Goal: Information Seeking & Learning: Learn about a topic

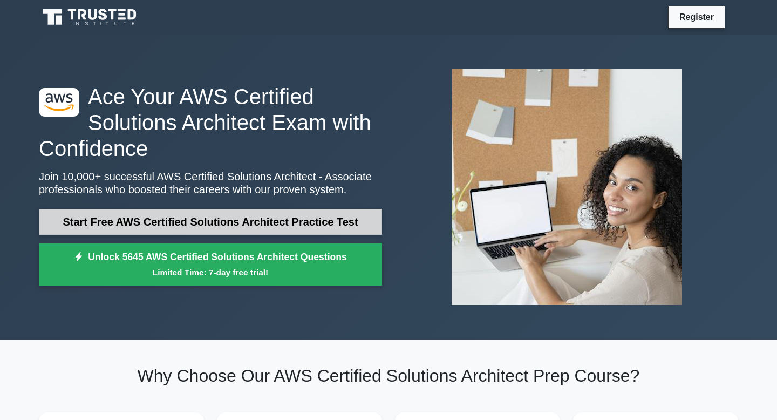
click at [238, 223] on link "Start Free AWS Certified Solutions Architect Practice Test" at bounding box center [210, 222] width 343 height 26
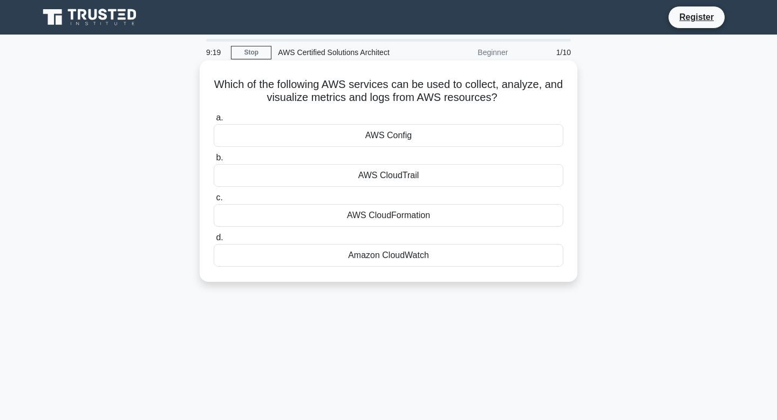
click at [427, 250] on div "Amazon CloudWatch" at bounding box center [389, 255] width 350 height 23
click at [214, 241] on input "d. Amazon CloudWatch" at bounding box center [214, 237] width 0 height 7
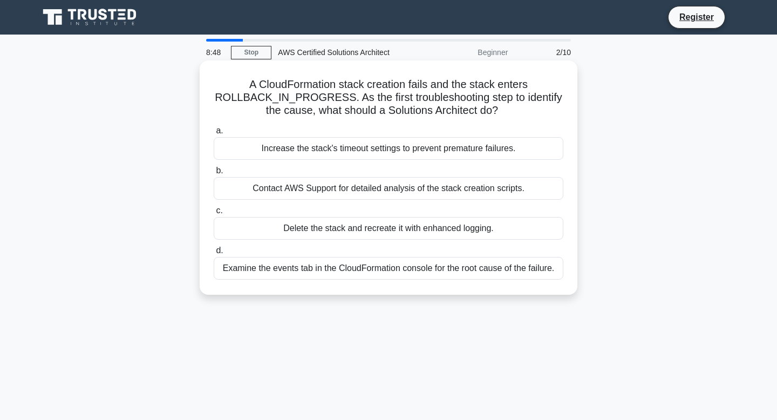
click at [434, 269] on div "Examine the events tab in the CloudFormation console for the root cause of the …" at bounding box center [389, 268] width 350 height 23
click at [214, 254] on input "d. Examine the events tab in the CloudFormation console for the root cause of t…" at bounding box center [214, 250] width 0 height 7
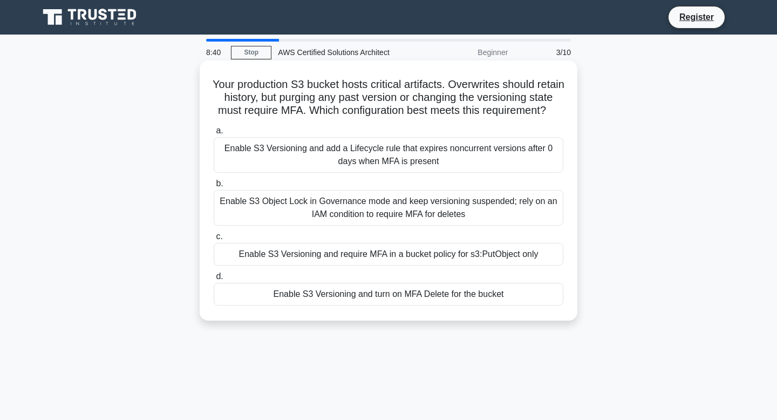
click at [270, 102] on h5 "Your production S3 bucket hosts critical artifacts. Overwrites should retain hi…" at bounding box center [389, 98] width 352 height 40
click at [476, 169] on div "Enable S3 Versioning and add a Lifecycle rule that expires noncurrent versions …" at bounding box center [389, 155] width 350 height 36
click at [214, 134] on input "a. Enable S3 Versioning and add a Lifecycle rule that expires noncurrent versio…" at bounding box center [214, 130] width 0 height 7
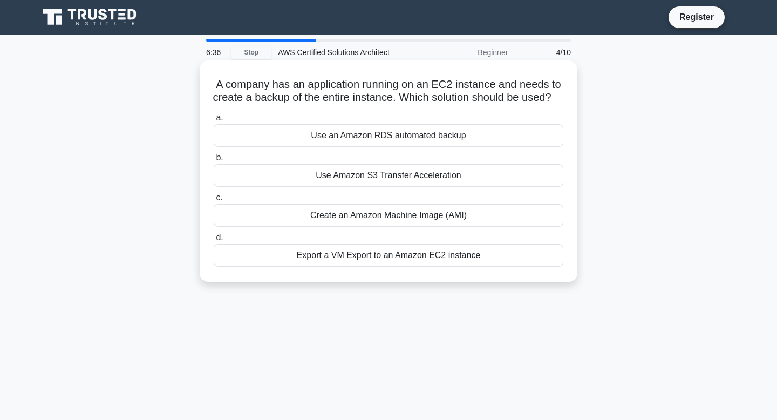
click at [448, 187] on div "Use Amazon S3 Transfer Acceleration" at bounding box center [389, 175] width 350 height 23
click at [214, 161] on input "b. Use Amazon S3 Transfer Acceleration" at bounding box center [214, 157] width 0 height 7
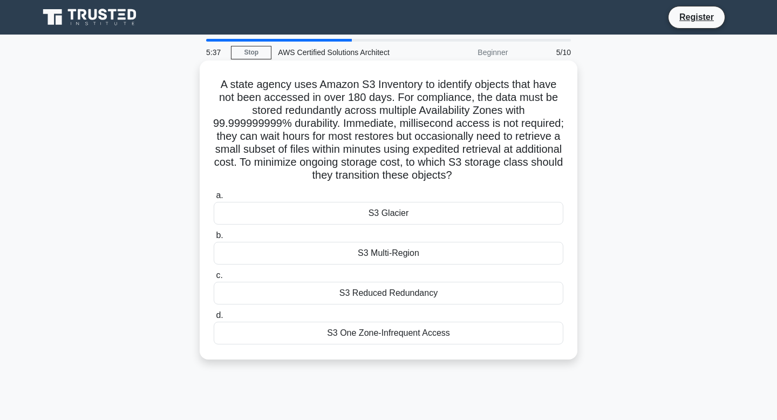
click at [403, 213] on div "S3 Glacier" at bounding box center [389, 213] width 350 height 23
click at [214, 199] on input "a. S3 Glacier" at bounding box center [214, 195] width 0 height 7
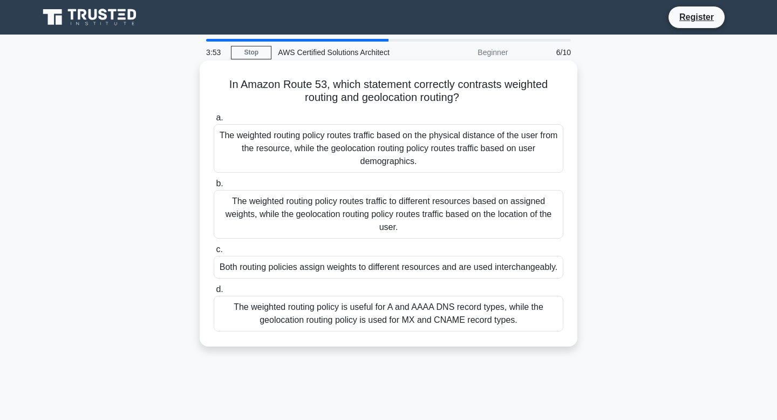
click at [355, 225] on div "The weighted routing policy routes traffic to different resources based on assi…" at bounding box center [389, 214] width 350 height 49
click at [214, 187] on input "b. The weighted routing policy routes traffic to different resources based on a…" at bounding box center [214, 183] width 0 height 7
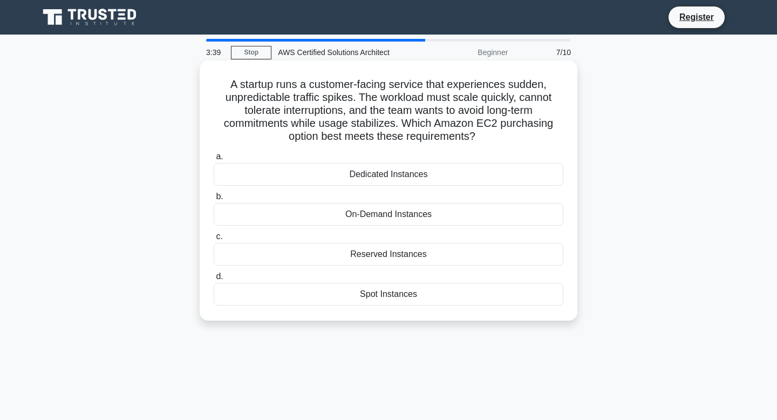
click at [407, 215] on div "On-Demand Instances" at bounding box center [389, 214] width 350 height 23
click at [214, 200] on input "b. On-Demand Instances" at bounding box center [214, 196] width 0 height 7
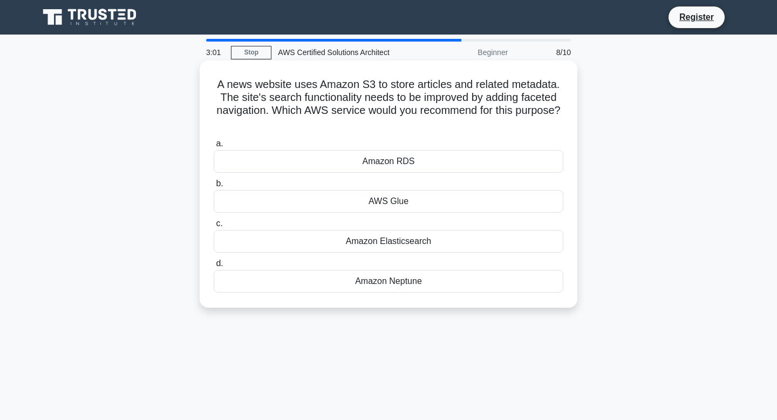
click at [410, 205] on div "AWS Glue" at bounding box center [389, 201] width 350 height 23
click at [214, 187] on input "b. AWS Glue" at bounding box center [214, 183] width 0 height 7
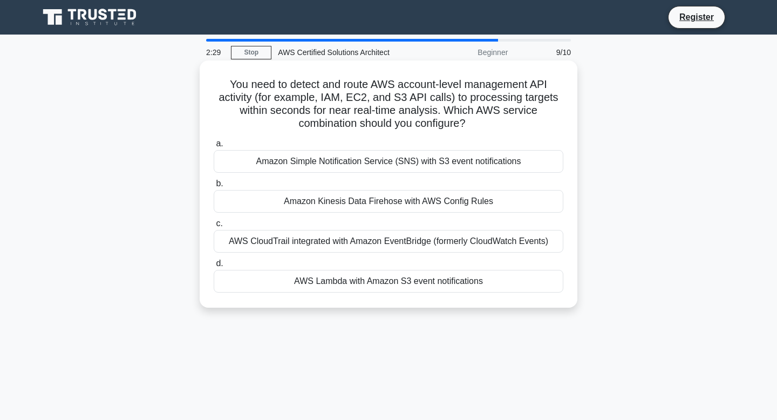
click at [377, 282] on div "AWS Lambda with Amazon S3 event notifications" at bounding box center [389, 281] width 350 height 23
click at [214, 267] on input "d. AWS Lambda with Amazon S3 event notifications" at bounding box center [214, 263] width 0 height 7
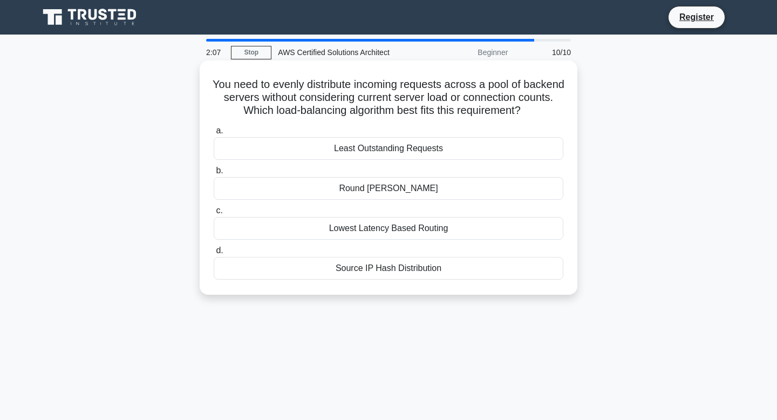
click at [438, 227] on div "Lowest Latency Based Routing" at bounding box center [389, 228] width 350 height 23
click at [214, 214] on input "c. Lowest Latency Based Routing" at bounding box center [214, 210] width 0 height 7
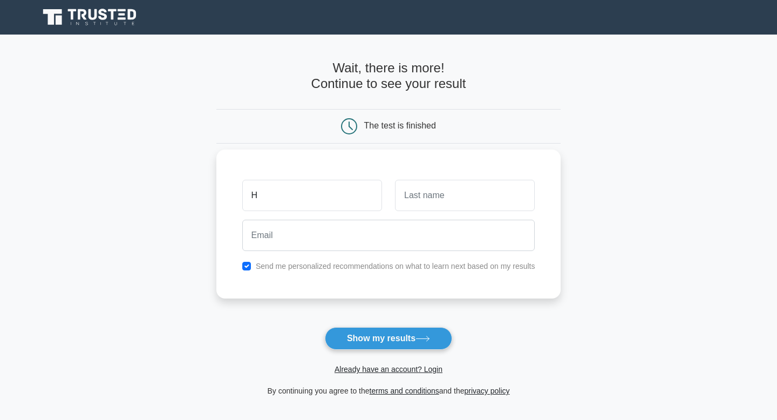
type input "Harshini"
click at [427, 202] on input "text" at bounding box center [465, 195] width 140 height 31
type input "Anubrolu"
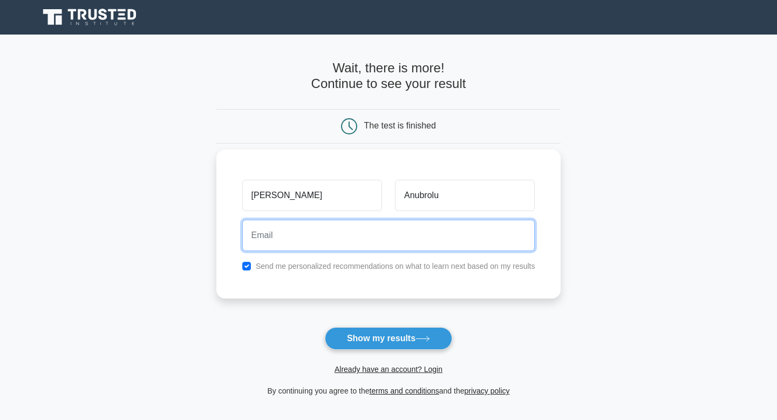
click at [383, 246] on input "email" at bounding box center [388, 235] width 293 height 31
type input "anubroluharshini2002@gmail.com"
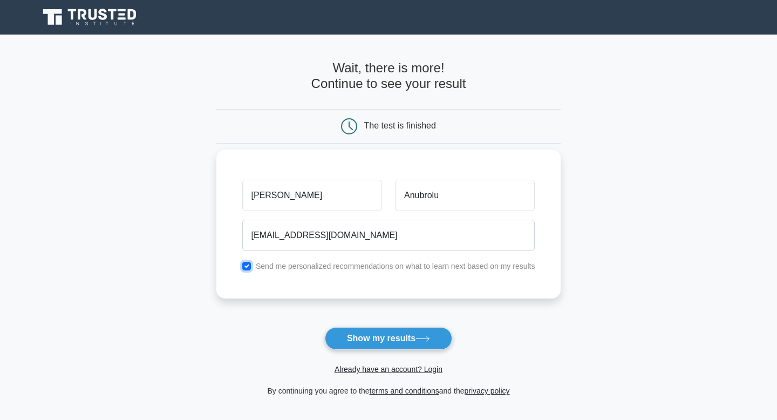
click at [247, 266] on input "checkbox" at bounding box center [246, 266] width 9 height 9
checkbox input "false"
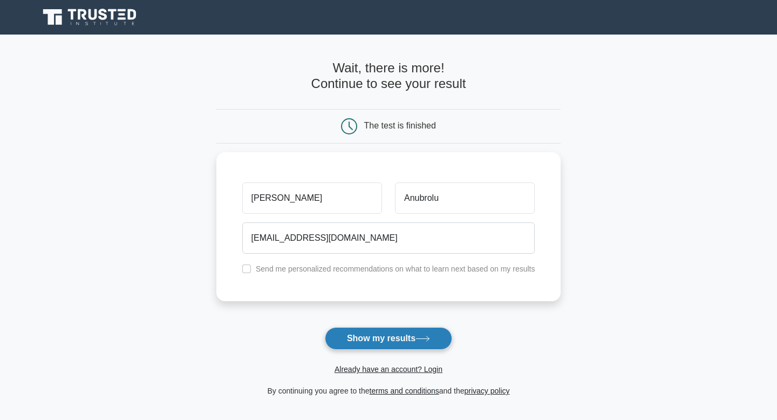
click at [385, 340] on button "Show my results" at bounding box center [388, 338] width 127 height 23
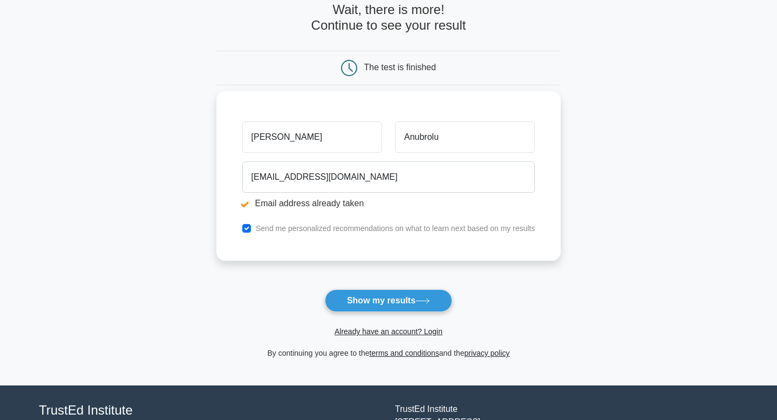
scroll to position [100, 0]
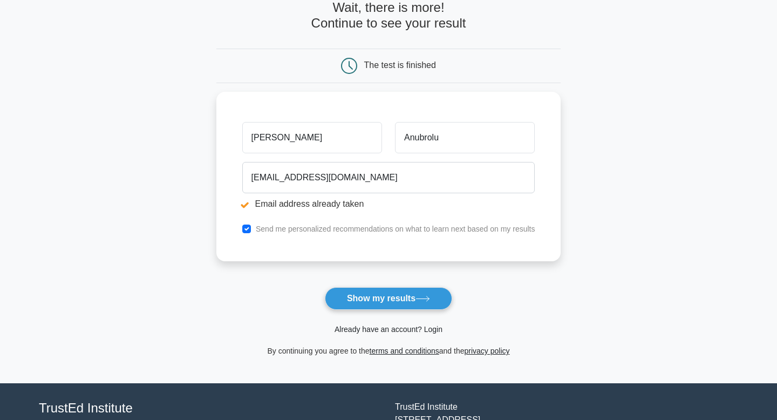
click at [426, 331] on link "Already have an account? Login" at bounding box center [388, 329] width 108 height 9
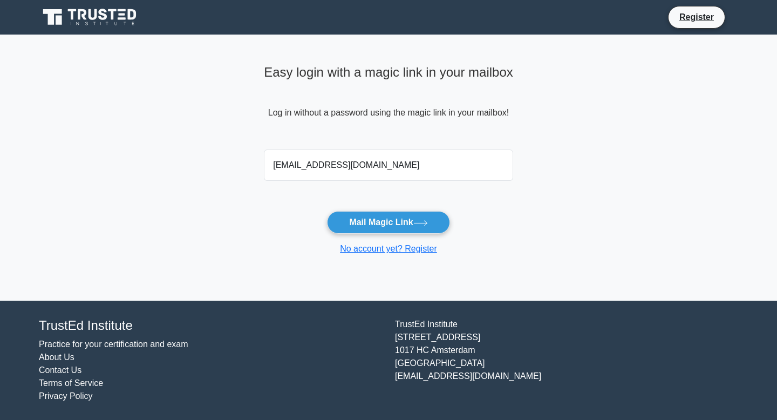
type input "[EMAIL_ADDRESS][DOMAIN_NAME]"
click at [327, 211] on button "Mail Magic Link" at bounding box center [388, 222] width 122 height 23
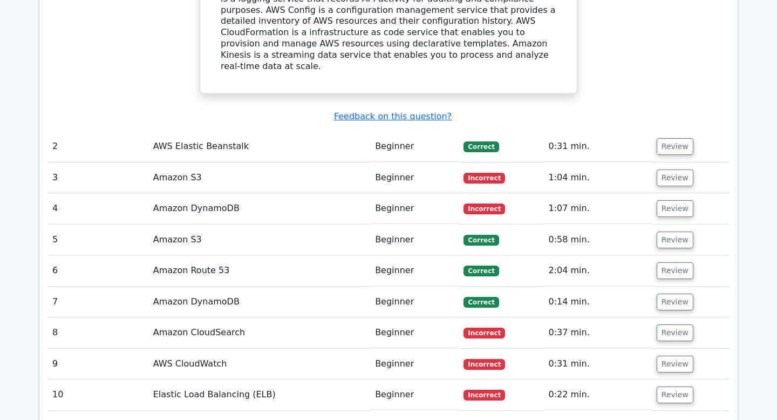
scroll to position [1233, 0]
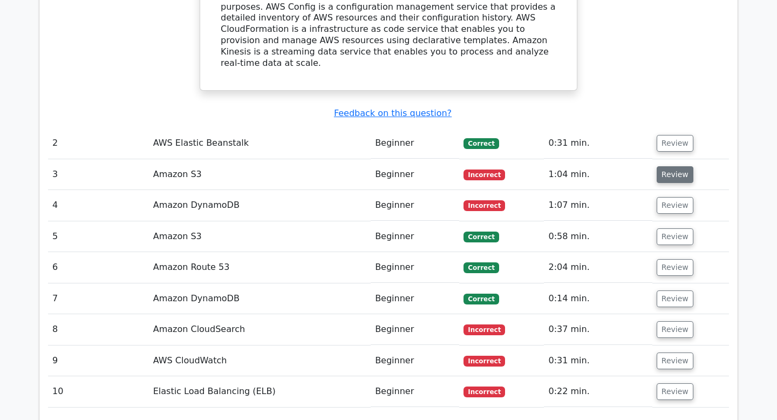
click at [672, 166] on button "Review" at bounding box center [674, 174] width 37 height 17
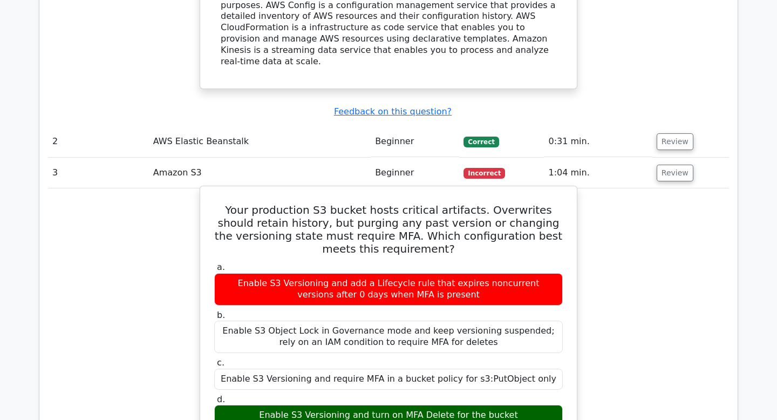
scroll to position [1234, 0]
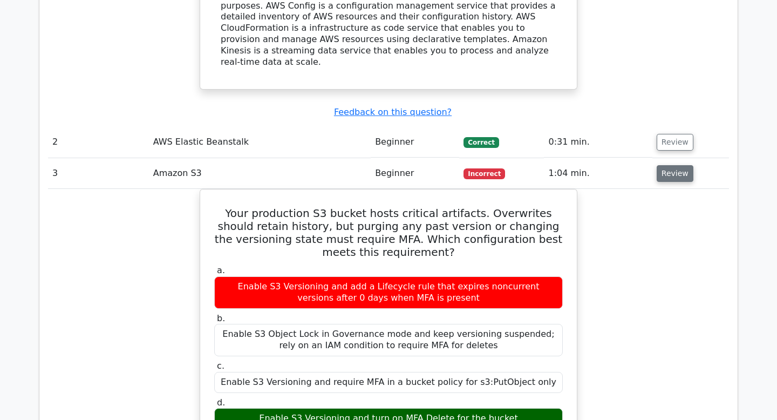
click at [673, 165] on button "Review" at bounding box center [674, 173] width 37 height 17
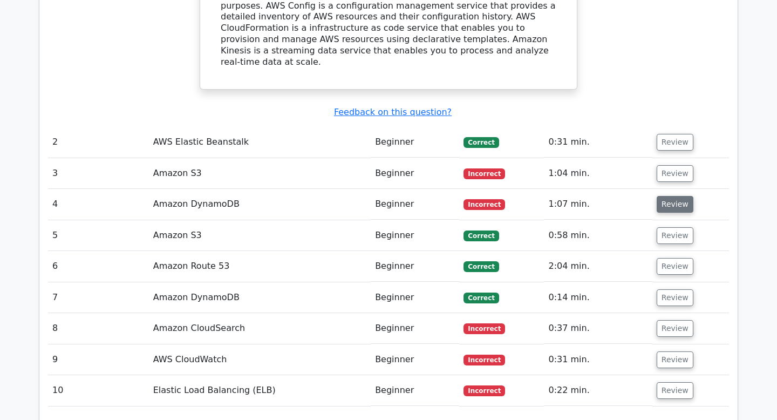
click at [672, 196] on button "Review" at bounding box center [674, 204] width 37 height 17
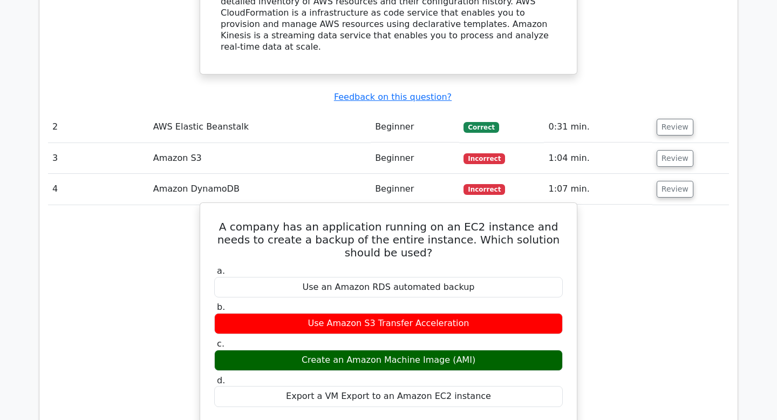
scroll to position [1251, 0]
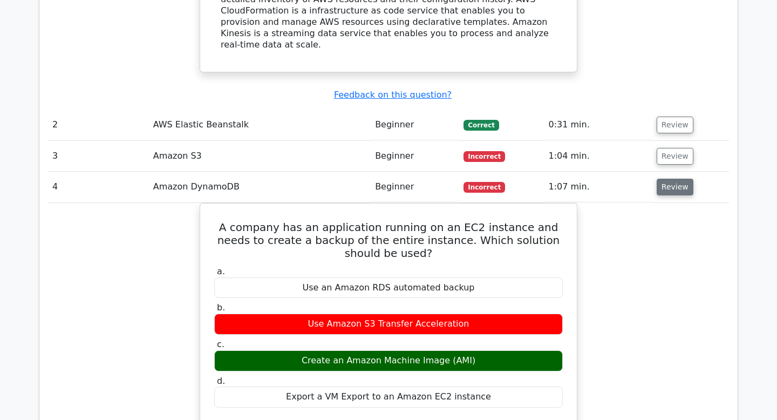
click at [669, 179] on button "Review" at bounding box center [674, 187] width 37 height 17
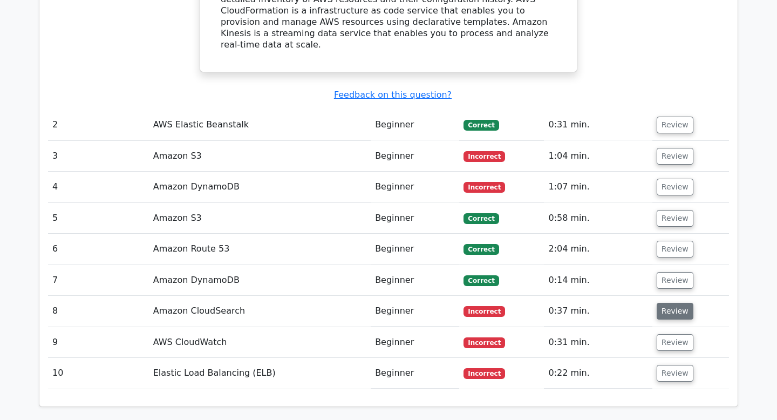
click at [680, 303] on button "Review" at bounding box center [674, 311] width 37 height 17
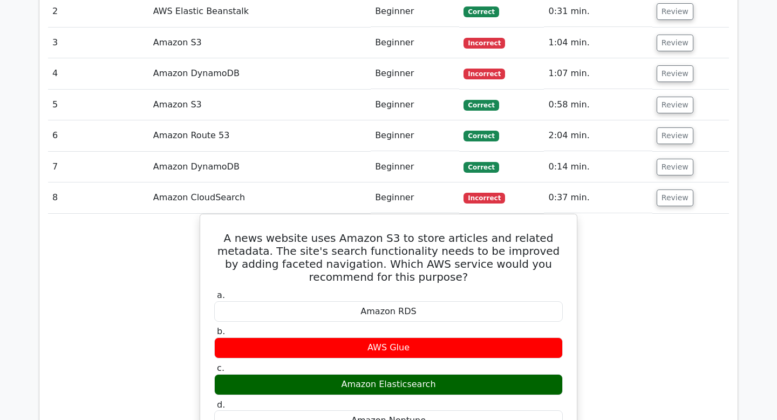
scroll to position [1373, 0]
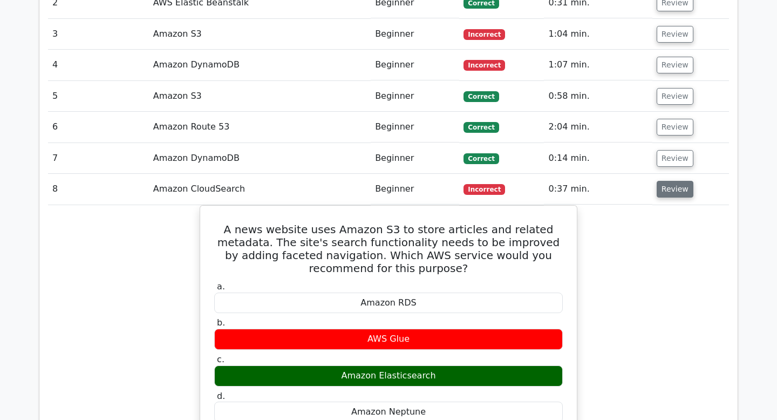
click at [676, 181] on button "Review" at bounding box center [674, 189] width 37 height 17
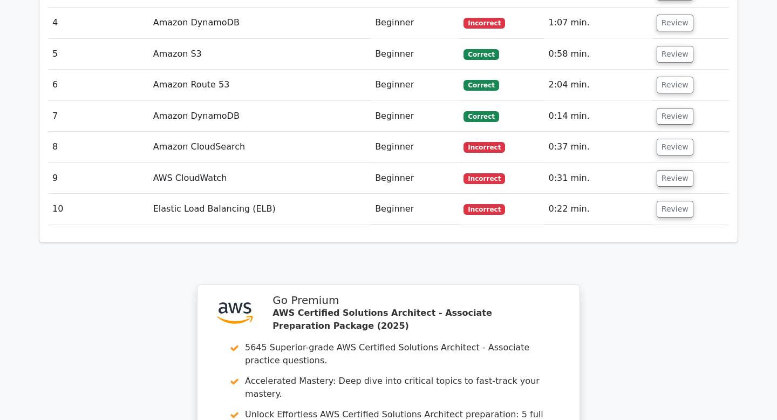
scroll to position [1417, 0]
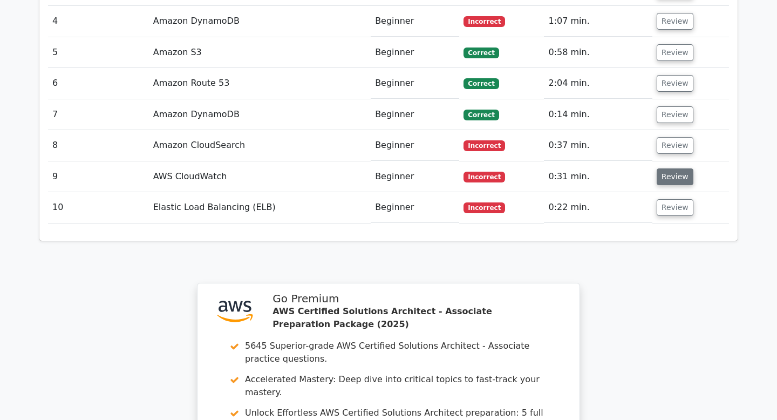
click at [675, 168] on button "Review" at bounding box center [674, 176] width 37 height 17
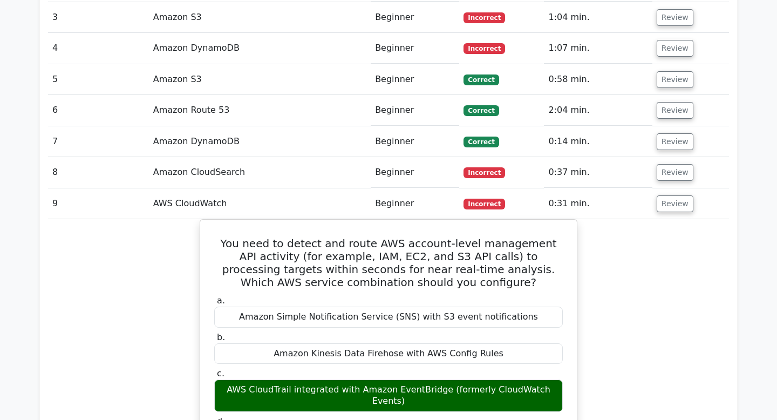
scroll to position [1366, 0]
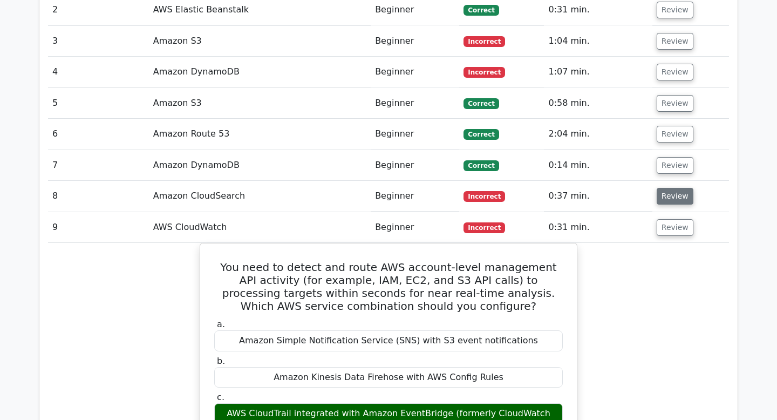
click at [668, 188] on button "Review" at bounding box center [674, 196] width 37 height 17
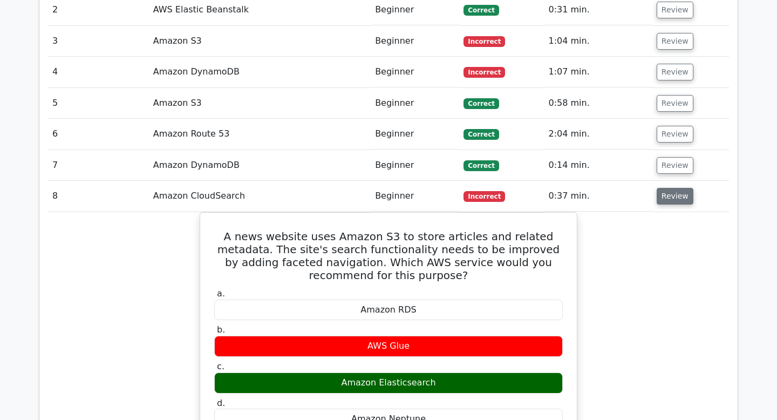
click at [671, 188] on button "Review" at bounding box center [674, 196] width 37 height 17
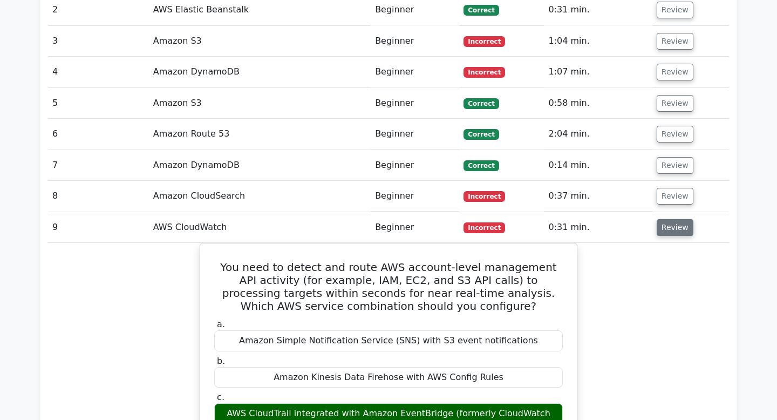
click at [670, 219] on button "Review" at bounding box center [674, 227] width 37 height 17
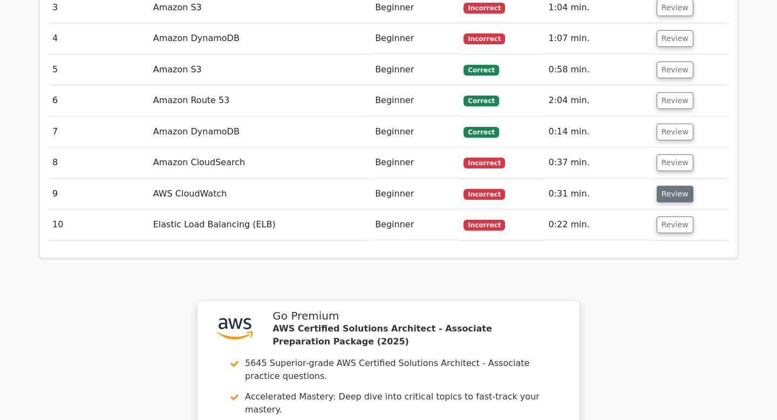
scroll to position [1412, 0]
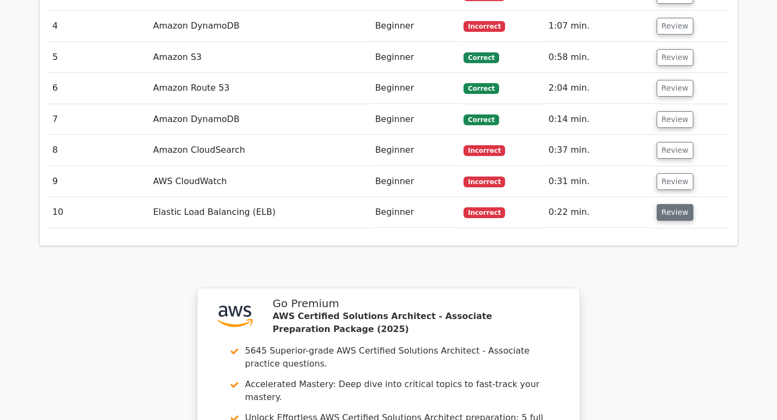
click at [669, 204] on button "Review" at bounding box center [674, 212] width 37 height 17
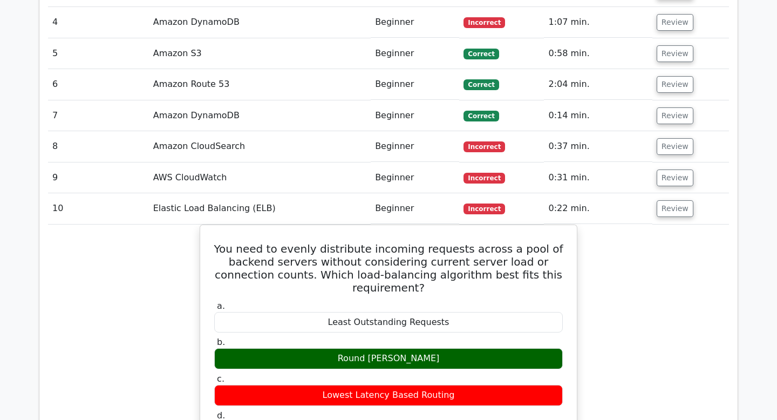
scroll to position [1386, 0]
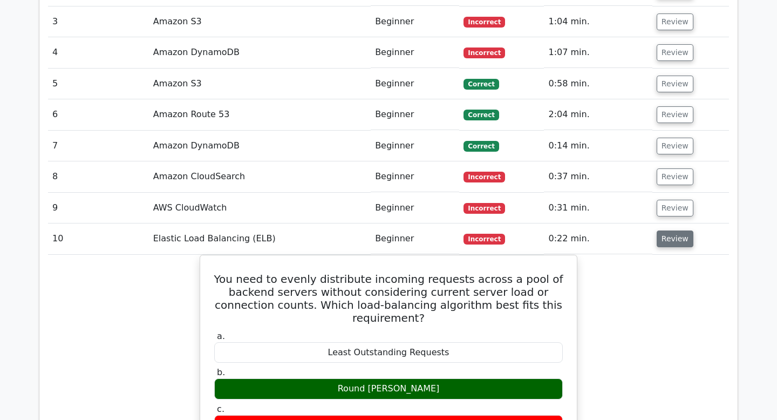
click at [669, 230] on button "Review" at bounding box center [674, 238] width 37 height 17
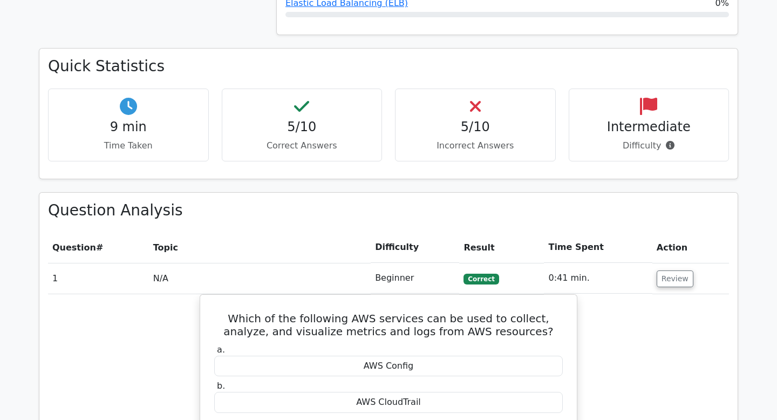
scroll to position [657, 0]
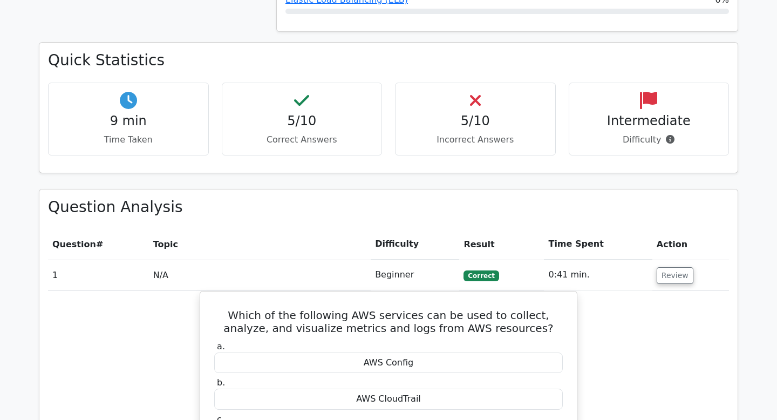
click at [662, 113] on h4 "Intermediate" at bounding box center [649, 121] width 142 height 16
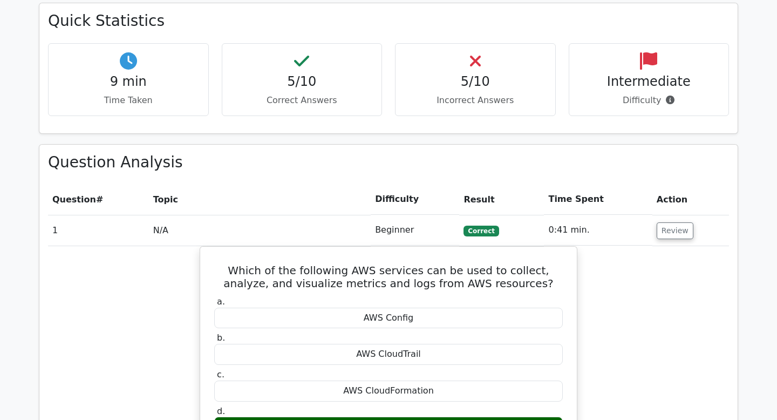
scroll to position [680, 0]
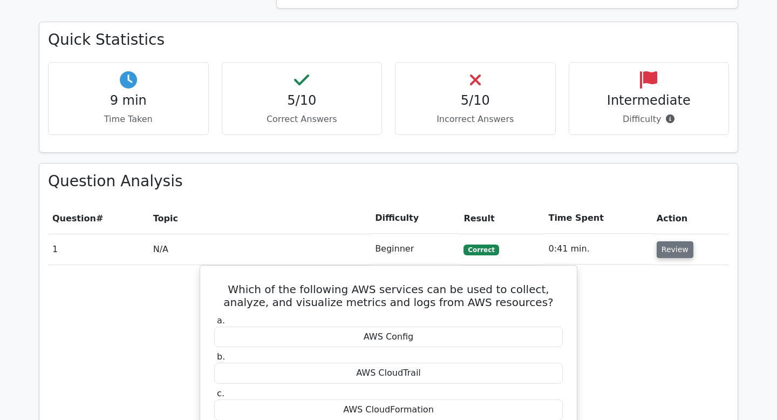
click at [670, 241] on button "Review" at bounding box center [674, 249] width 37 height 17
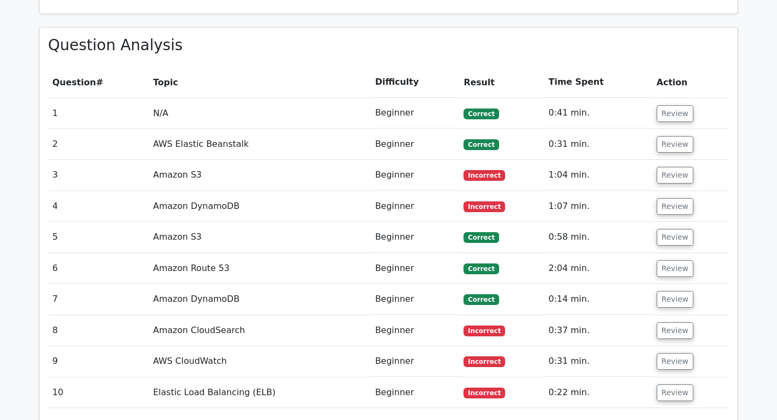
scroll to position [816, 0]
click at [663, 136] on button "Review" at bounding box center [674, 144] width 37 height 17
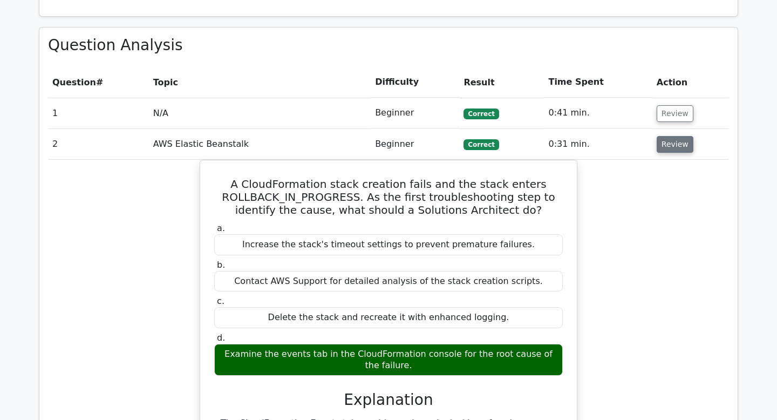
click at [668, 136] on button "Review" at bounding box center [674, 144] width 37 height 17
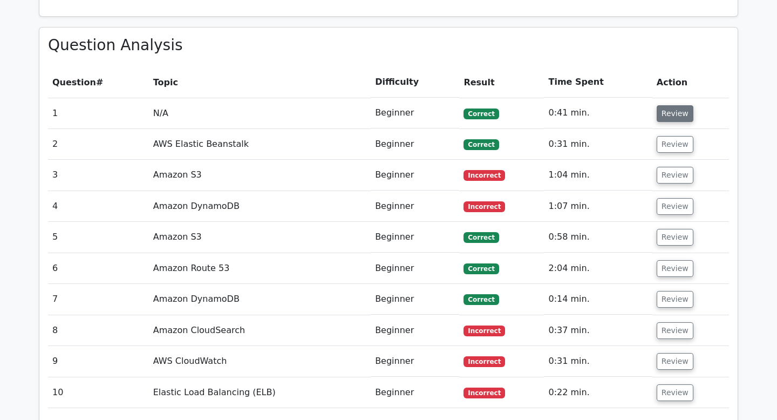
click at [673, 105] on button "Review" at bounding box center [674, 113] width 37 height 17
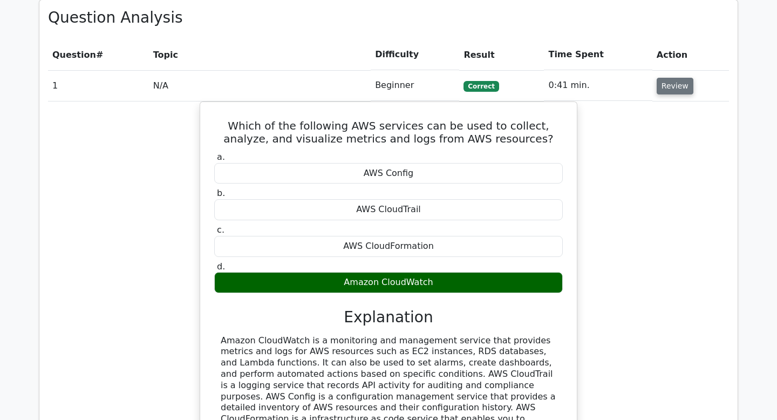
scroll to position [817, 0]
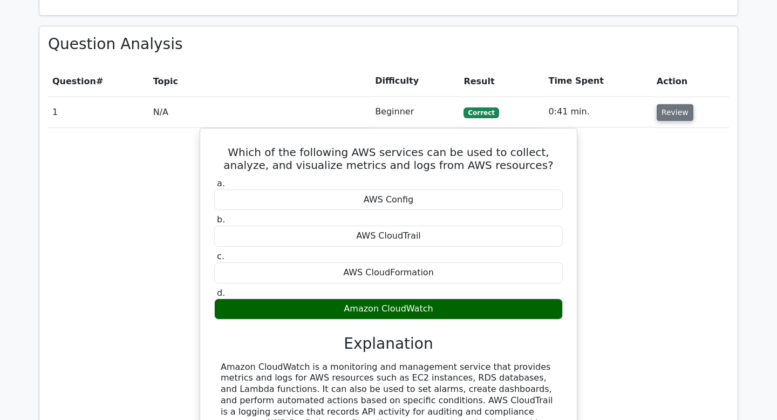
click at [672, 104] on button "Review" at bounding box center [674, 112] width 37 height 17
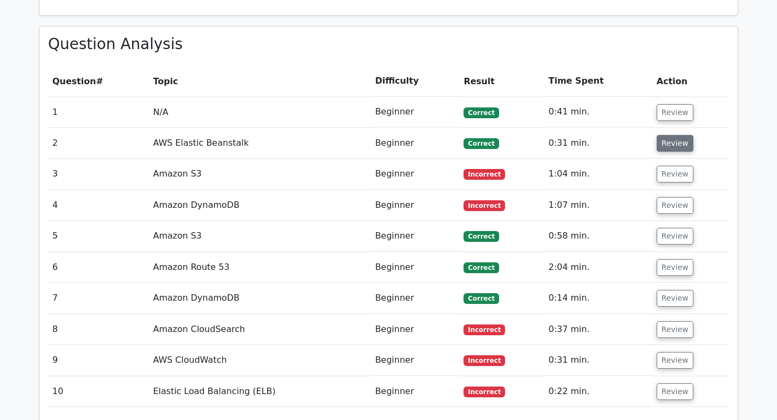
click at [679, 135] on button "Review" at bounding box center [674, 143] width 37 height 17
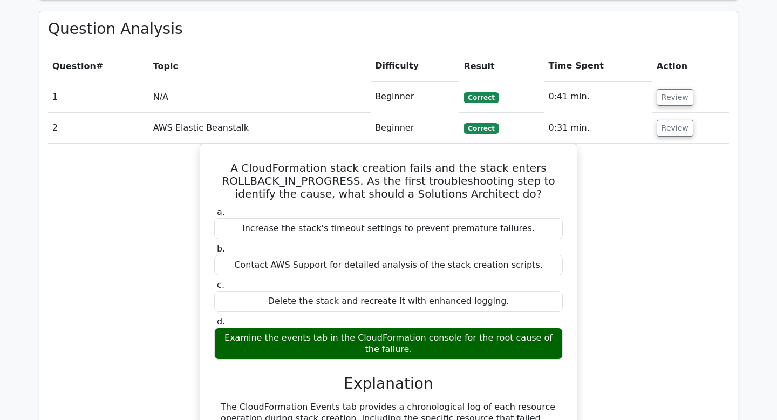
scroll to position [666, 0]
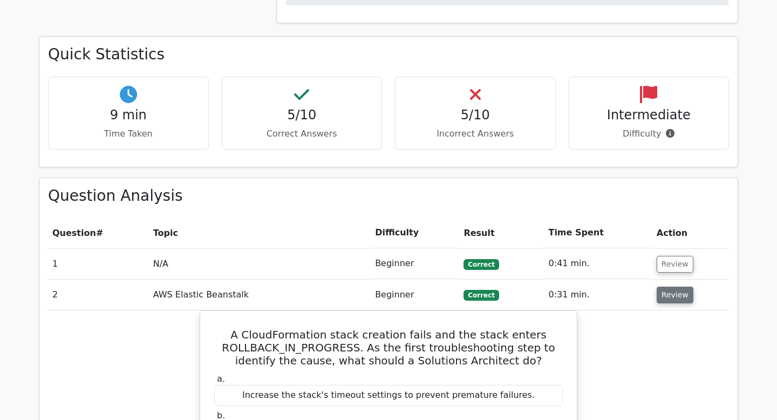
click at [676, 286] on button "Review" at bounding box center [674, 294] width 37 height 17
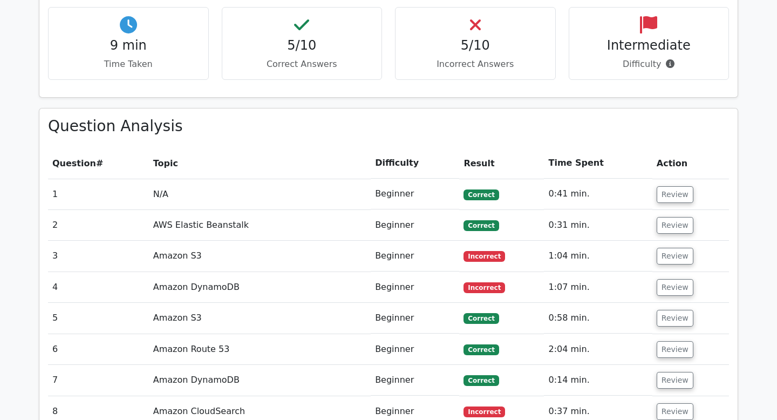
scroll to position [743, 0]
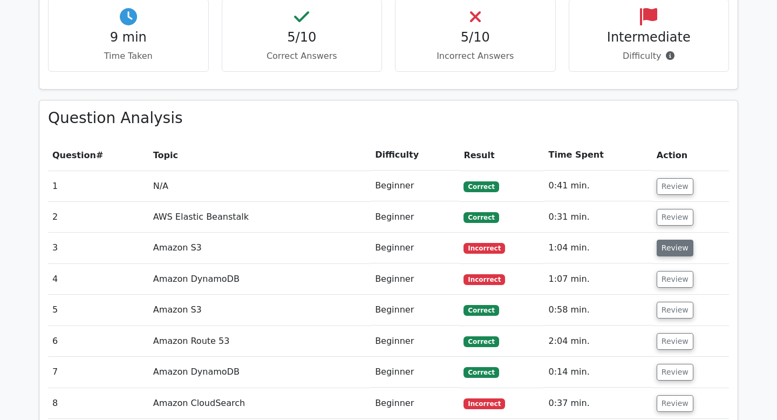
click at [669, 239] on button "Review" at bounding box center [674, 247] width 37 height 17
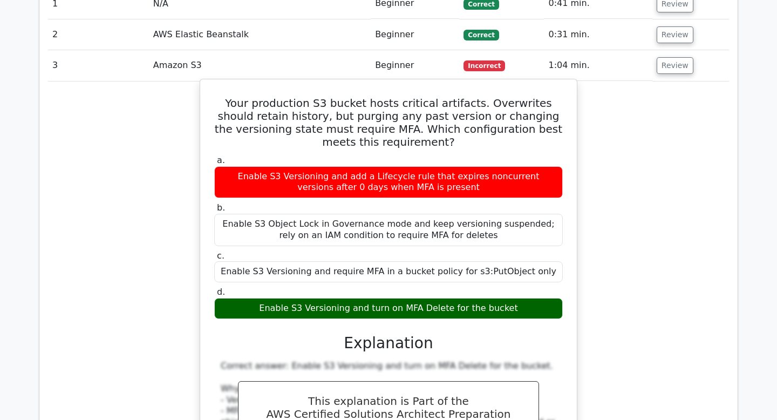
scroll to position [929, 0]
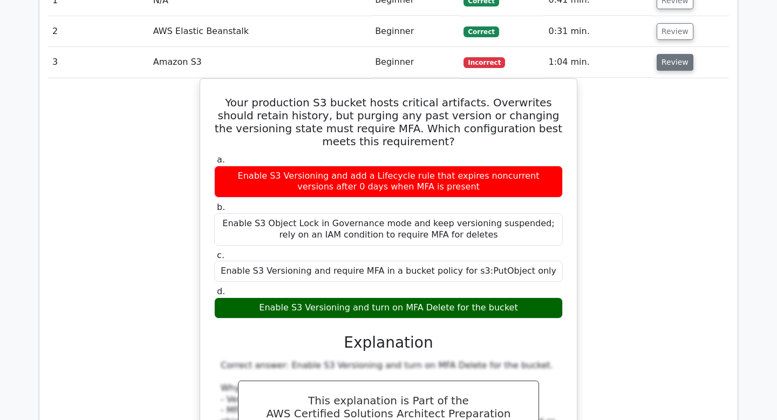
click at [684, 54] on button "Review" at bounding box center [674, 62] width 37 height 17
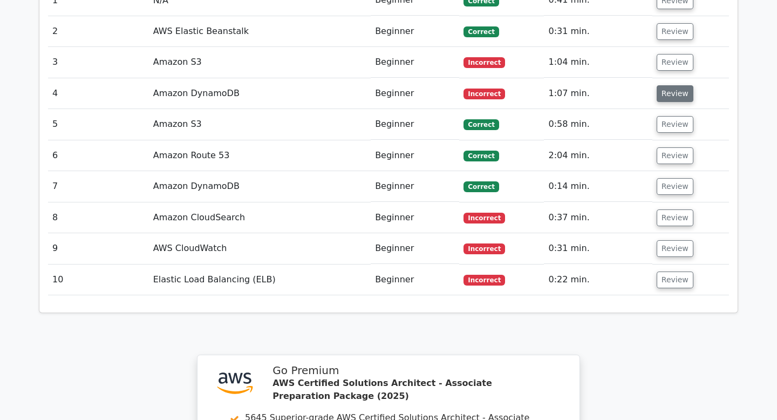
click at [680, 85] on button "Review" at bounding box center [674, 93] width 37 height 17
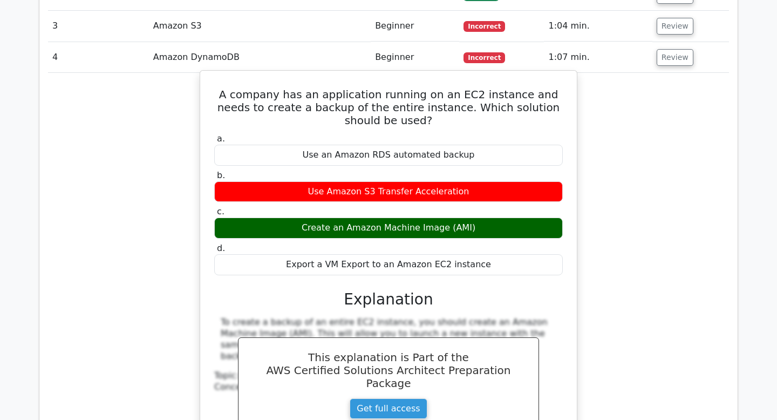
scroll to position [966, 0]
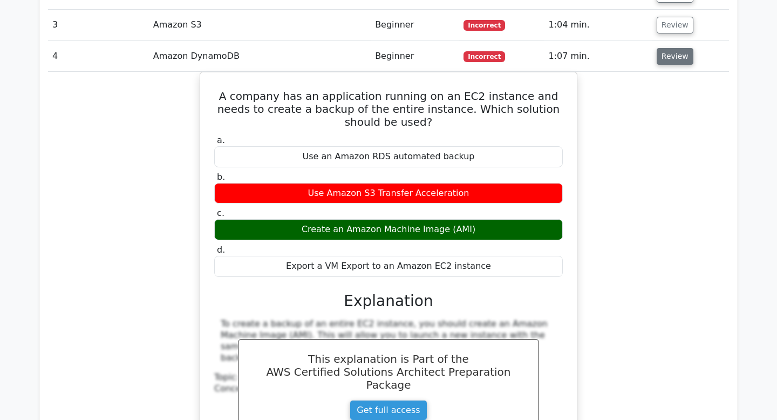
click at [679, 48] on button "Review" at bounding box center [674, 56] width 37 height 17
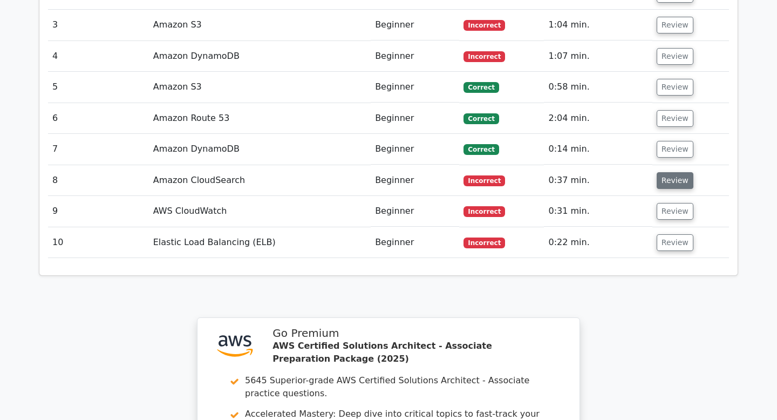
click at [680, 172] on button "Review" at bounding box center [674, 180] width 37 height 17
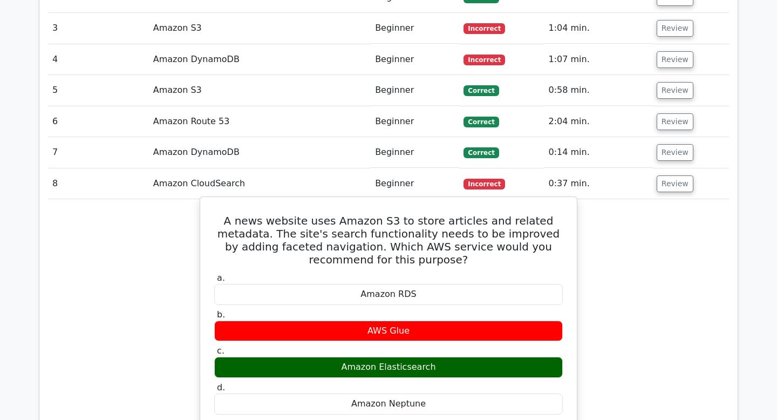
scroll to position [933, 0]
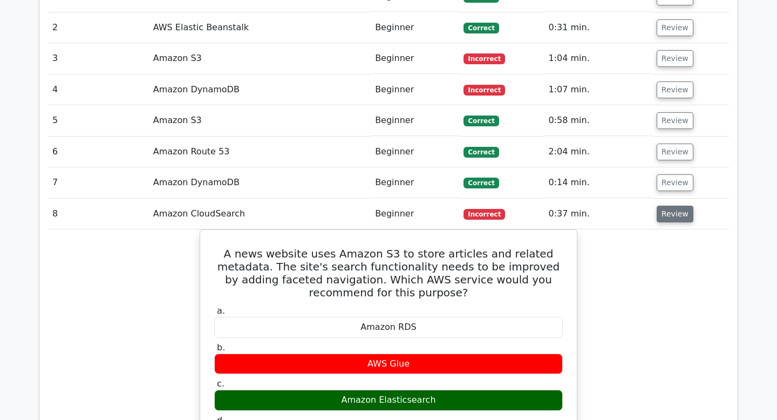
click at [680, 206] on button "Review" at bounding box center [674, 214] width 37 height 17
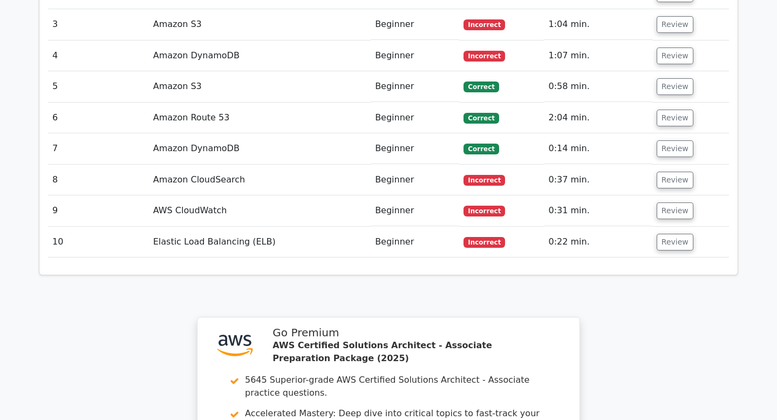
scroll to position [971, 0]
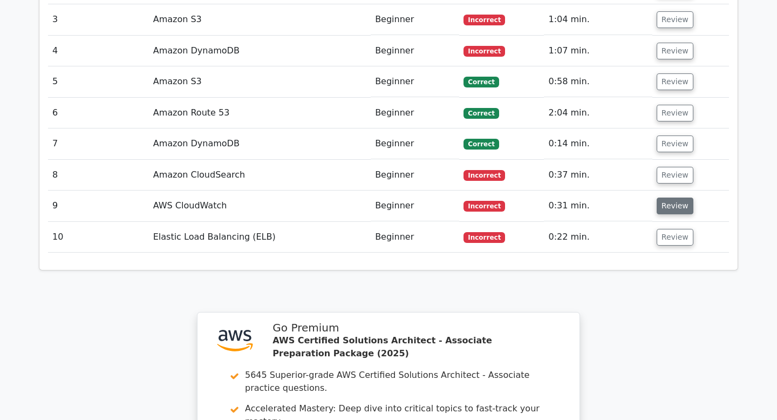
click at [676, 197] on button "Review" at bounding box center [674, 205] width 37 height 17
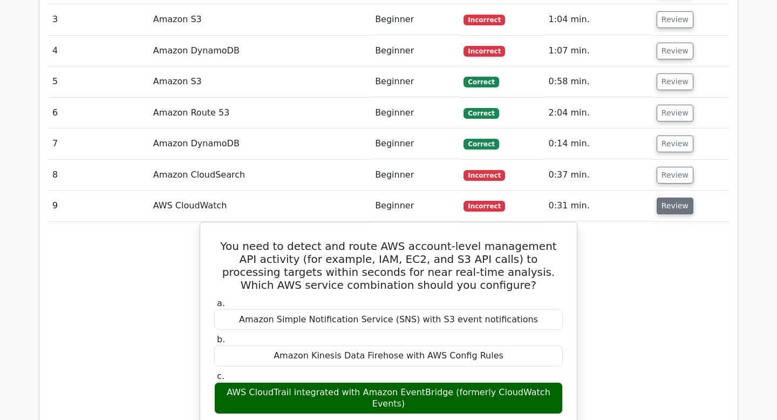
click at [675, 197] on button "Review" at bounding box center [674, 205] width 37 height 17
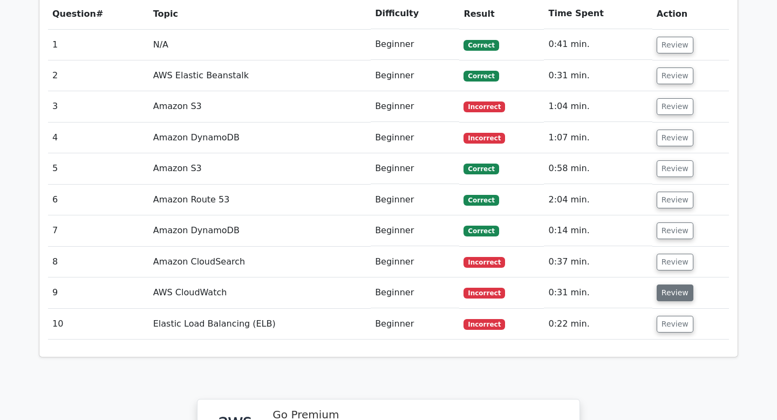
scroll to position [875, 0]
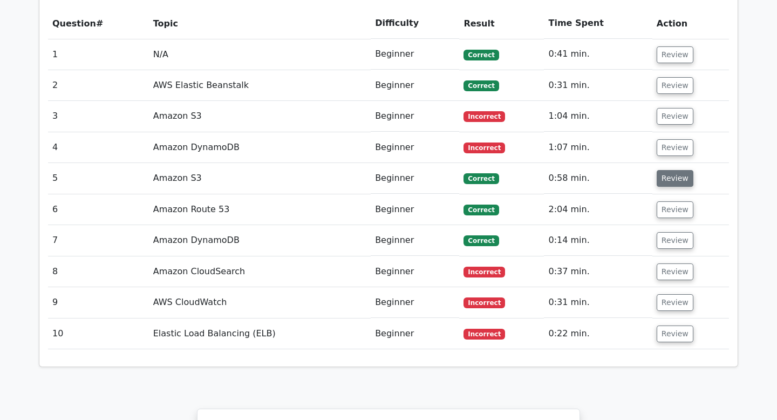
click at [679, 170] on button "Review" at bounding box center [674, 178] width 37 height 17
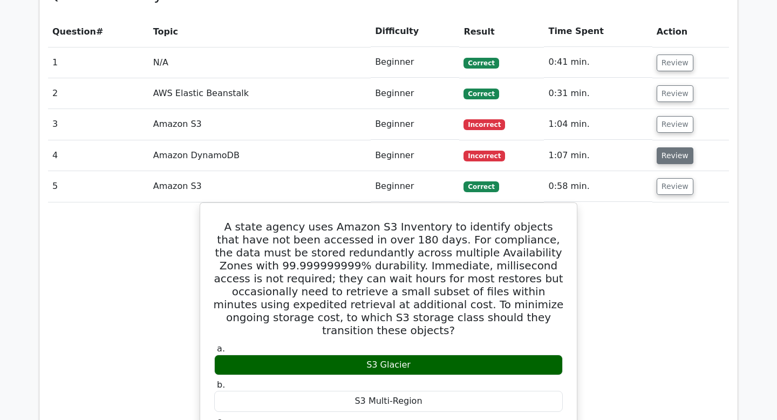
scroll to position [865, 0]
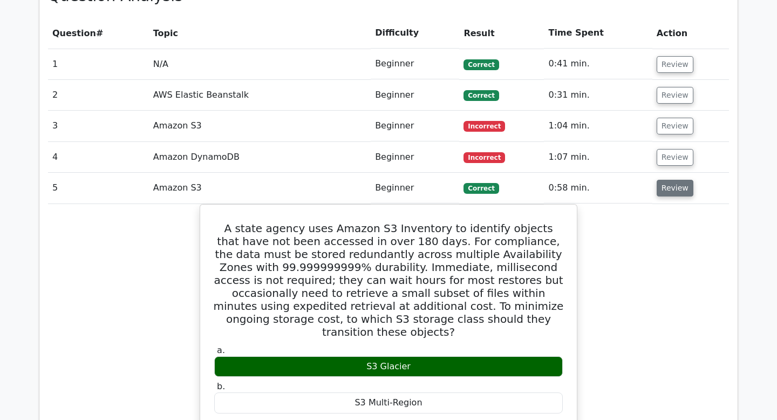
click at [674, 180] on button "Review" at bounding box center [674, 188] width 37 height 17
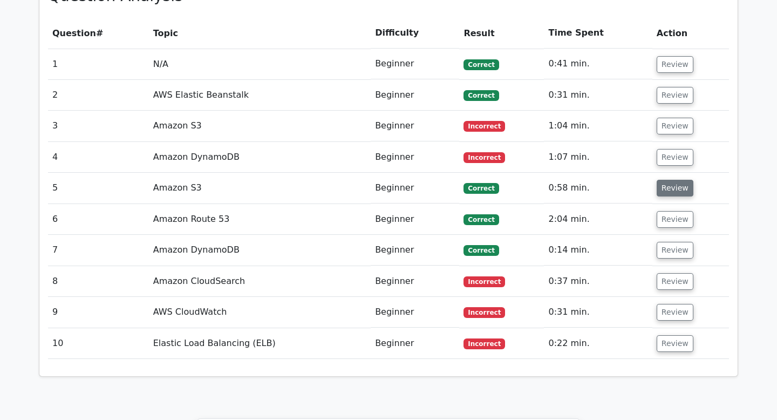
click at [680, 180] on button "Review" at bounding box center [674, 188] width 37 height 17
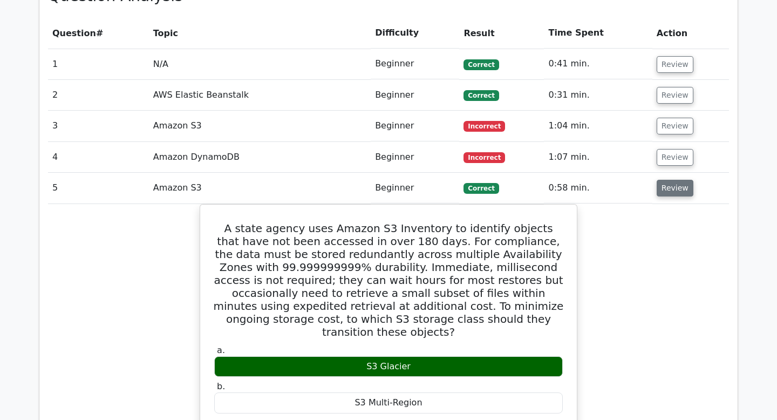
click at [667, 180] on button "Review" at bounding box center [674, 188] width 37 height 17
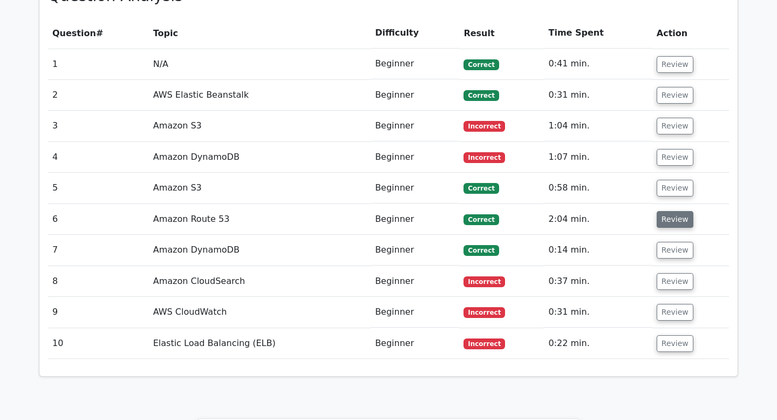
click at [674, 211] on button "Review" at bounding box center [674, 219] width 37 height 17
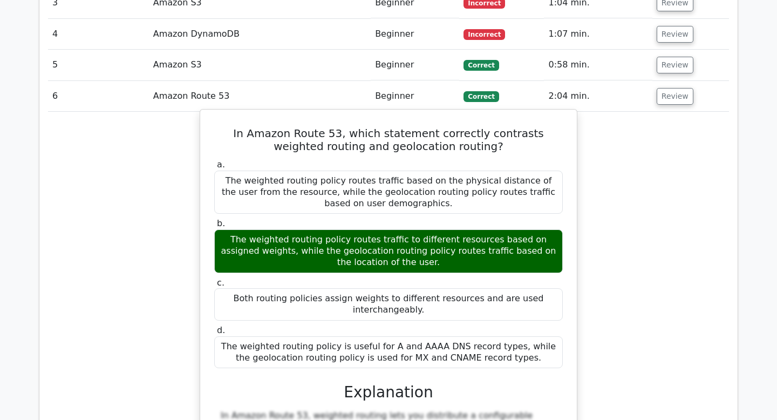
scroll to position [985, 0]
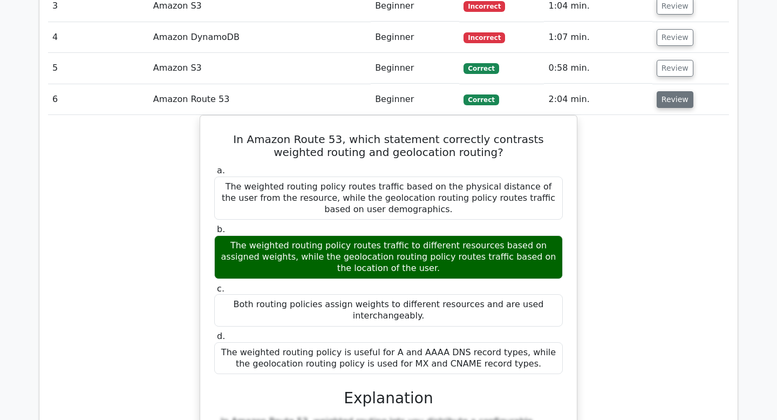
click at [671, 91] on button "Review" at bounding box center [674, 99] width 37 height 17
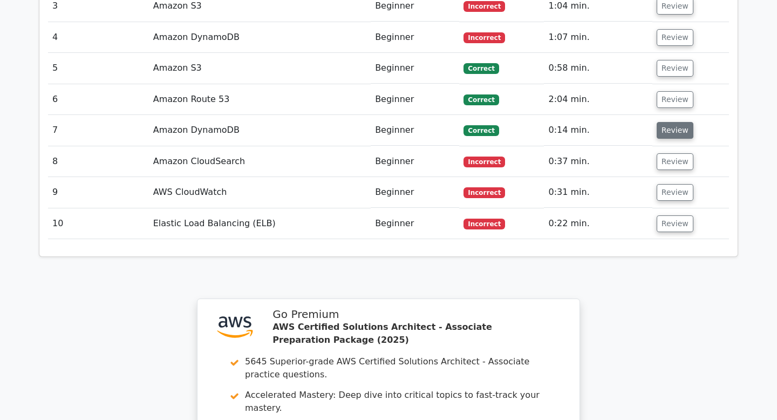
click at [667, 122] on button "Review" at bounding box center [674, 130] width 37 height 17
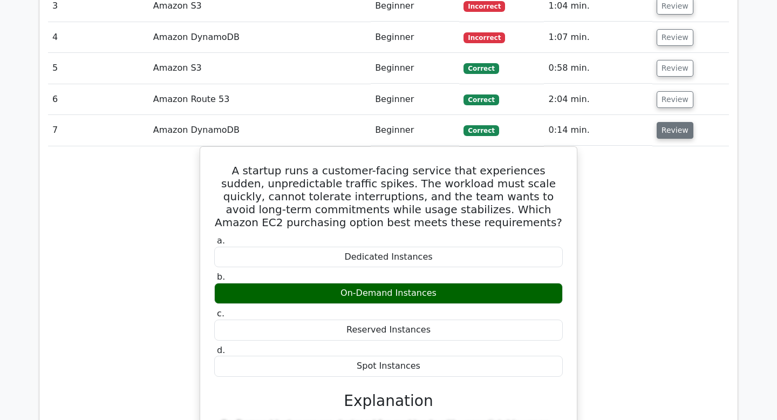
click at [669, 122] on button "Review" at bounding box center [674, 130] width 37 height 17
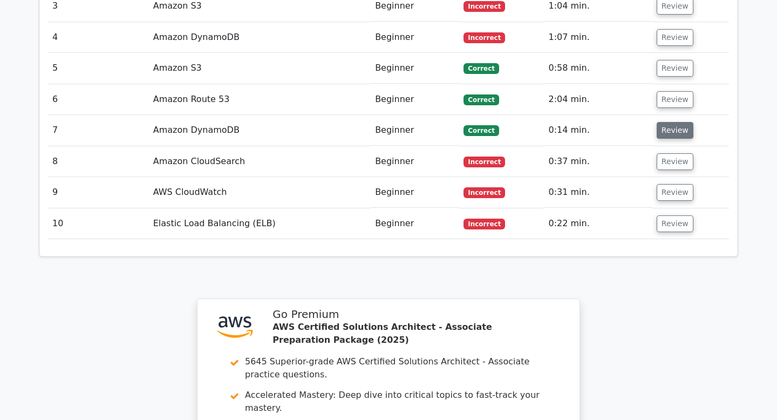
click at [669, 122] on button "Review" at bounding box center [674, 130] width 37 height 17
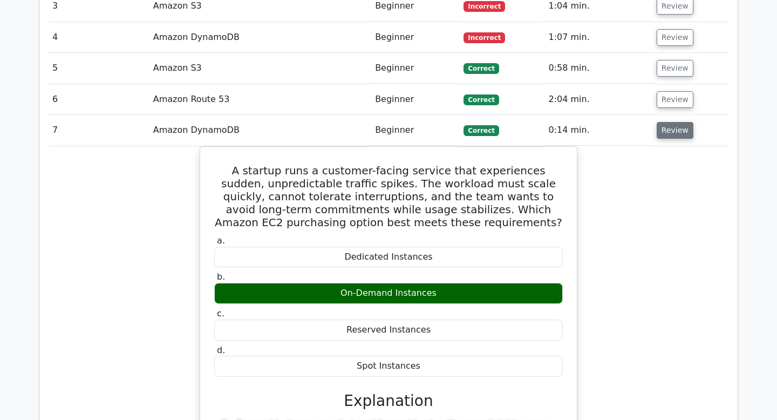
click at [679, 122] on button "Review" at bounding box center [674, 130] width 37 height 17
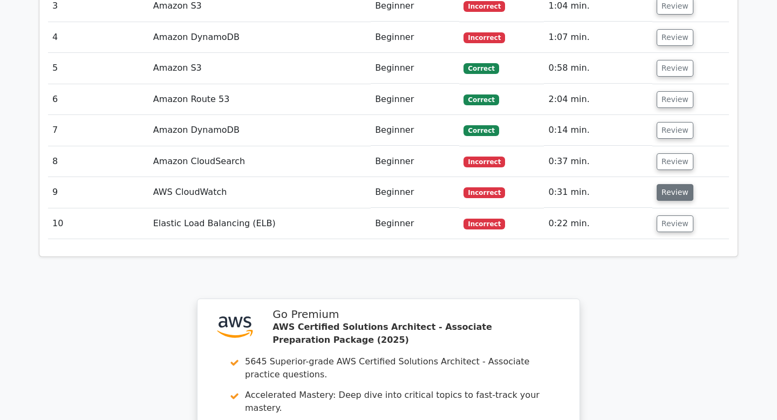
click at [673, 184] on button "Review" at bounding box center [674, 192] width 37 height 17
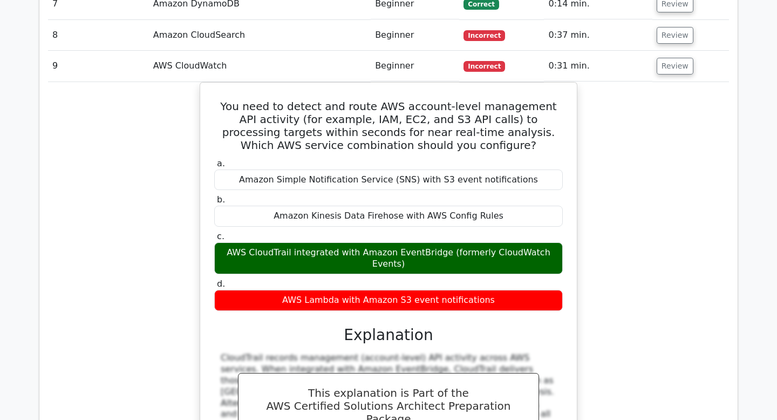
scroll to position [1110, 0]
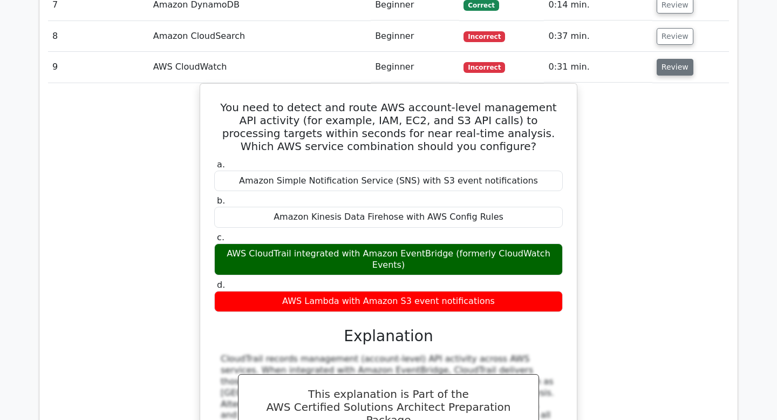
click at [681, 59] on button "Review" at bounding box center [674, 67] width 37 height 17
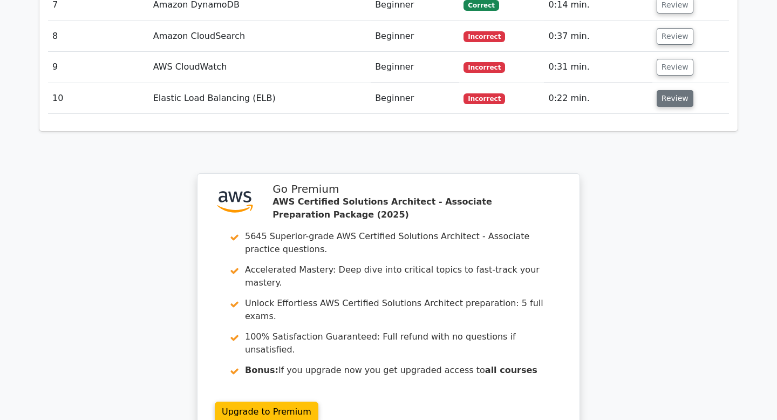
click at [673, 90] on button "Review" at bounding box center [674, 98] width 37 height 17
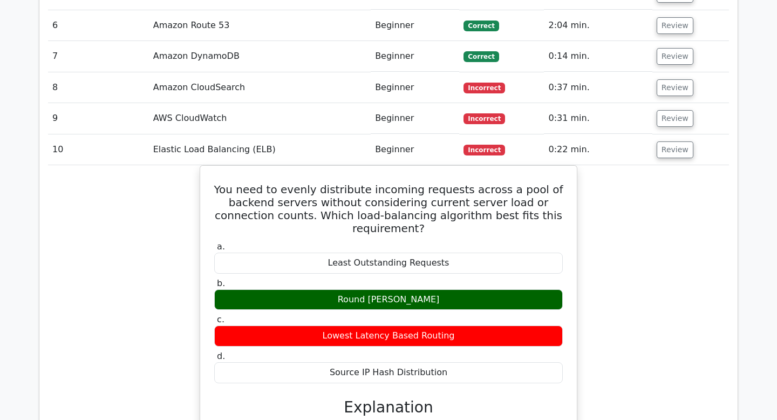
scroll to position [1057, 0]
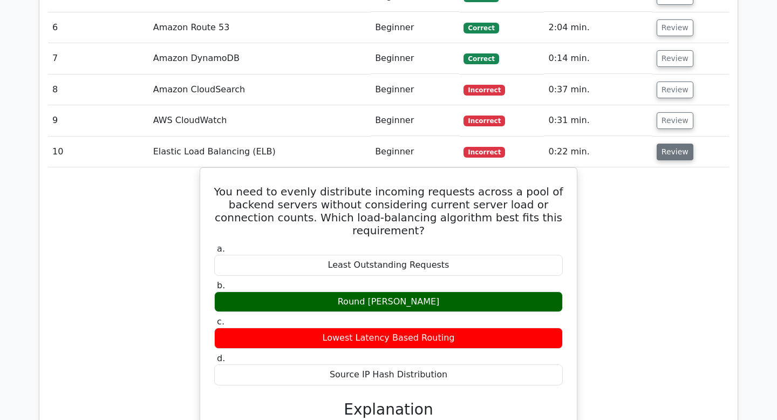
click at [675, 143] on button "Review" at bounding box center [674, 151] width 37 height 17
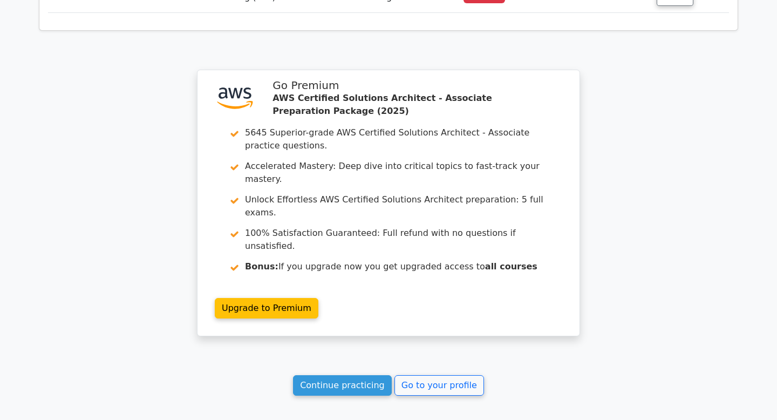
scroll to position [1265, 0]
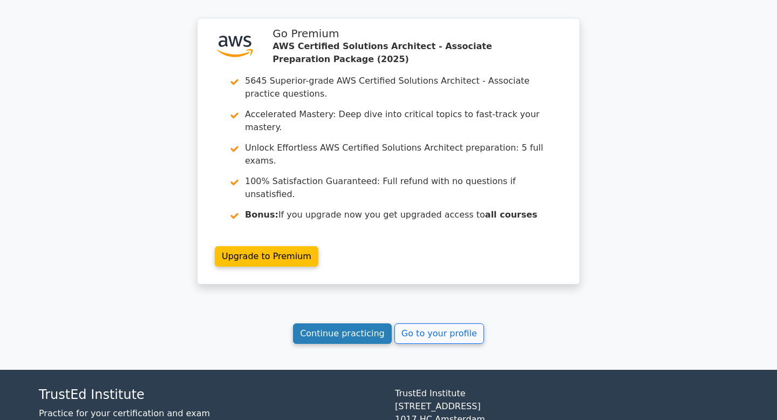
click at [360, 323] on link "Continue practicing" at bounding box center [342, 333] width 99 height 20
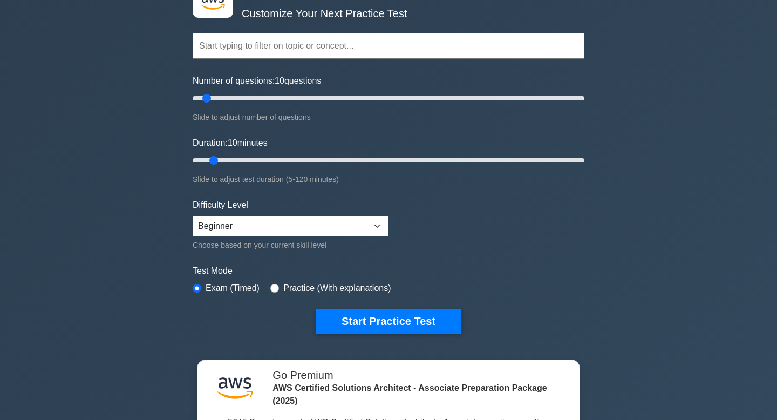
scroll to position [74, 0]
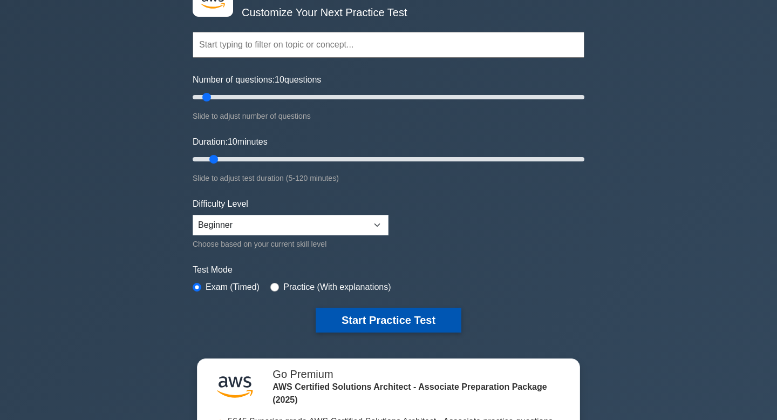
click at [388, 314] on button "Start Practice Test" at bounding box center [389, 319] width 146 height 25
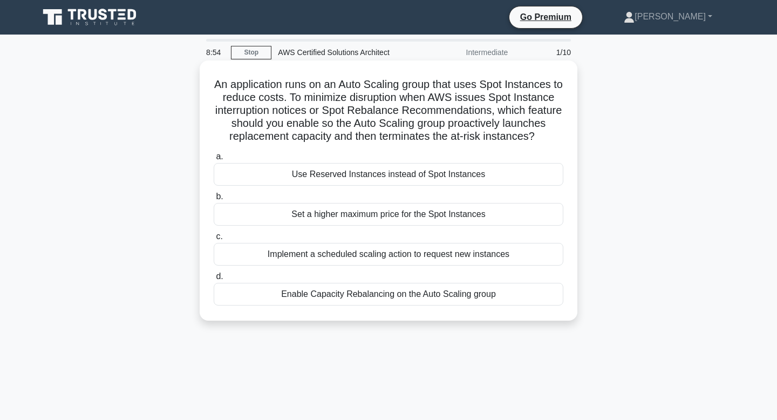
click at [311, 298] on div "Enable Capacity Rebalancing on the Auto Scaling group" at bounding box center [389, 294] width 350 height 23
click at [214, 280] on input "d. Enable Capacity Rebalancing on the Auto Scaling group" at bounding box center [214, 276] width 0 height 7
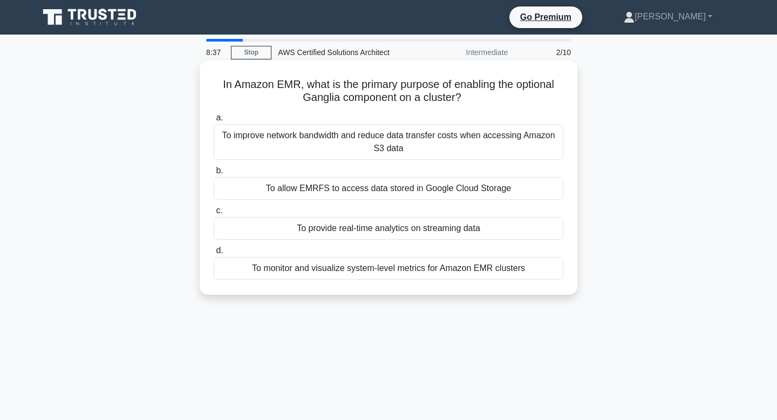
click at [446, 155] on div "To improve network bandwidth and reduce data transfer costs when accessing Amaz…" at bounding box center [389, 142] width 350 height 36
click at [214, 121] on input "a. To improve network bandwidth and reduce data transfer costs when accessing A…" at bounding box center [214, 117] width 0 height 7
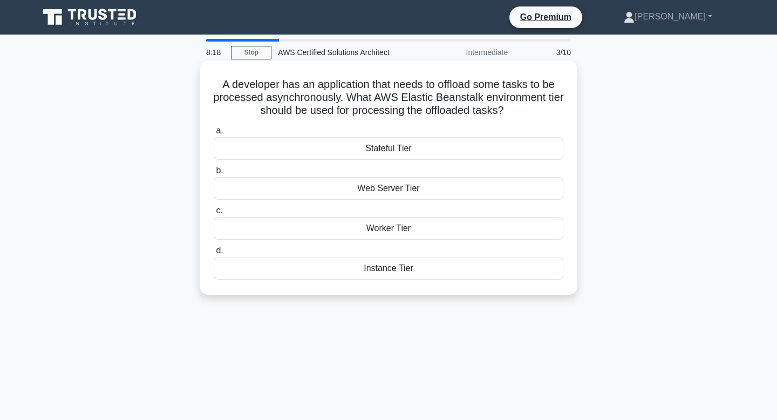
click at [419, 193] on div "Web Server Tier" at bounding box center [389, 188] width 350 height 23
click at [214, 174] on input "b. Web Server Tier" at bounding box center [214, 170] width 0 height 7
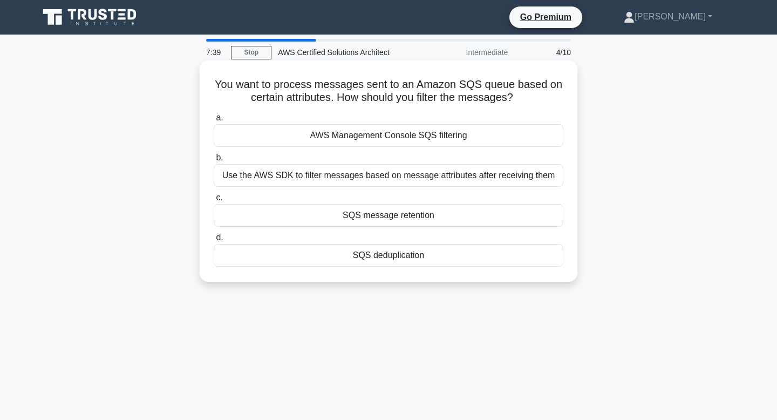
click at [429, 176] on div "Use the AWS SDK to filter messages based on message attributes after receiving …" at bounding box center [389, 175] width 350 height 23
click at [214, 161] on input "b. Use the AWS SDK to filter messages based on message attributes after receivi…" at bounding box center [214, 157] width 0 height 7
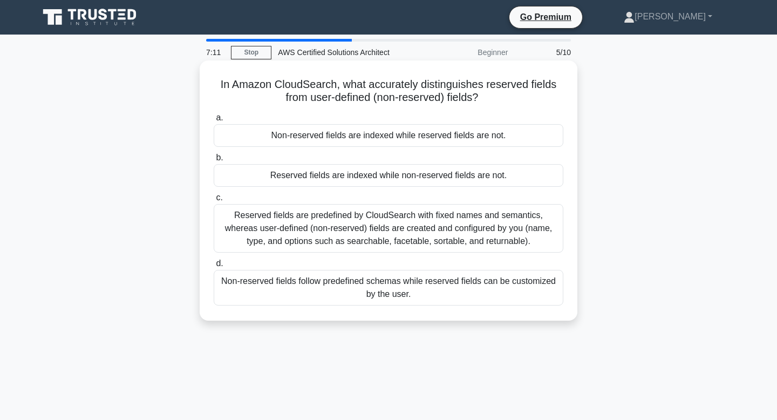
click at [391, 230] on div "Reserved fields are predefined by CloudSearch with fixed names and semantics, w…" at bounding box center [389, 228] width 350 height 49
click at [214, 201] on input "c. Reserved fields are predefined by CloudSearch with fixed names and semantics…" at bounding box center [214, 197] width 0 height 7
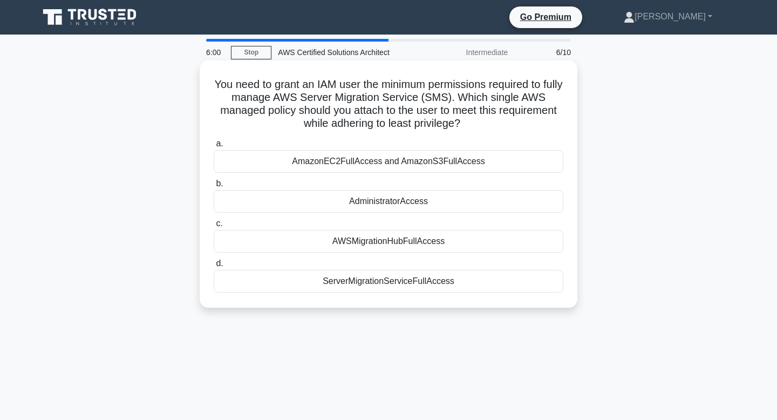
click at [352, 279] on div "ServerMigrationServiceFullAccess" at bounding box center [389, 281] width 350 height 23
click at [214, 267] on input "d. ServerMigrationServiceFullAccess" at bounding box center [214, 263] width 0 height 7
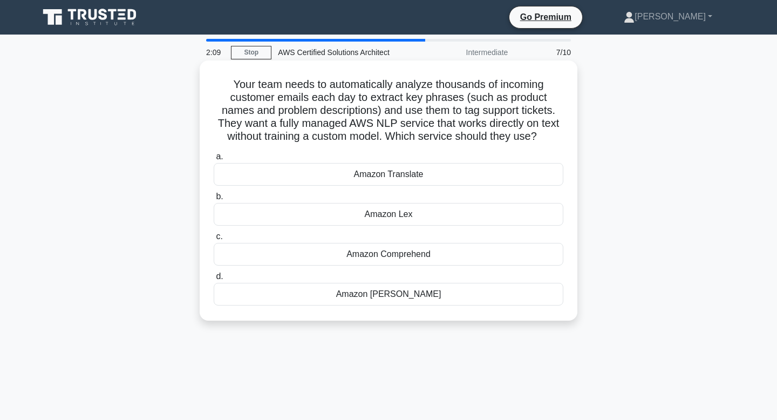
click at [446, 173] on div "Amazon Translate" at bounding box center [389, 174] width 350 height 23
click at [214, 160] on input "a. Amazon Translate" at bounding box center [214, 156] width 0 height 7
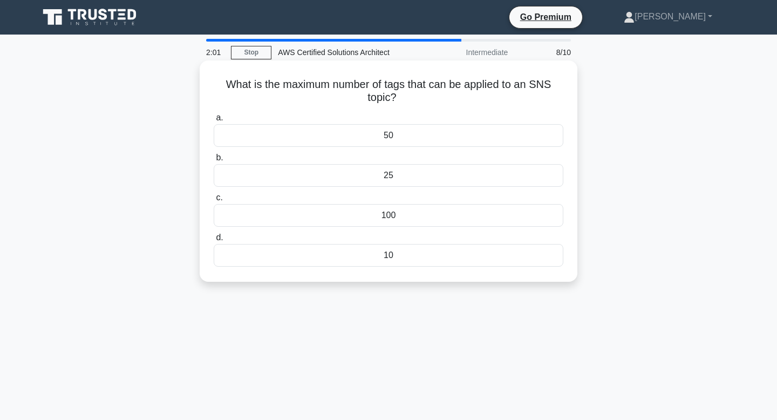
click at [419, 254] on div "10" at bounding box center [389, 255] width 350 height 23
click at [214, 241] on input "d. 10" at bounding box center [214, 237] width 0 height 7
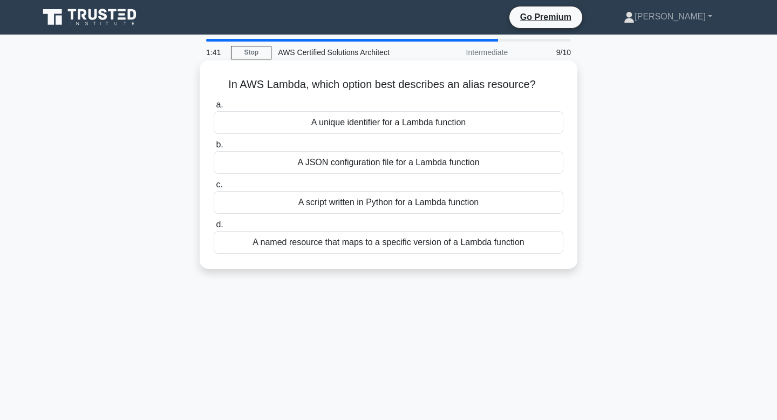
click at [468, 203] on div "A script written in Python for a Lambda function" at bounding box center [389, 202] width 350 height 23
click at [214, 188] on input "c. A script written in Python for a Lambda function" at bounding box center [214, 184] width 0 height 7
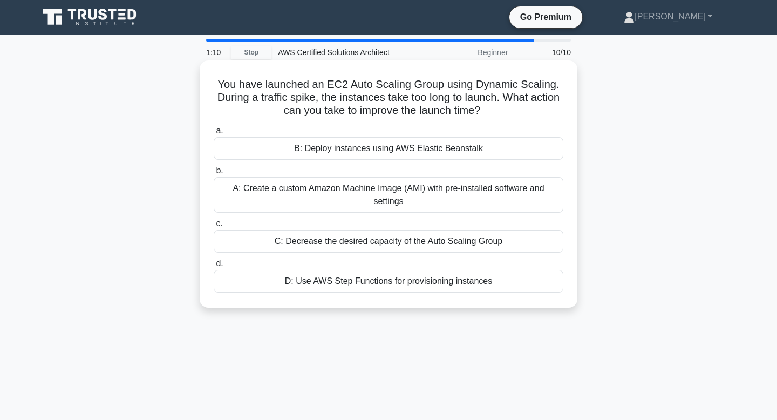
click at [455, 280] on div "D: Use AWS Step Functions for provisioning instances" at bounding box center [389, 281] width 350 height 23
click at [214, 267] on input "d. D: Use AWS Step Functions for provisioning instances" at bounding box center [214, 263] width 0 height 7
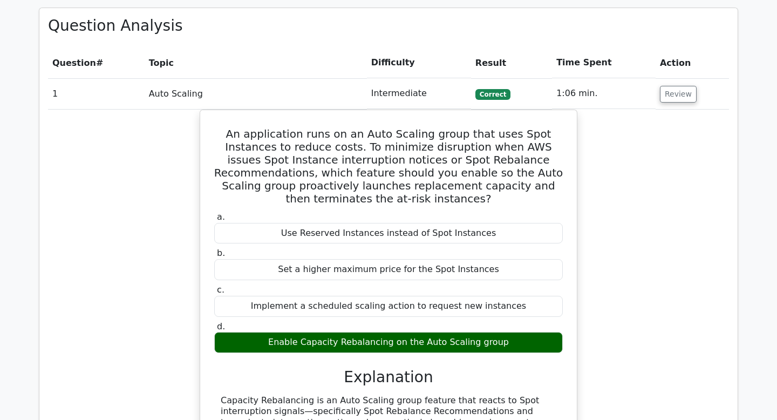
scroll to position [872, 0]
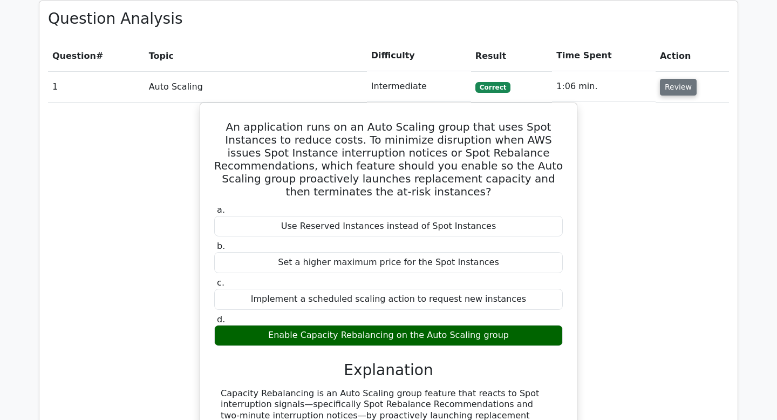
click at [672, 79] on button "Review" at bounding box center [678, 87] width 37 height 17
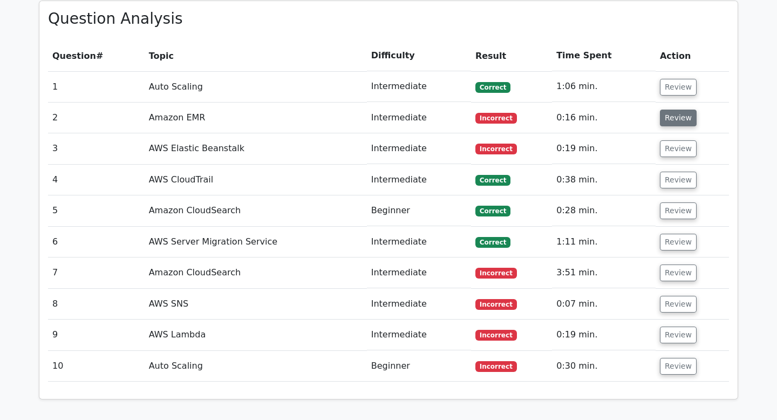
click at [671, 109] on button "Review" at bounding box center [678, 117] width 37 height 17
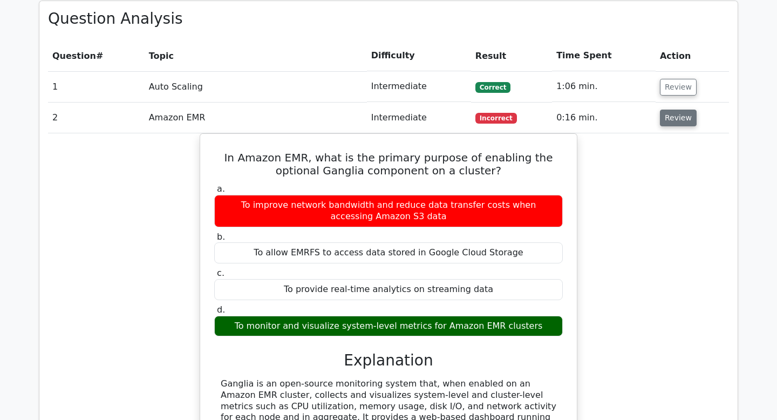
click at [672, 109] on button "Review" at bounding box center [678, 117] width 37 height 17
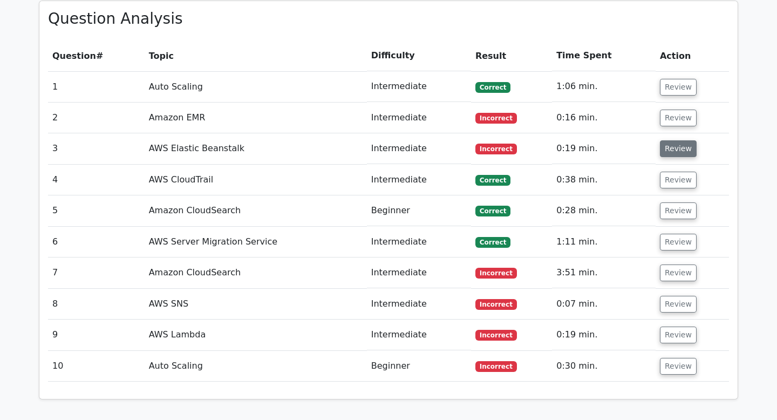
click at [675, 140] on button "Review" at bounding box center [678, 148] width 37 height 17
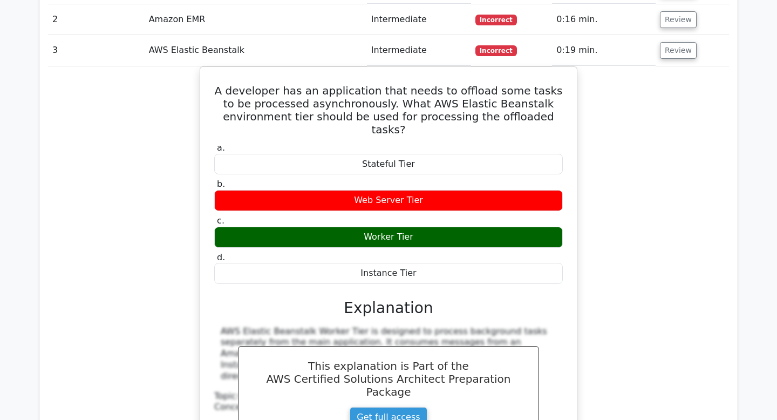
scroll to position [973, 0]
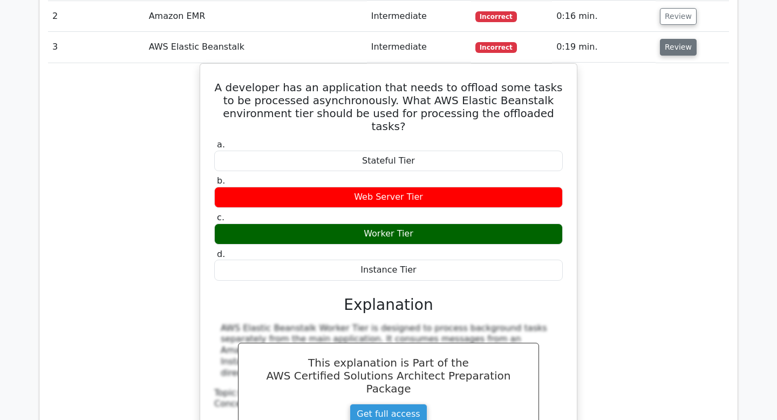
click at [681, 39] on button "Review" at bounding box center [678, 47] width 37 height 17
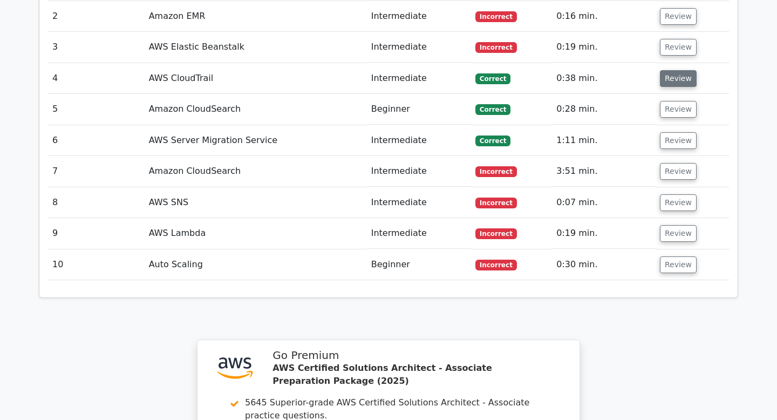
click at [682, 70] on button "Review" at bounding box center [678, 78] width 37 height 17
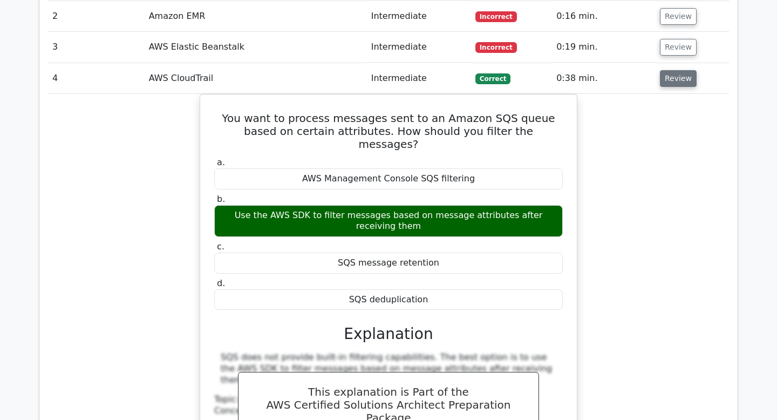
click at [682, 70] on button "Review" at bounding box center [678, 78] width 37 height 17
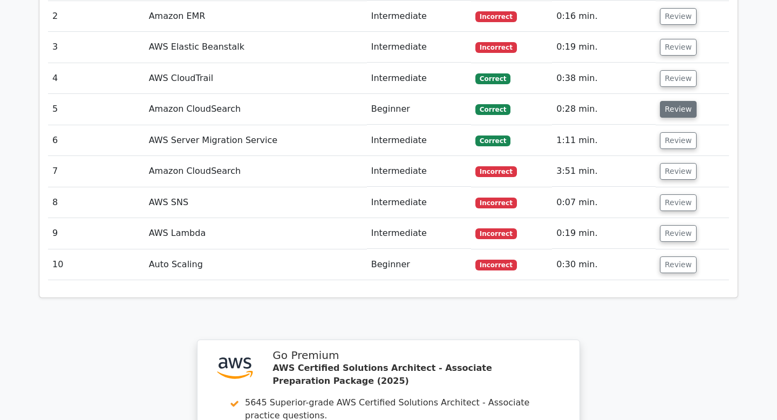
click at [683, 101] on button "Review" at bounding box center [678, 109] width 37 height 17
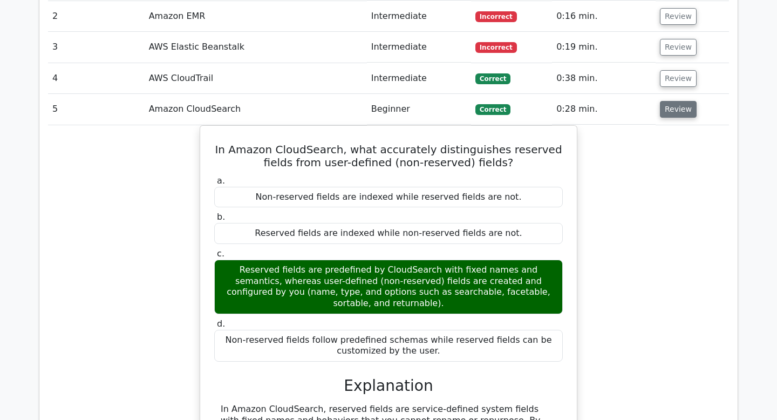
click at [678, 101] on button "Review" at bounding box center [678, 109] width 37 height 17
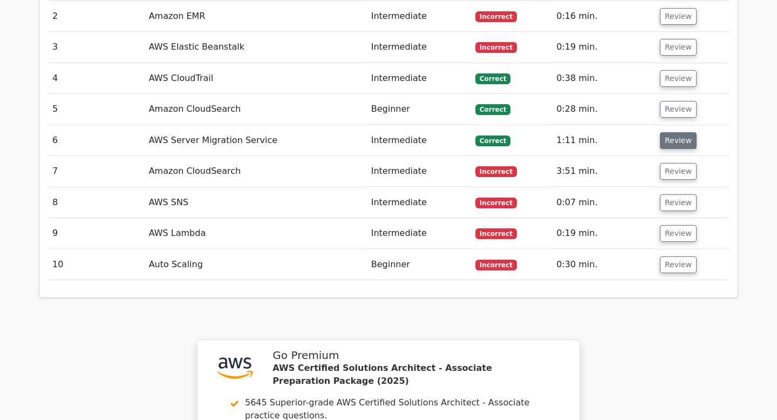
click at [675, 132] on button "Review" at bounding box center [678, 140] width 37 height 17
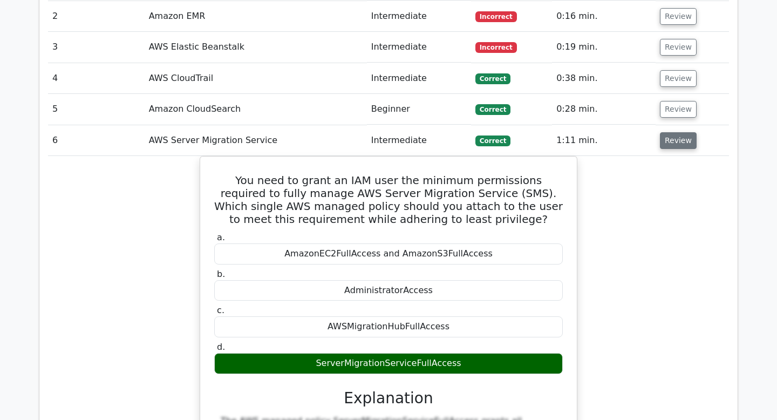
click at [686, 132] on button "Review" at bounding box center [678, 140] width 37 height 17
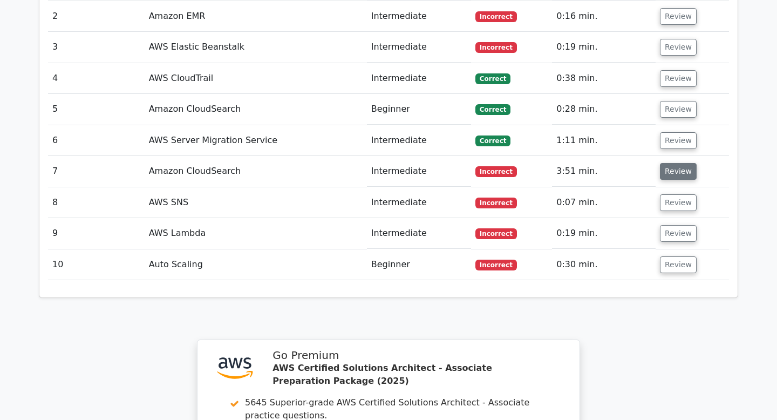
click at [675, 163] on button "Review" at bounding box center [678, 171] width 37 height 17
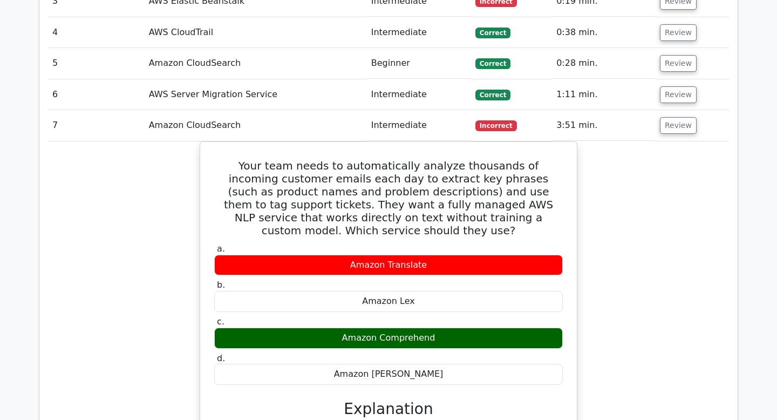
scroll to position [1017, 0]
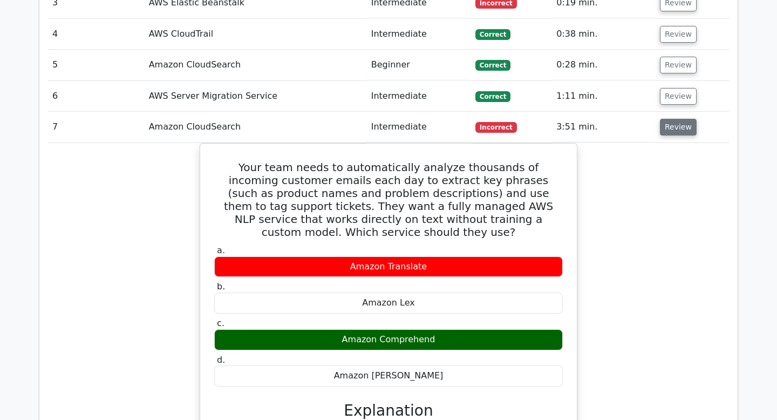
click at [679, 119] on button "Review" at bounding box center [678, 127] width 37 height 17
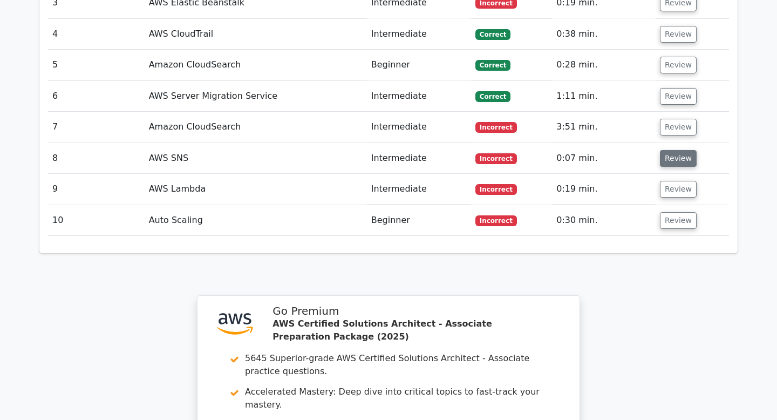
click at [671, 150] on button "Review" at bounding box center [678, 158] width 37 height 17
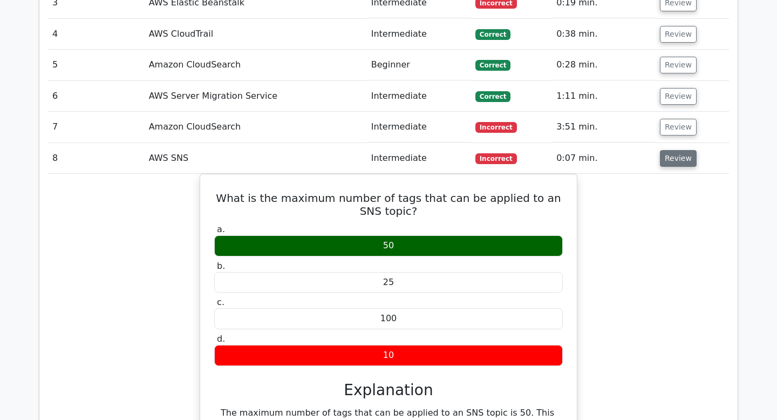
click at [678, 150] on button "Review" at bounding box center [678, 158] width 37 height 17
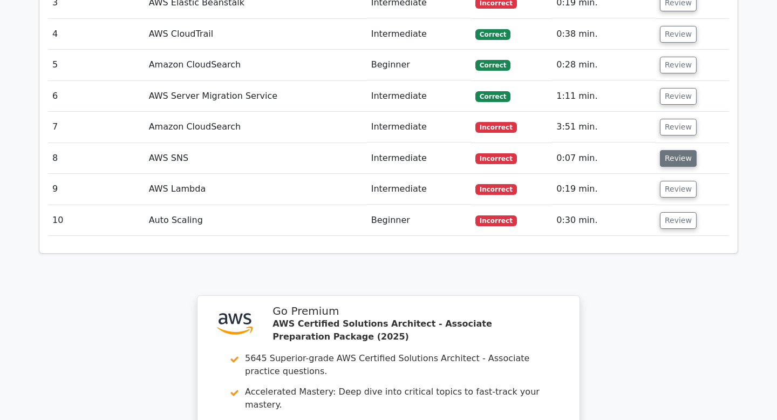
click at [682, 150] on button "Review" at bounding box center [678, 158] width 37 height 17
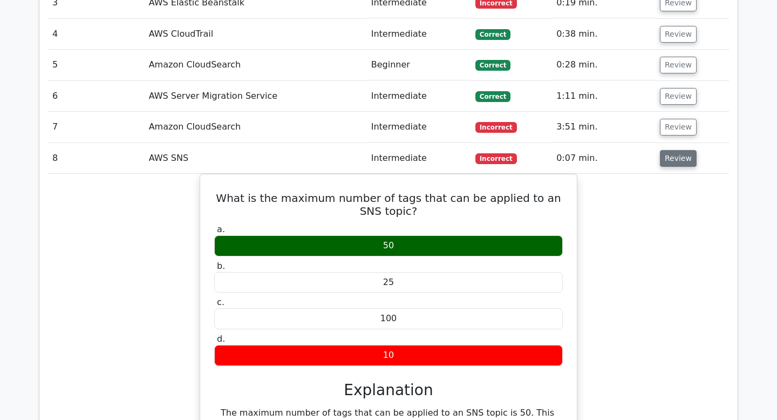
click at [682, 150] on button "Review" at bounding box center [678, 158] width 37 height 17
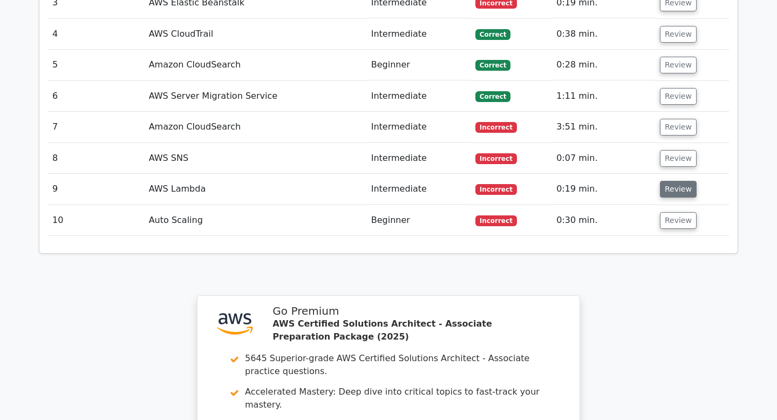
click at [679, 181] on button "Review" at bounding box center [678, 189] width 37 height 17
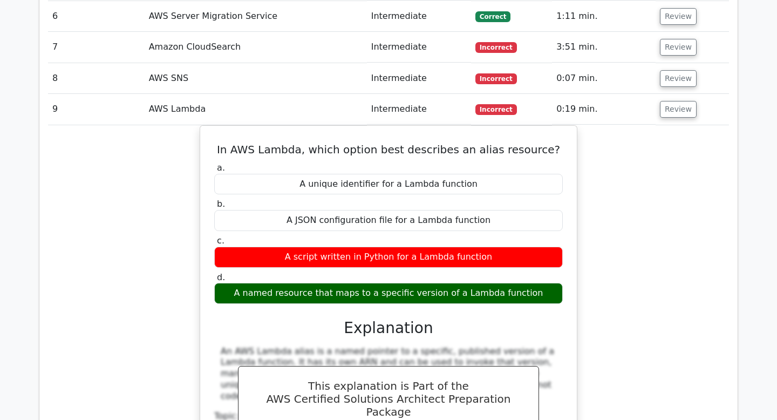
scroll to position [1101, 0]
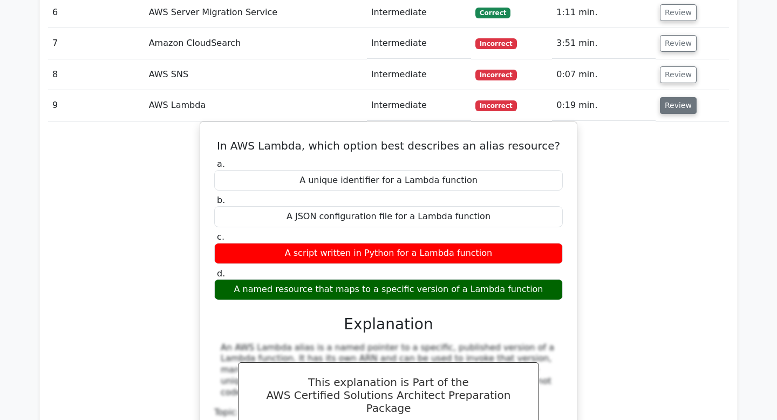
click at [689, 97] on button "Review" at bounding box center [678, 105] width 37 height 17
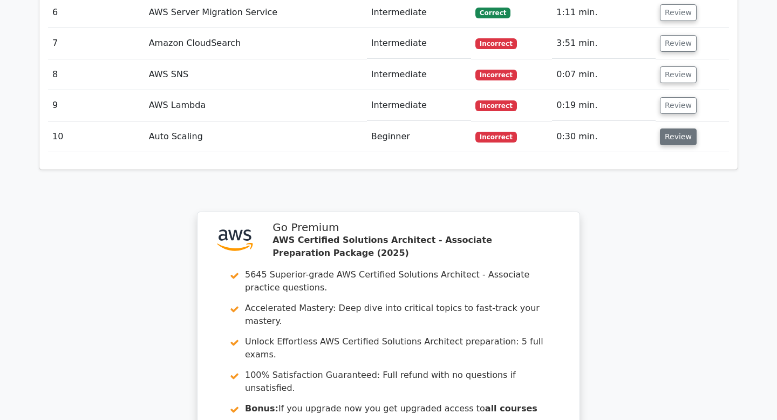
click at [675, 128] on button "Review" at bounding box center [678, 136] width 37 height 17
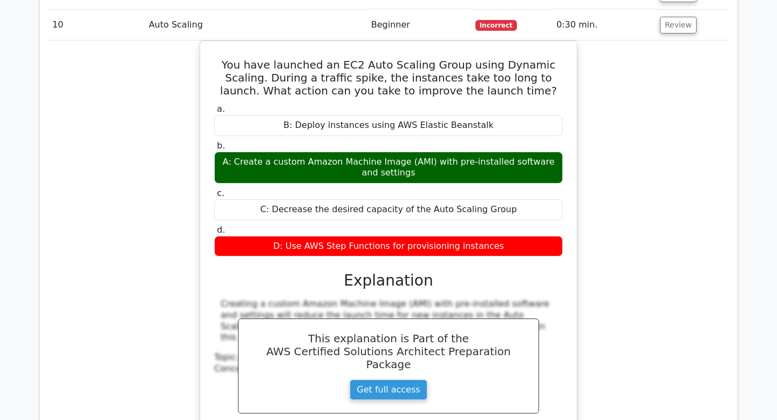
scroll to position [1164, 0]
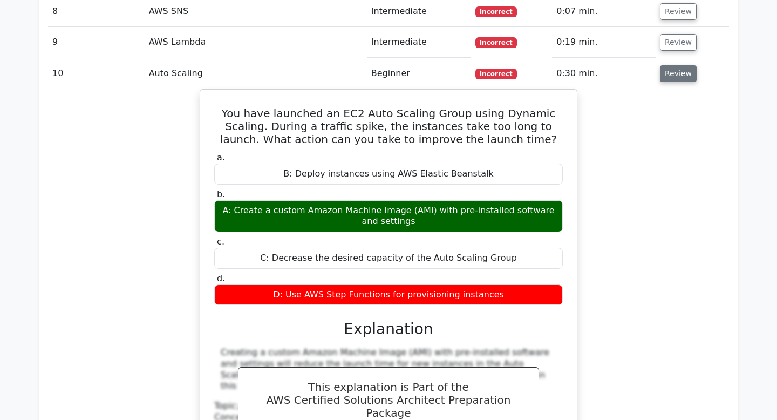
click at [685, 65] on button "Review" at bounding box center [678, 73] width 37 height 17
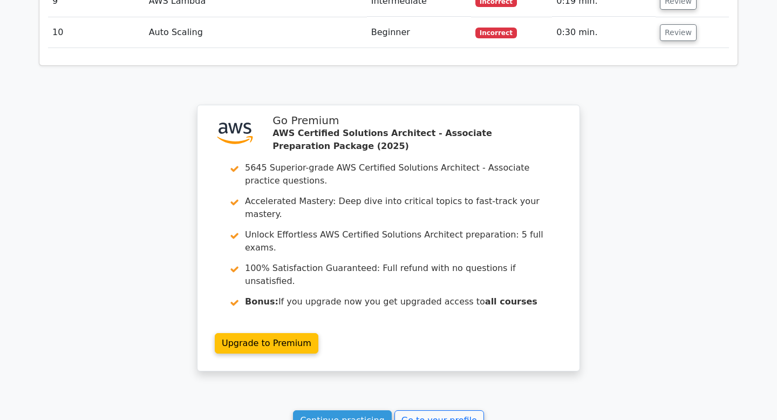
scroll to position [1295, 0]
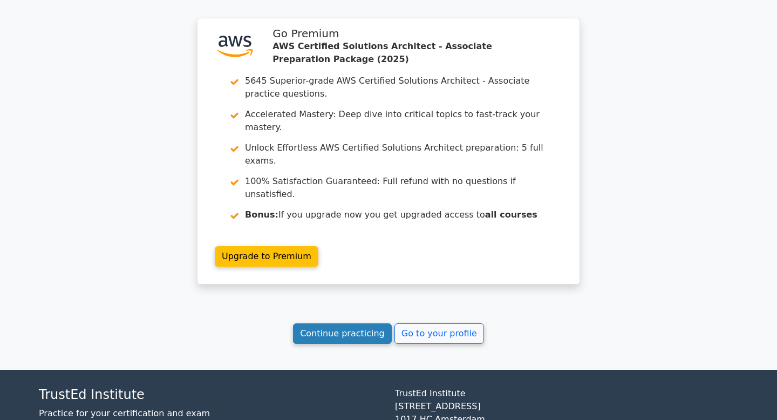
click at [379, 323] on link "Continue practicing" at bounding box center [342, 333] width 99 height 20
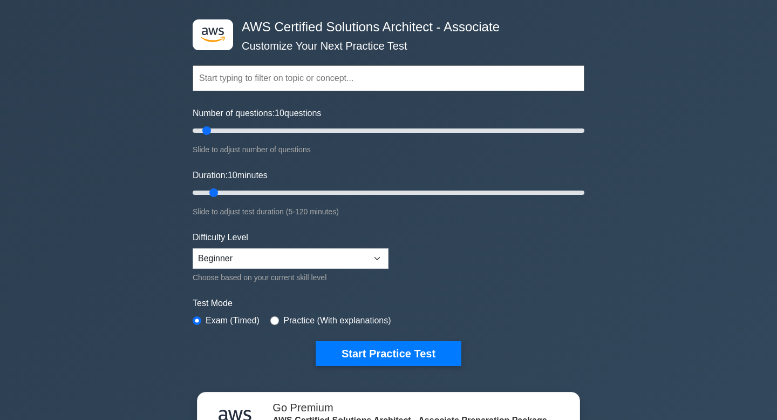
scroll to position [42, 0]
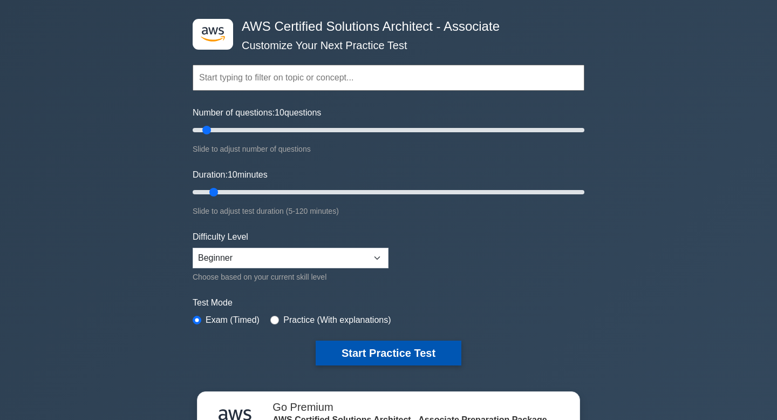
click at [367, 353] on button "Start Practice Test" at bounding box center [389, 352] width 146 height 25
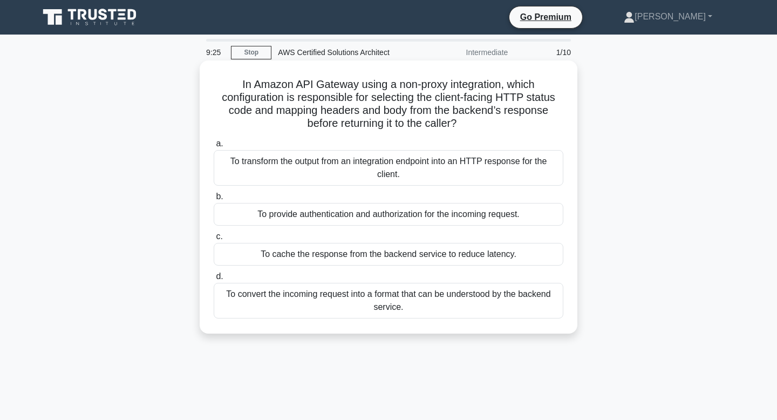
click at [460, 171] on div "To transform the output from an integration endpoint into an HTTP response for …" at bounding box center [389, 168] width 350 height 36
click at [214, 147] on input "a. To transform the output from an integration endpoint into an HTTP response f…" at bounding box center [214, 143] width 0 height 7
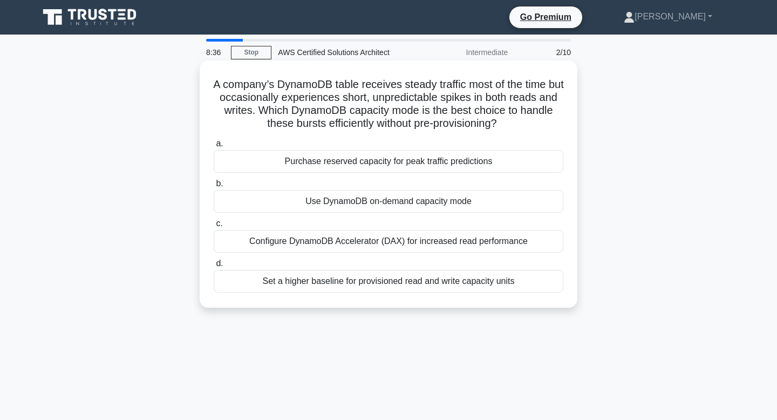
click at [501, 203] on div "Use DynamoDB on-demand capacity mode" at bounding box center [389, 201] width 350 height 23
click at [214, 187] on input "b. Use DynamoDB on-demand capacity mode" at bounding box center [214, 183] width 0 height 7
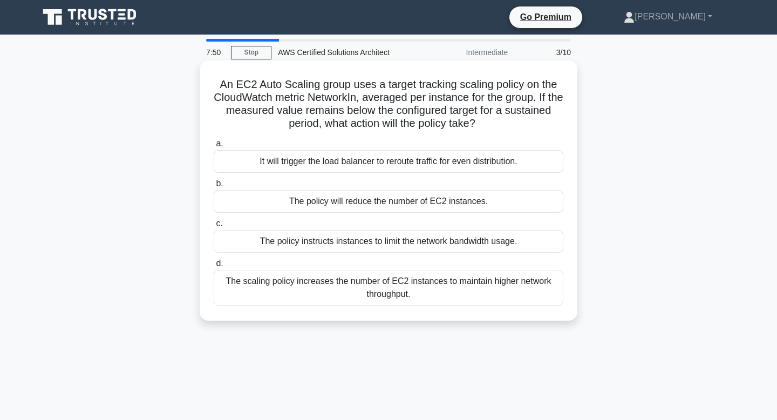
click at [482, 287] on div "The scaling policy increases the number of EC2 instances to maintain higher net…" at bounding box center [389, 288] width 350 height 36
click at [214, 267] on input "d. The scaling policy increases the number of EC2 instances to maintain higher …" at bounding box center [214, 263] width 0 height 7
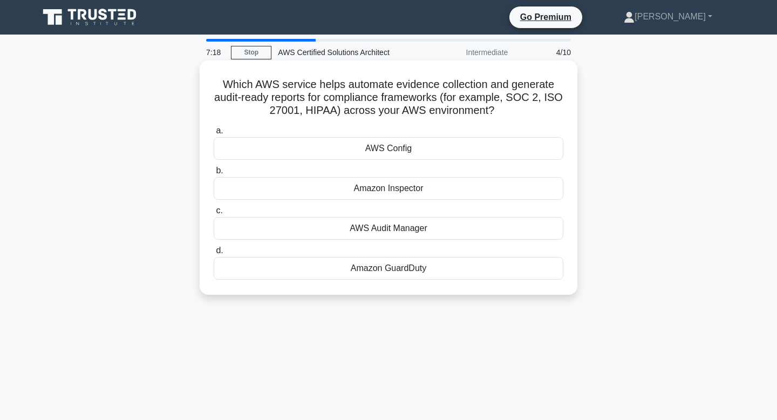
click at [453, 145] on div "AWS Config" at bounding box center [389, 148] width 350 height 23
click at [214, 134] on input "a. AWS Config" at bounding box center [214, 130] width 0 height 7
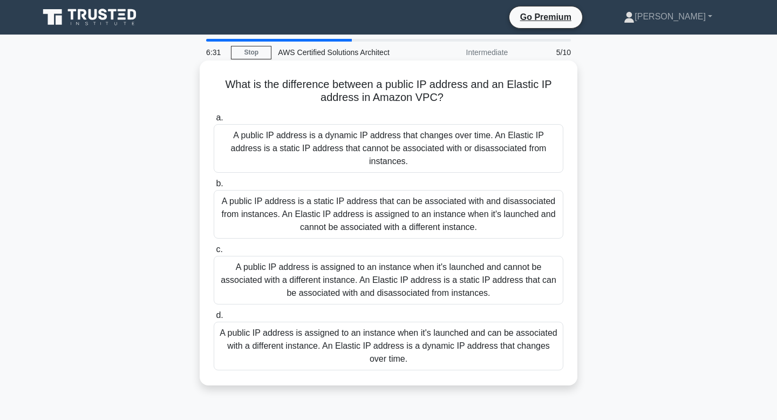
click at [380, 285] on div "A public IP address is assigned to an instance when it's launched and cannot be…" at bounding box center [389, 280] width 350 height 49
click at [214, 253] on input "c. A public IP address is assigned to an instance when it's launched and cannot…" at bounding box center [214, 249] width 0 height 7
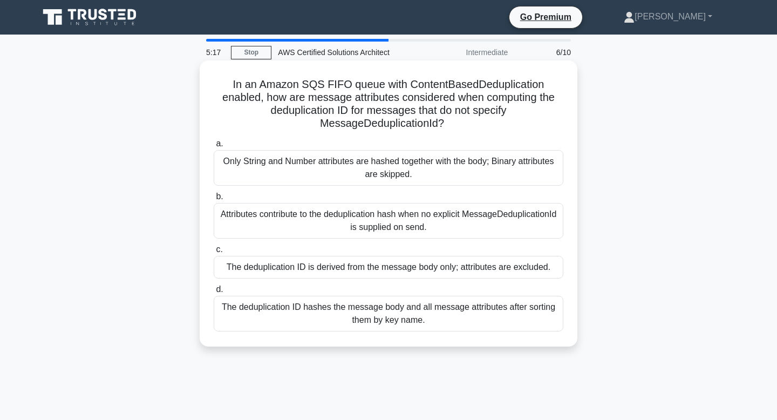
click at [337, 225] on div "Attributes contribute to the deduplication hash when no explicit MessageDedupli…" at bounding box center [389, 221] width 350 height 36
click at [214, 200] on input "b. Attributes contribute to the deduplication hash when no explicit MessageDedu…" at bounding box center [214, 196] width 0 height 7
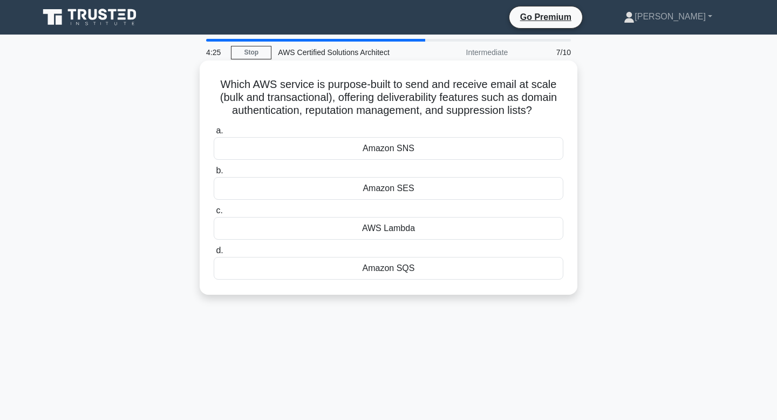
click at [403, 271] on div "Amazon SQS" at bounding box center [389, 268] width 350 height 23
click at [214, 254] on input "d. Amazon SQS" at bounding box center [214, 250] width 0 height 7
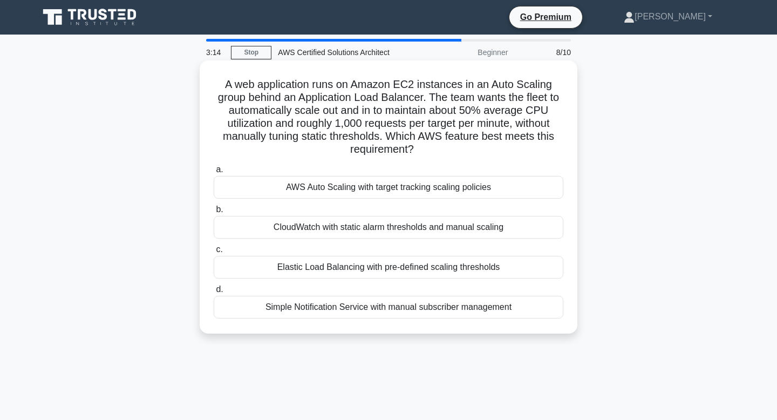
click at [396, 186] on div "AWS Auto Scaling with target tracking scaling policies" at bounding box center [389, 187] width 350 height 23
click at [214, 173] on input "a. AWS Auto Scaling with target tracking scaling policies" at bounding box center [214, 169] width 0 height 7
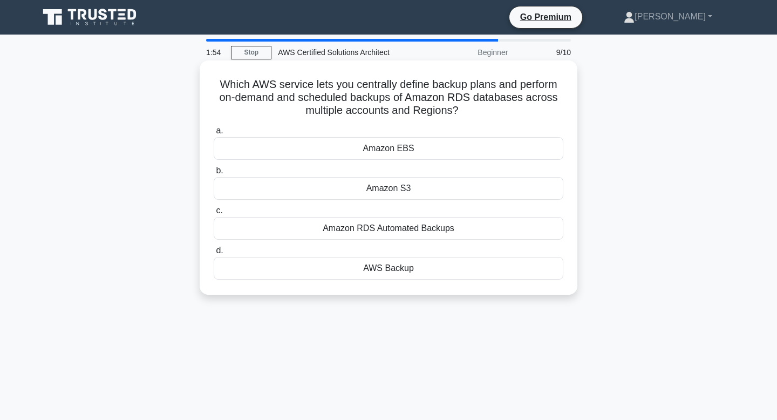
click at [395, 228] on div "Amazon RDS Automated Backups" at bounding box center [389, 228] width 350 height 23
click at [214, 214] on input "c. Amazon RDS Automated Backups" at bounding box center [214, 210] width 0 height 7
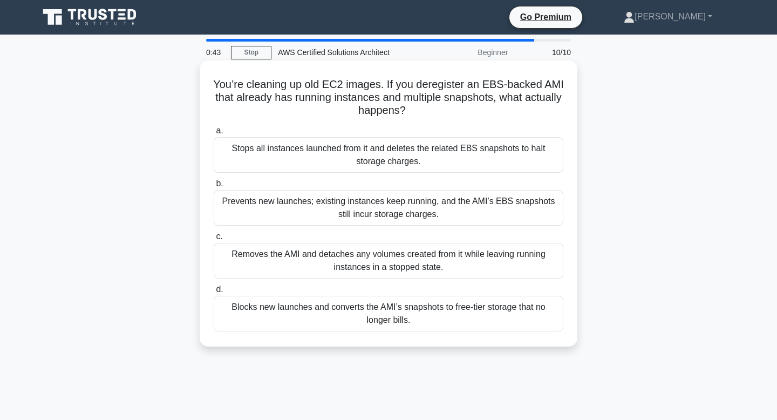
click at [411, 212] on div "Prevents new launches; existing instances keep running, and the AMI’s EBS snaps…" at bounding box center [389, 208] width 350 height 36
click at [214, 187] on input "b. Prevents new launches; existing instances keep running, and the AMI’s EBS sn…" at bounding box center [214, 183] width 0 height 7
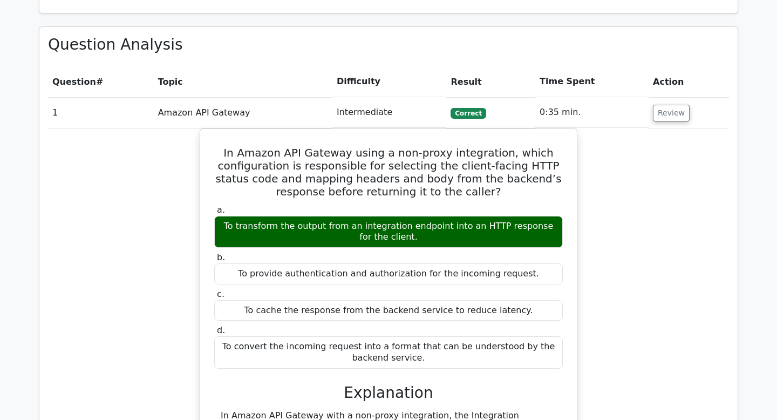
scroll to position [804, 0]
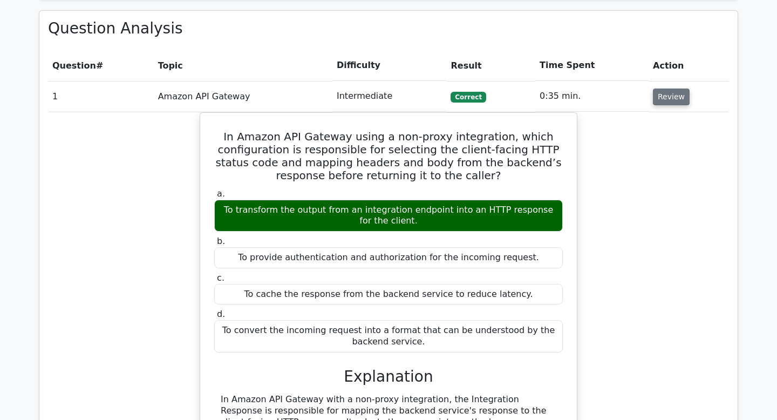
click at [669, 88] on button "Review" at bounding box center [671, 96] width 37 height 17
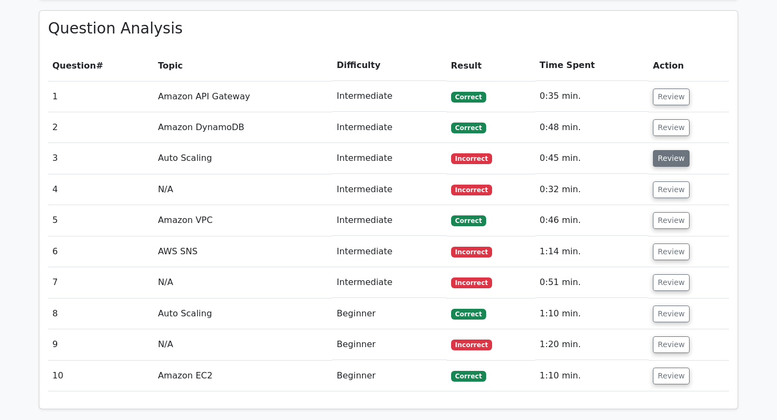
click at [676, 150] on button "Review" at bounding box center [671, 158] width 37 height 17
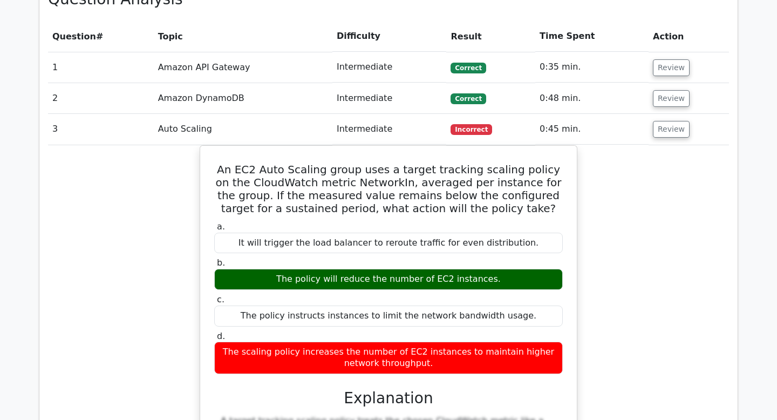
scroll to position [836, 0]
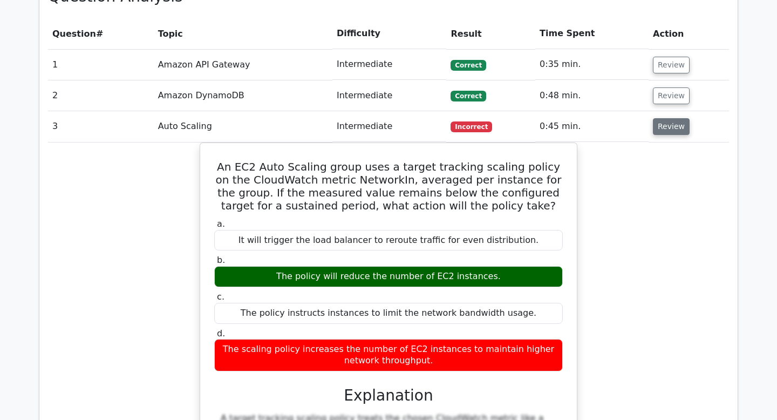
click at [671, 118] on button "Review" at bounding box center [671, 126] width 37 height 17
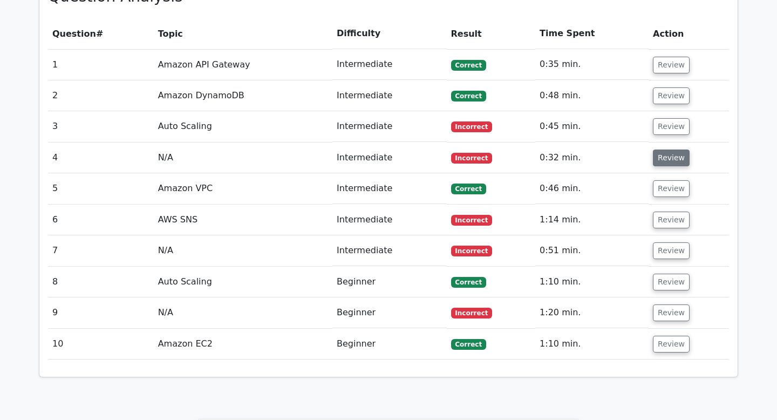
click at [668, 149] on button "Review" at bounding box center [671, 157] width 37 height 17
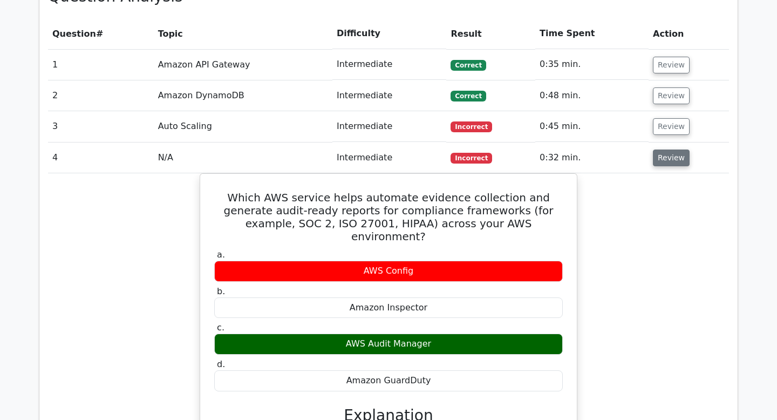
click at [668, 149] on button "Review" at bounding box center [671, 157] width 37 height 17
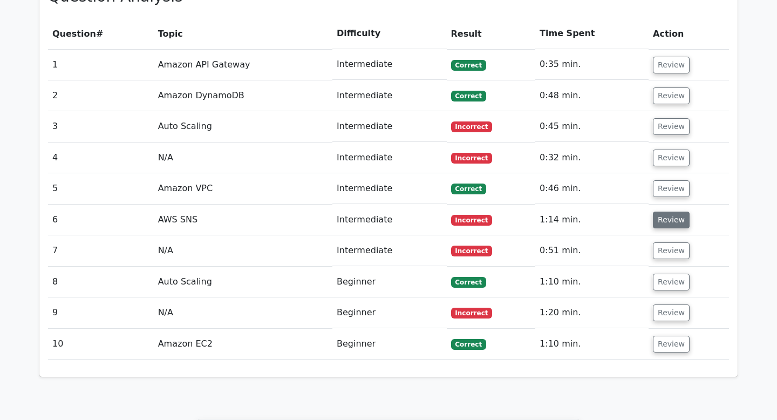
click at [672, 211] on button "Review" at bounding box center [671, 219] width 37 height 17
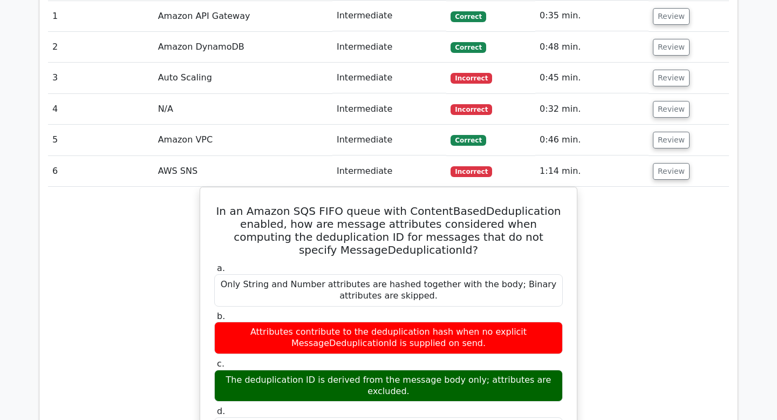
scroll to position [887, 0]
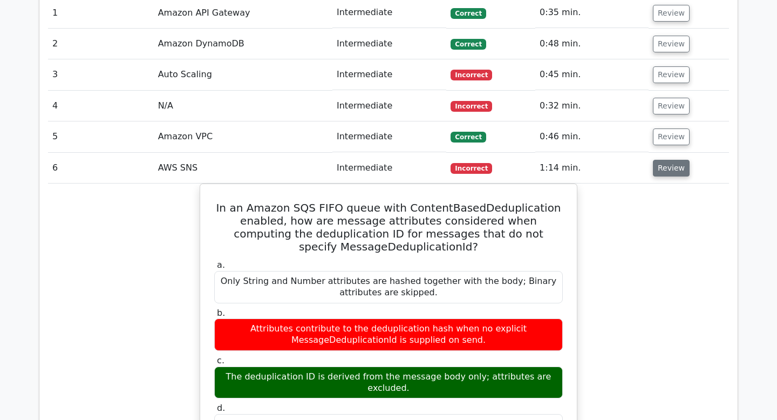
click at [666, 160] on button "Review" at bounding box center [671, 168] width 37 height 17
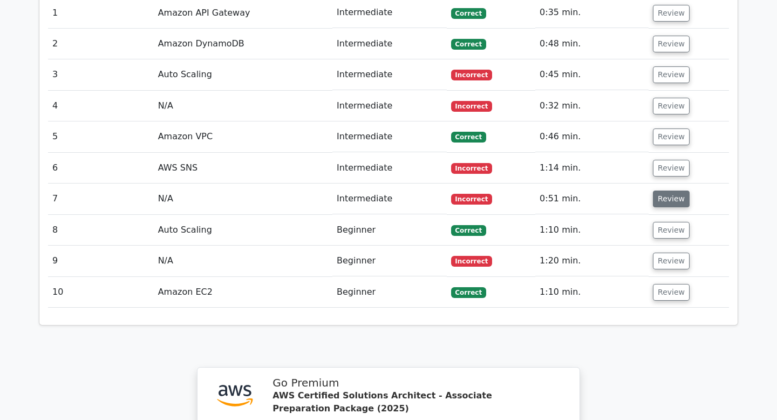
click at [662, 190] on button "Review" at bounding box center [671, 198] width 37 height 17
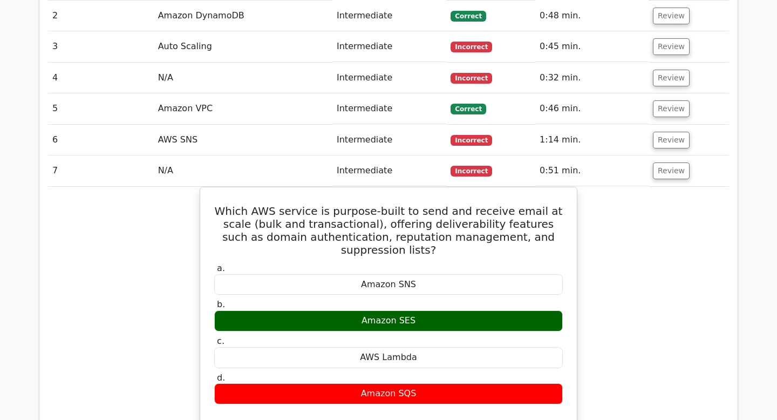
scroll to position [919, 0]
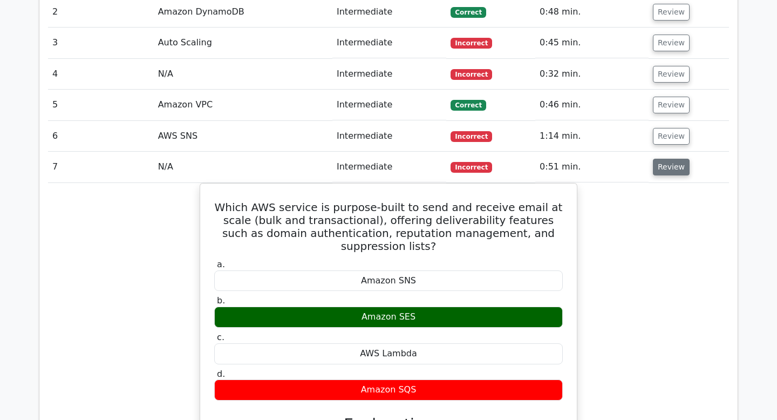
click at [672, 159] on button "Review" at bounding box center [671, 167] width 37 height 17
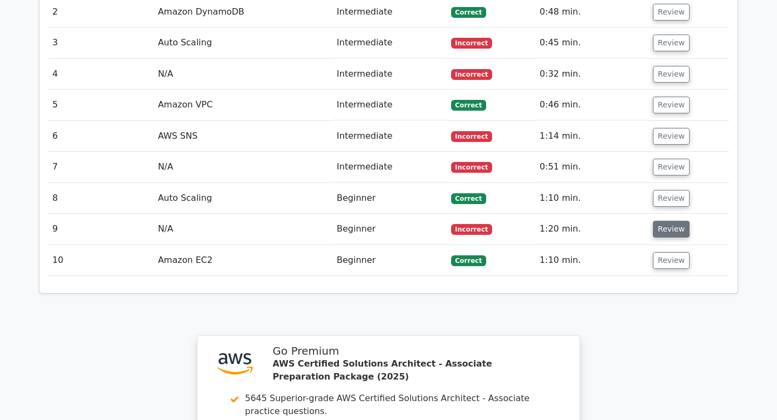
click at [666, 221] on button "Review" at bounding box center [671, 229] width 37 height 17
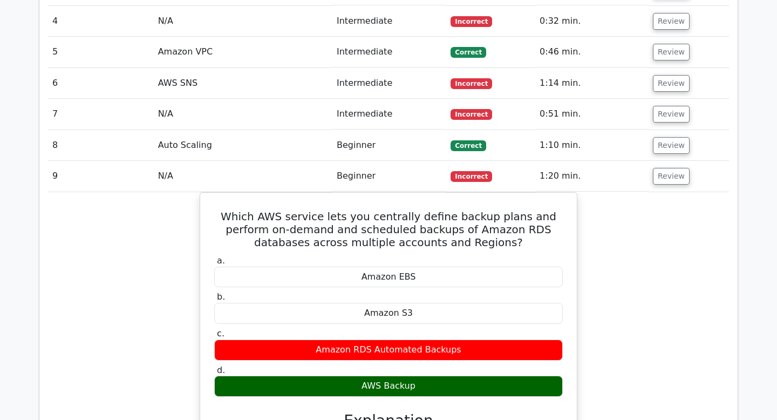
scroll to position [973, 0]
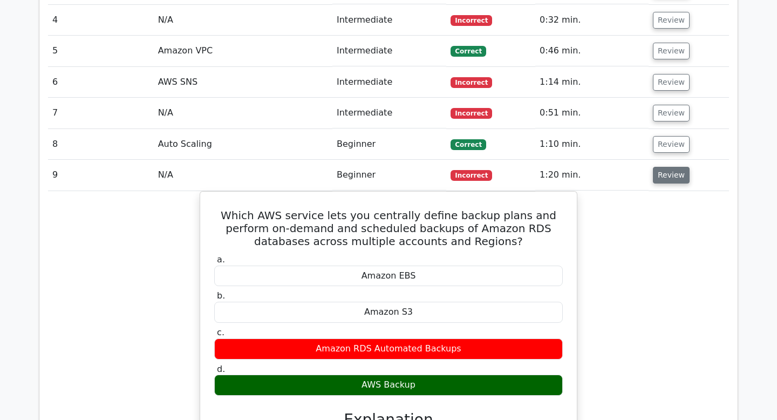
click at [680, 167] on button "Review" at bounding box center [671, 175] width 37 height 17
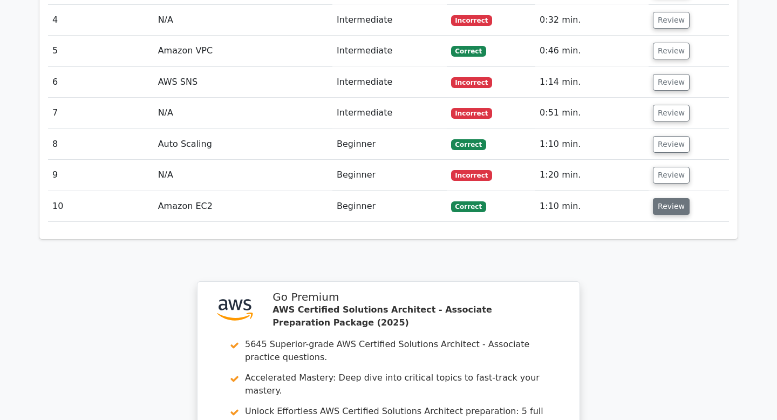
click at [675, 198] on button "Review" at bounding box center [671, 206] width 37 height 17
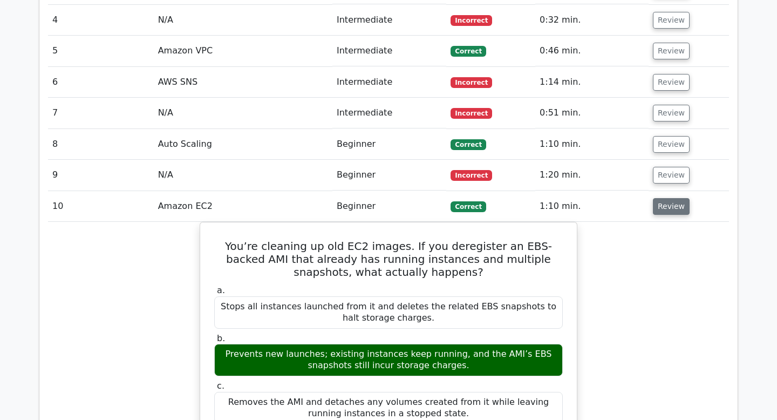
click at [671, 198] on button "Review" at bounding box center [671, 206] width 37 height 17
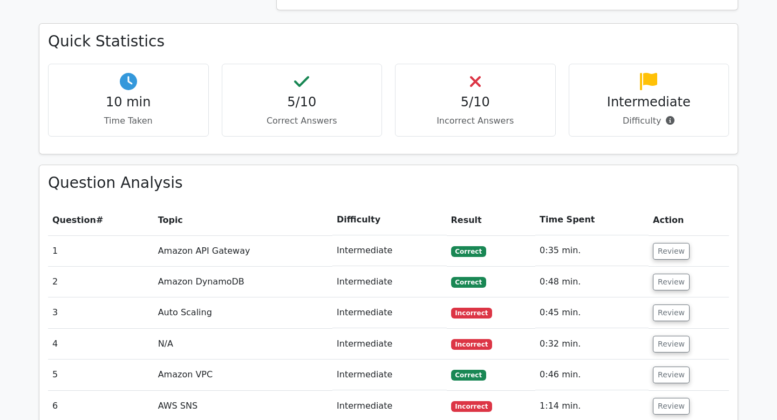
scroll to position [644, 0]
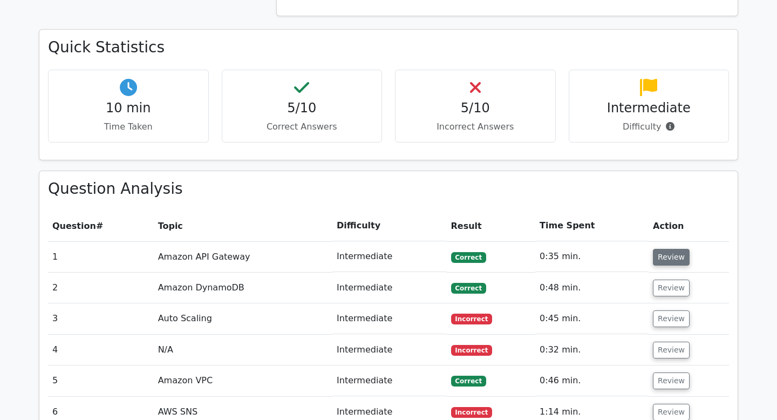
click at [672, 249] on button "Review" at bounding box center [671, 257] width 37 height 17
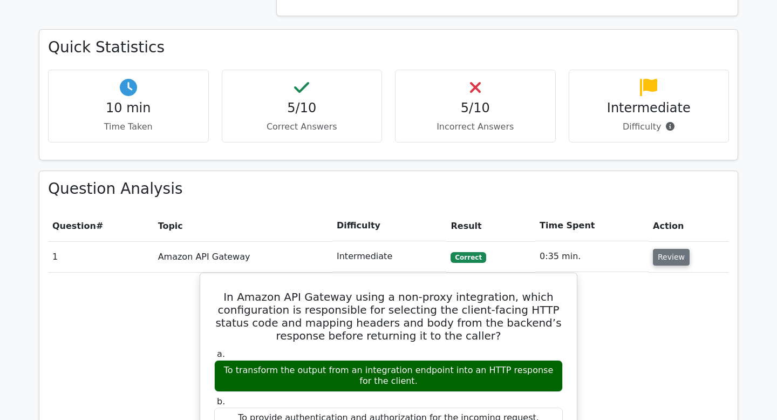
click at [668, 249] on button "Review" at bounding box center [671, 257] width 37 height 17
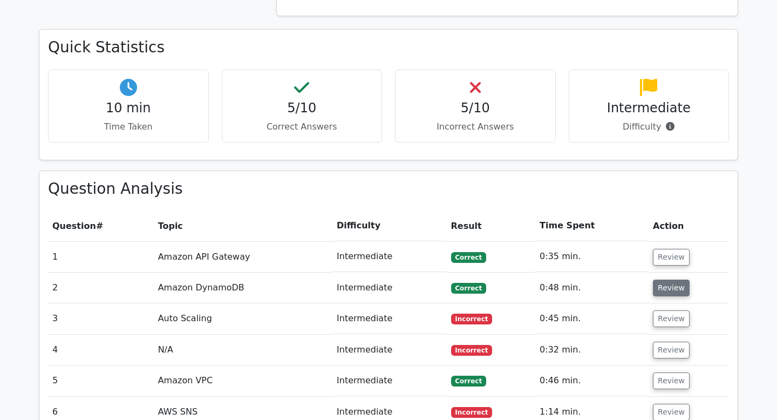
click at [666, 279] on button "Review" at bounding box center [671, 287] width 37 height 17
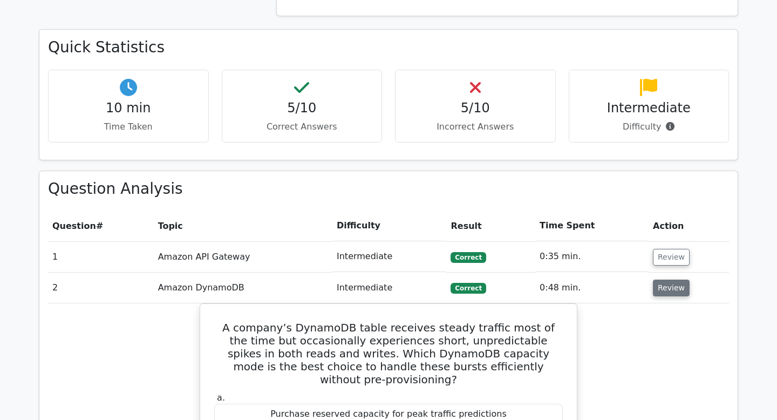
click at [666, 279] on button "Review" at bounding box center [671, 287] width 37 height 17
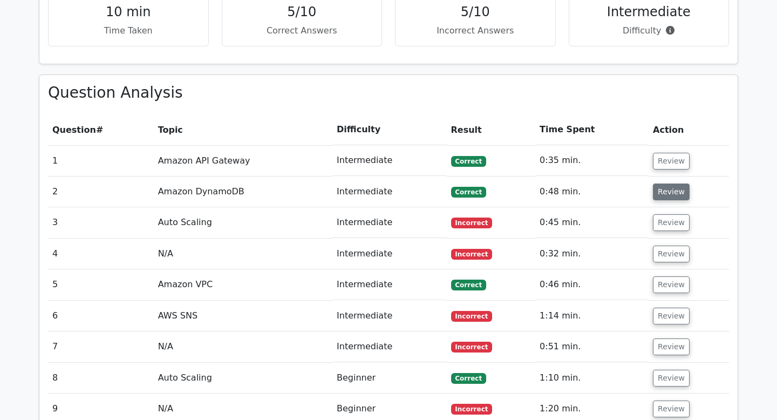
scroll to position [741, 0]
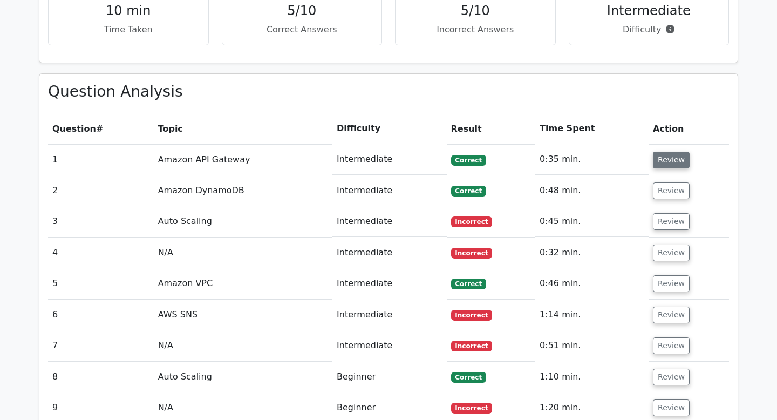
click at [670, 152] on button "Review" at bounding box center [671, 160] width 37 height 17
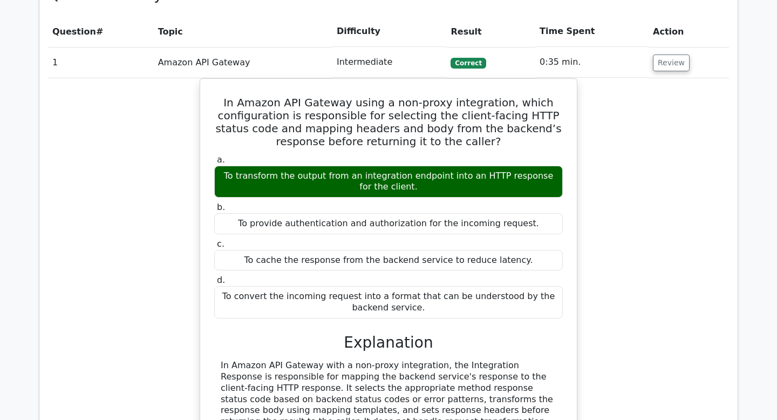
scroll to position [844, 0]
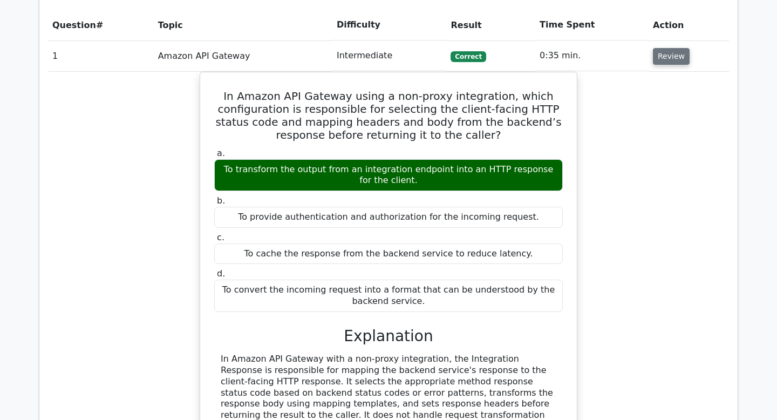
click at [654, 48] on button "Review" at bounding box center [671, 56] width 37 height 17
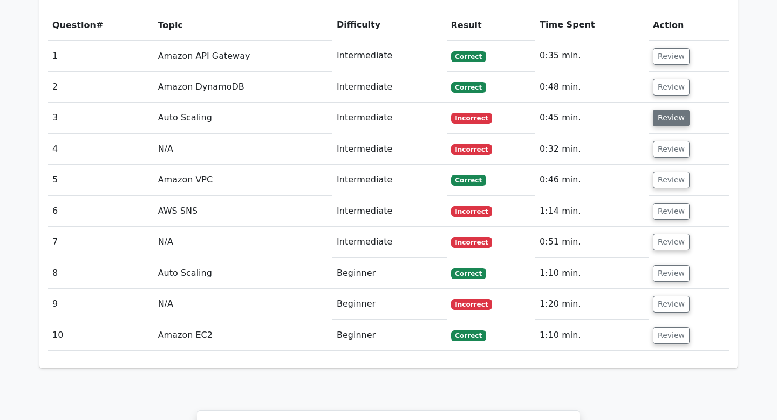
click at [661, 109] on button "Review" at bounding box center [671, 117] width 37 height 17
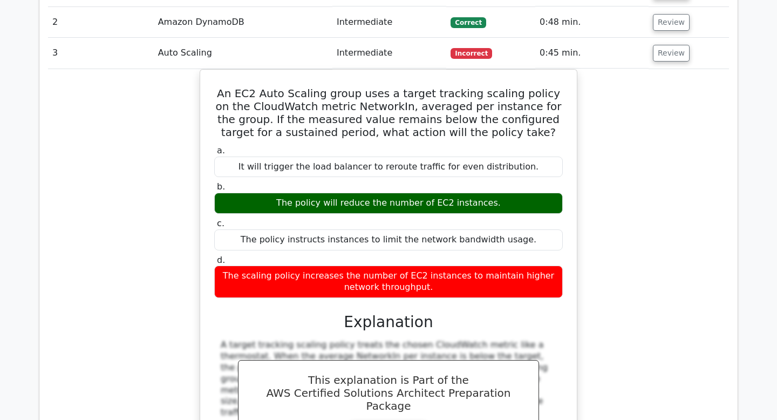
scroll to position [910, 0]
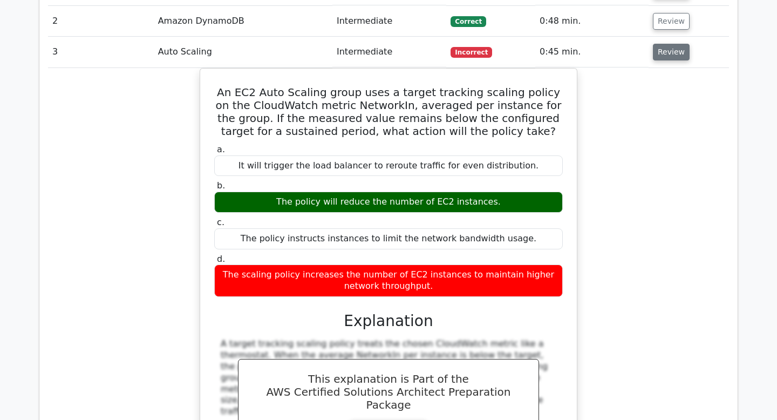
click at [677, 44] on button "Review" at bounding box center [671, 52] width 37 height 17
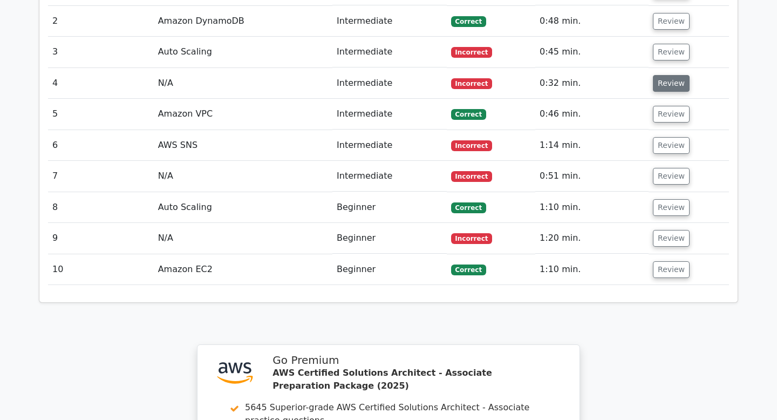
click at [676, 75] on button "Review" at bounding box center [671, 83] width 37 height 17
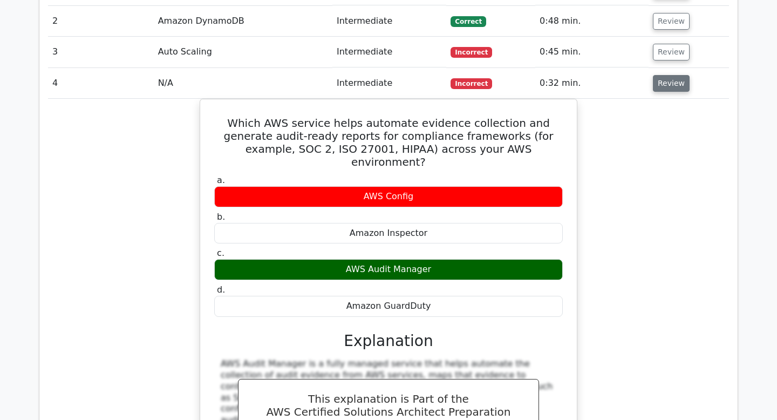
click at [678, 75] on button "Review" at bounding box center [671, 83] width 37 height 17
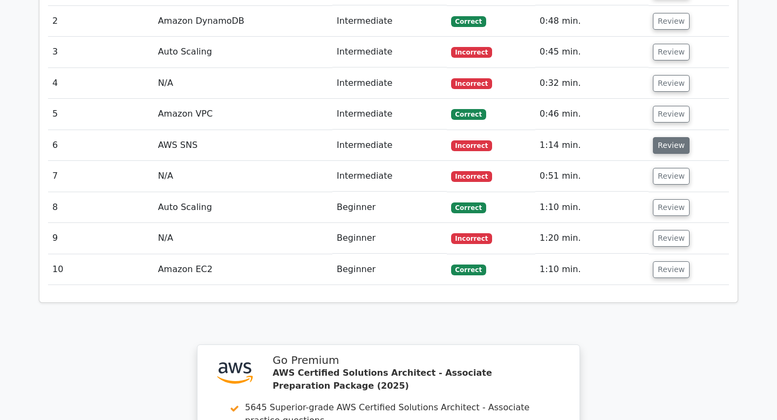
click at [673, 137] on button "Review" at bounding box center [671, 145] width 37 height 17
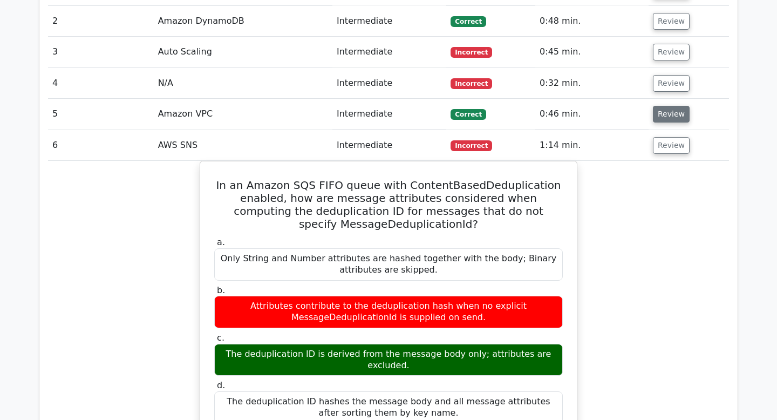
click at [672, 106] on button "Review" at bounding box center [671, 114] width 37 height 17
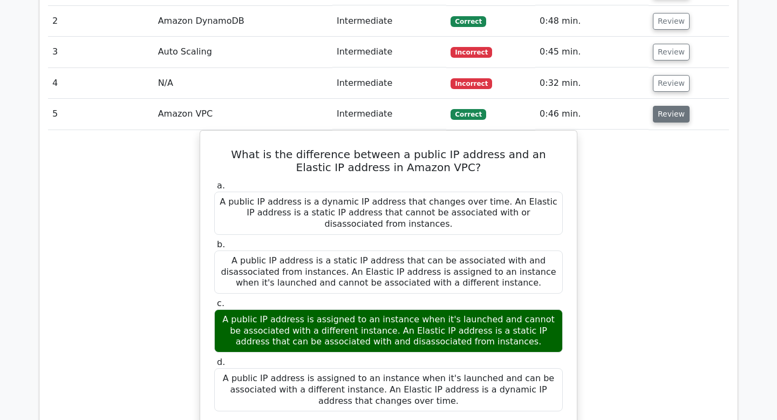
click at [672, 106] on button "Review" at bounding box center [671, 114] width 37 height 17
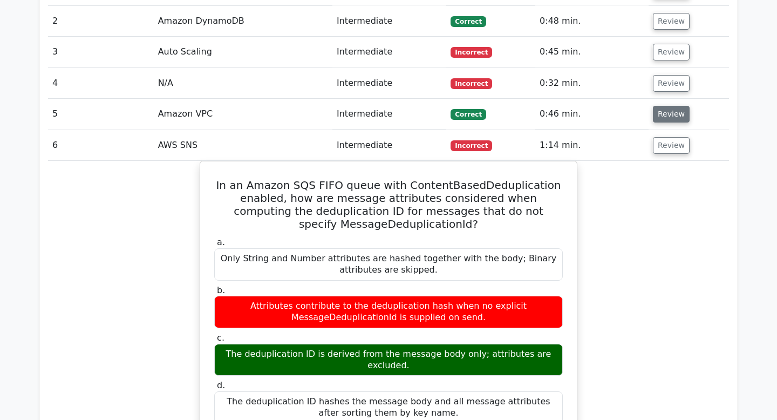
click at [672, 106] on button "Review" at bounding box center [671, 114] width 37 height 17
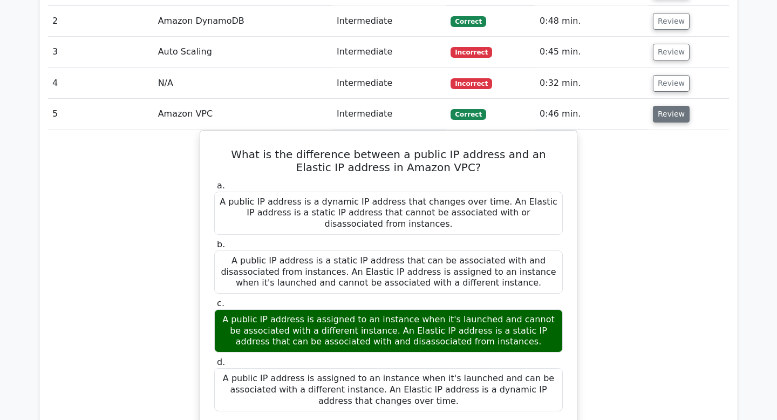
click at [672, 106] on button "Review" at bounding box center [671, 114] width 37 height 17
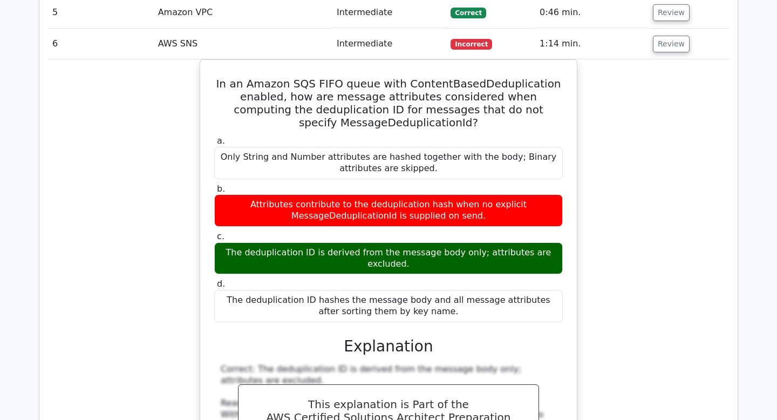
scroll to position [998, 0]
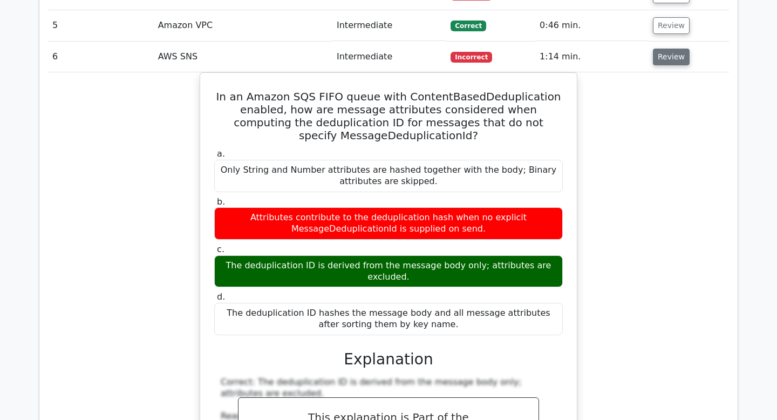
click at [669, 49] on button "Review" at bounding box center [671, 57] width 37 height 17
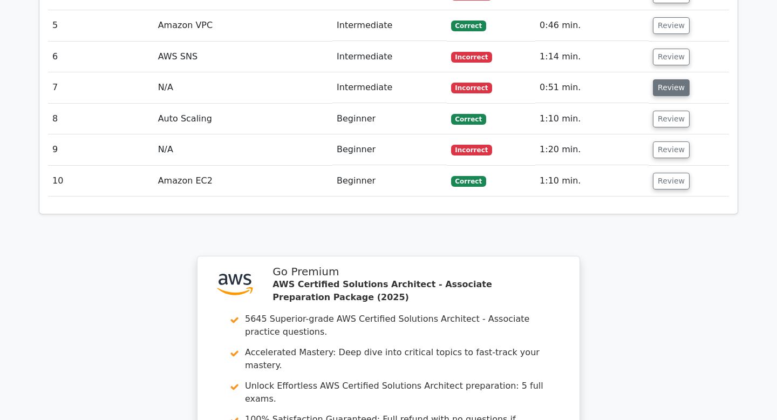
click at [668, 79] on button "Review" at bounding box center [671, 87] width 37 height 17
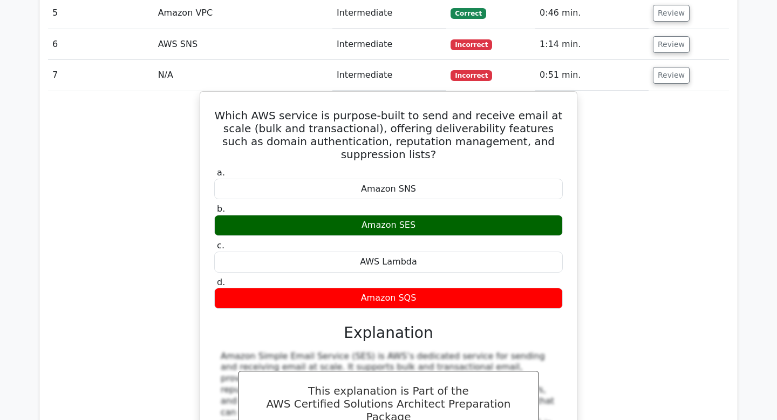
scroll to position [1016, 0]
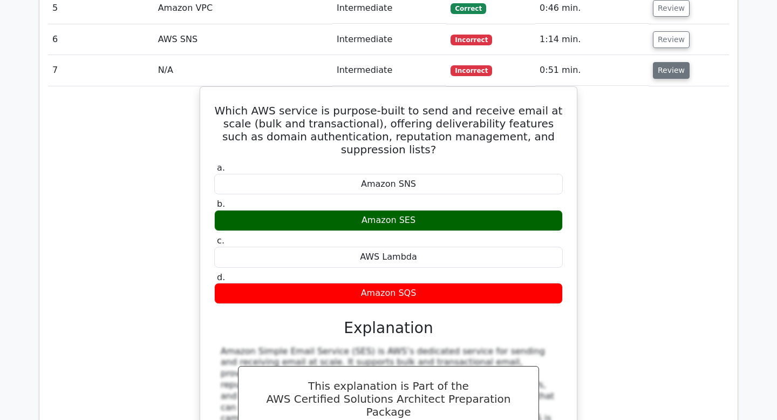
click at [665, 62] on button "Review" at bounding box center [671, 70] width 37 height 17
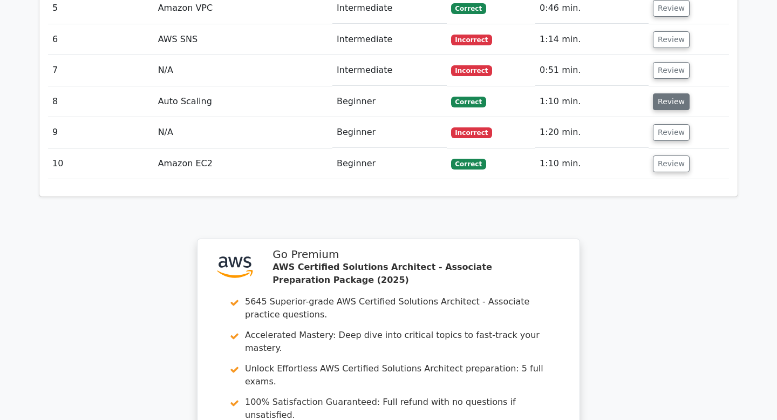
click at [672, 93] on button "Review" at bounding box center [671, 101] width 37 height 17
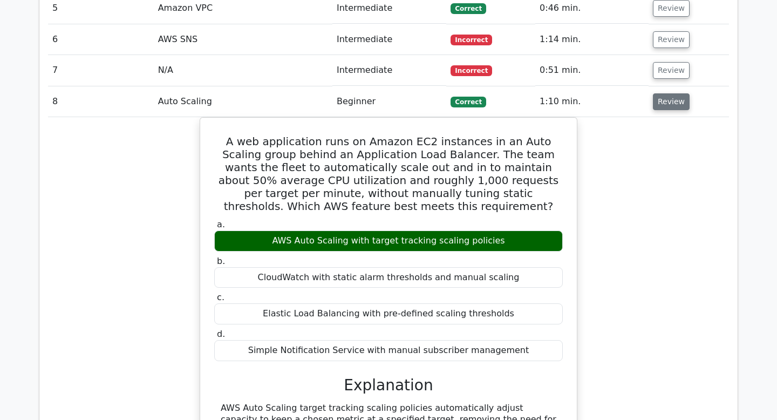
click at [658, 93] on button "Review" at bounding box center [671, 101] width 37 height 17
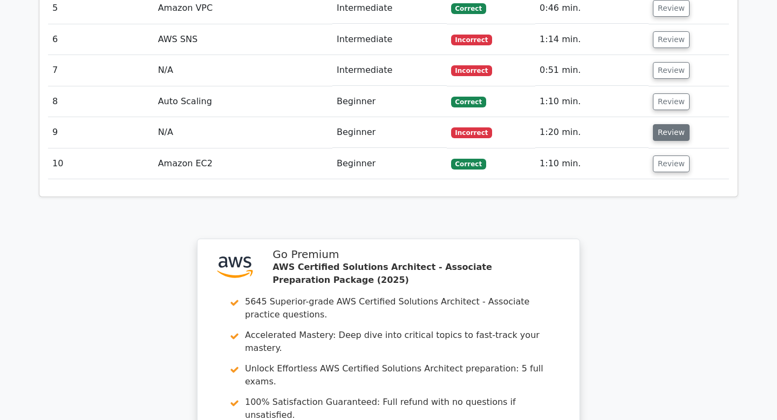
click at [669, 124] on button "Review" at bounding box center [671, 132] width 37 height 17
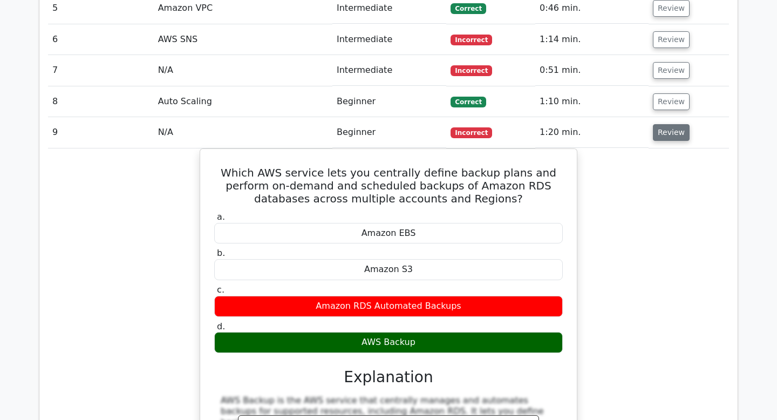
click at [679, 124] on button "Review" at bounding box center [671, 132] width 37 height 17
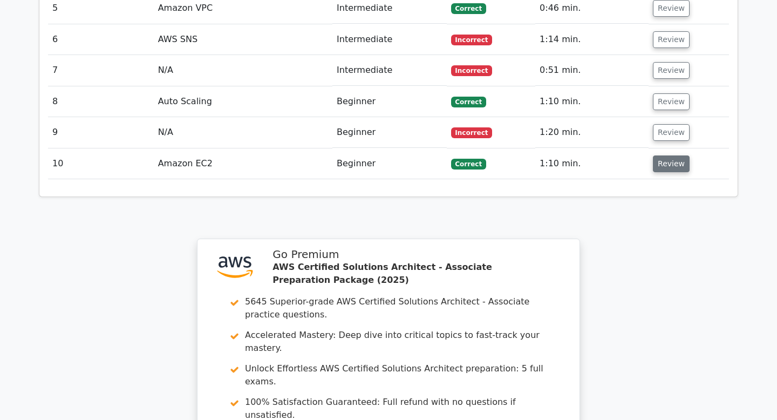
click at [660, 155] on button "Review" at bounding box center [671, 163] width 37 height 17
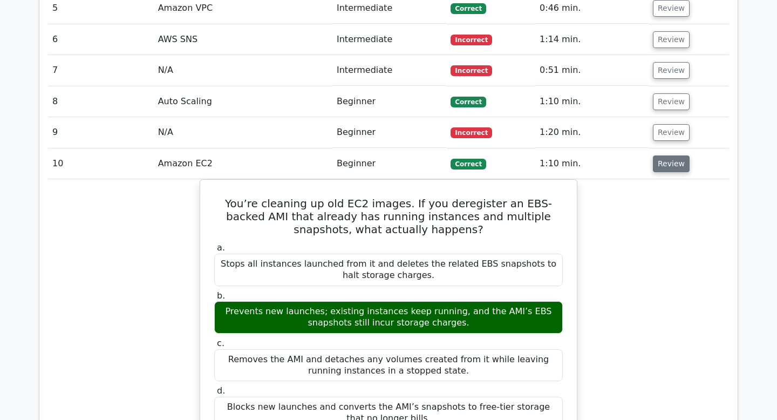
click at [660, 155] on button "Review" at bounding box center [671, 163] width 37 height 17
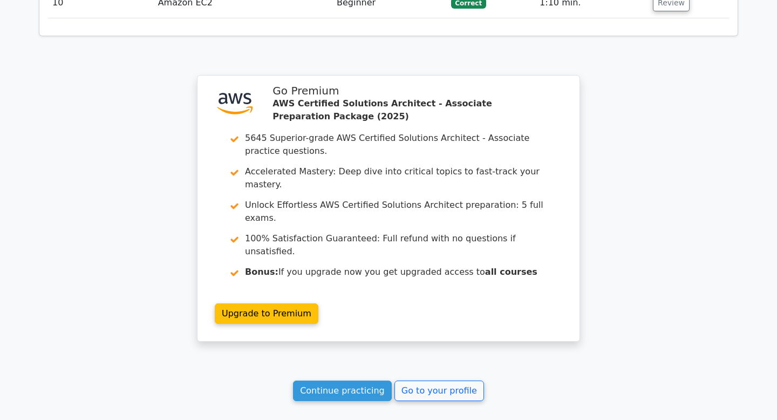
scroll to position [1236, 0]
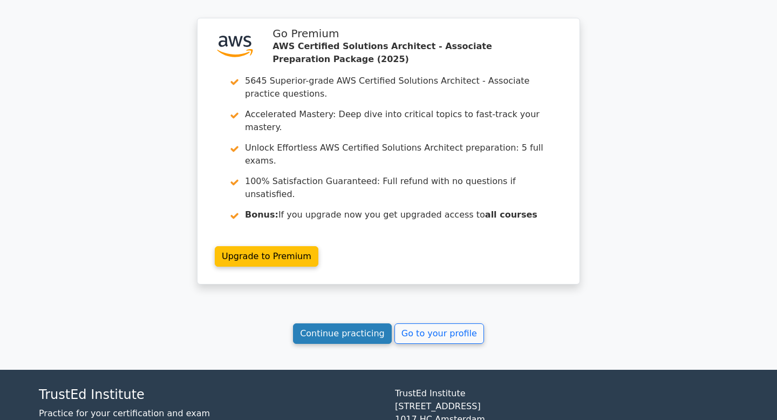
click at [349, 323] on link "Continue practicing" at bounding box center [342, 333] width 99 height 20
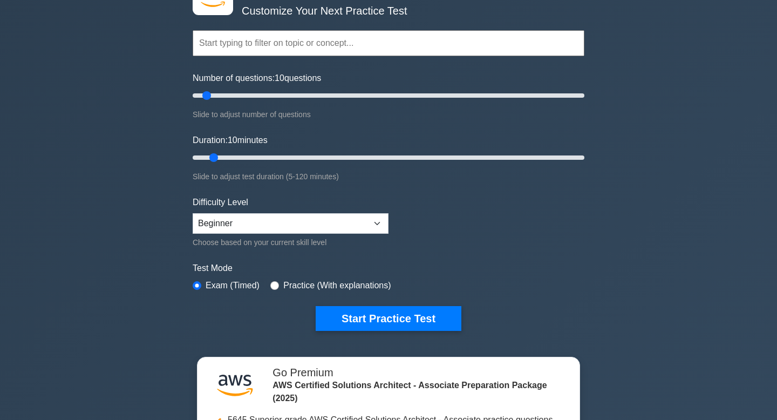
scroll to position [82, 0]
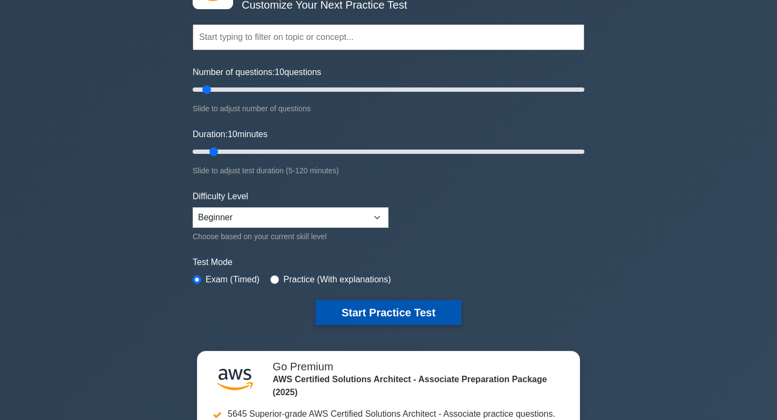
click at [369, 317] on button "Start Practice Test" at bounding box center [389, 312] width 146 height 25
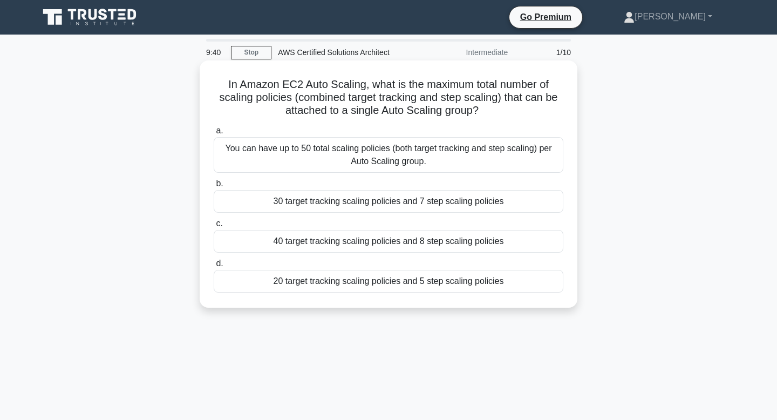
click at [466, 156] on div "You can have up to 50 total scaling policies (both target tracking and step sca…" at bounding box center [389, 155] width 350 height 36
click at [214, 134] on input "a. You can have up to 50 total scaling policies (both target tracking and step …" at bounding box center [214, 130] width 0 height 7
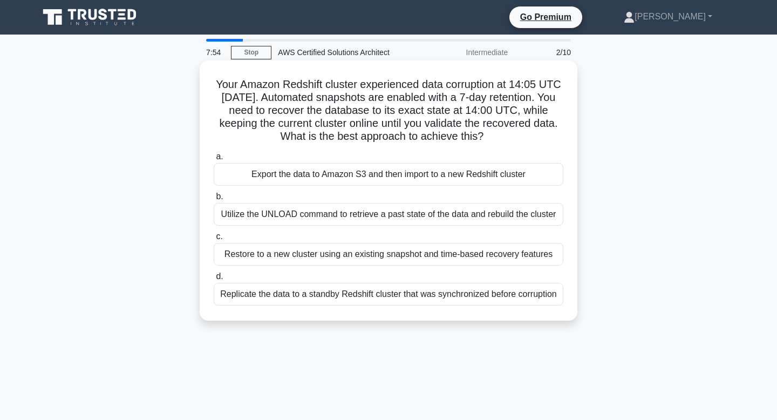
click at [323, 290] on div "Replicate the data to a standby Redshift cluster that was synchronized before c…" at bounding box center [389, 294] width 350 height 23
click at [214, 280] on input "d. Replicate the data to a standby Redshift cluster that was synchronized befor…" at bounding box center [214, 276] width 0 height 7
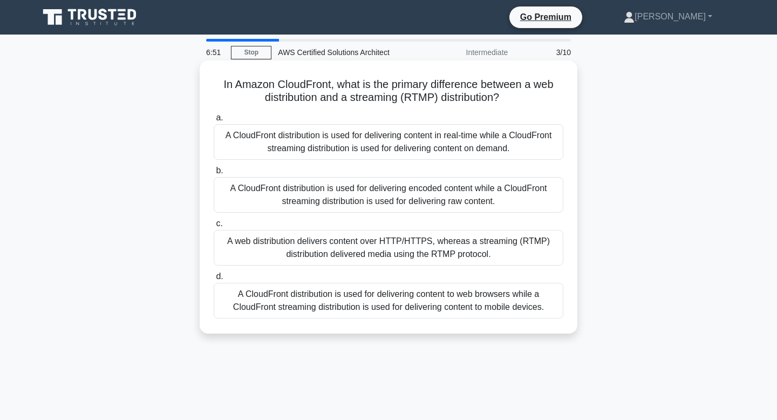
click at [387, 193] on div "A CloudFront distribution is used for delivering encoded content while a CloudF…" at bounding box center [389, 195] width 350 height 36
click at [214, 174] on input "b. A CloudFront distribution is used for delivering encoded content while a Clo…" at bounding box center [214, 170] width 0 height 7
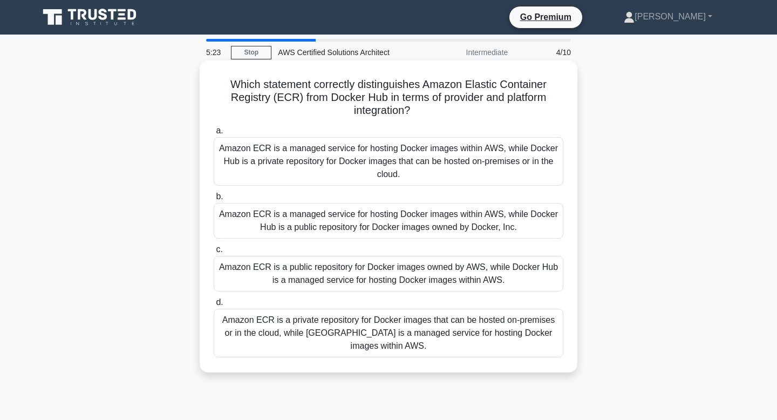
click at [398, 225] on div "Amazon ECR is a managed service for hosting Docker images within AWS, while Doc…" at bounding box center [389, 221] width 350 height 36
click at [214, 200] on input "b. Amazon ECR is a managed service for hosting Docker images within AWS, while …" at bounding box center [214, 196] width 0 height 7
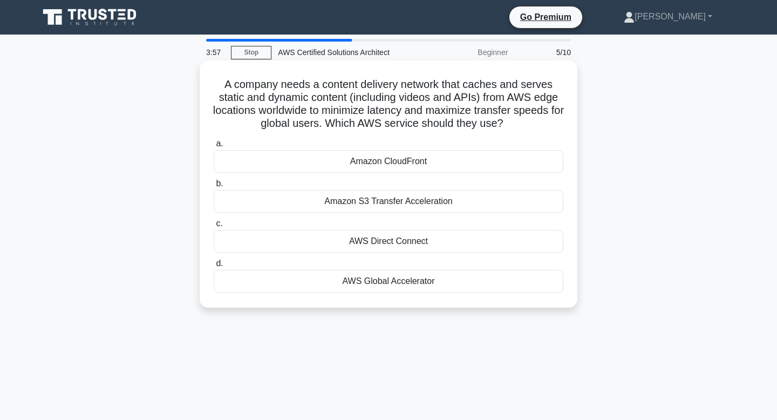
click at [368, 281] on div "AWS Global Accelerator" at bounding box center [389, 281] width 350 height 23
click at [214, 267] on input "d. AWS Global Accelerator" at bounding box center [214, 263] width 0 height 7
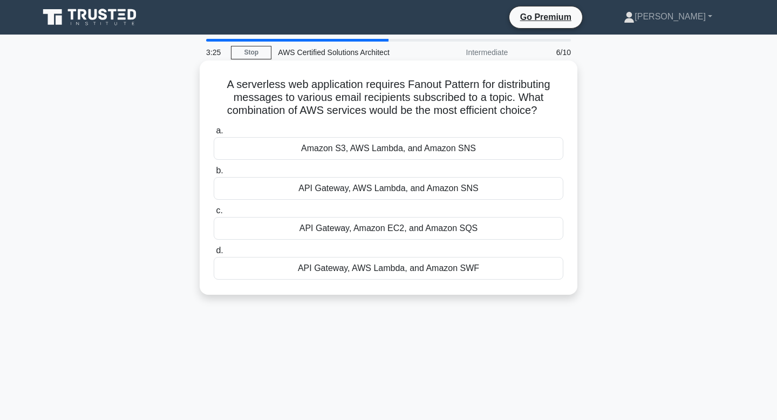
click at [400, 184] on div "API Gateway, AWS Lambda, and Amazon SNS" at bounding box center [389, 188] width 350 height 23
click at [214, 174] on input "b. API Gateway, AWS Lambda, and Amazon SNS" at bounding box center [214, 170] width 0 height 7
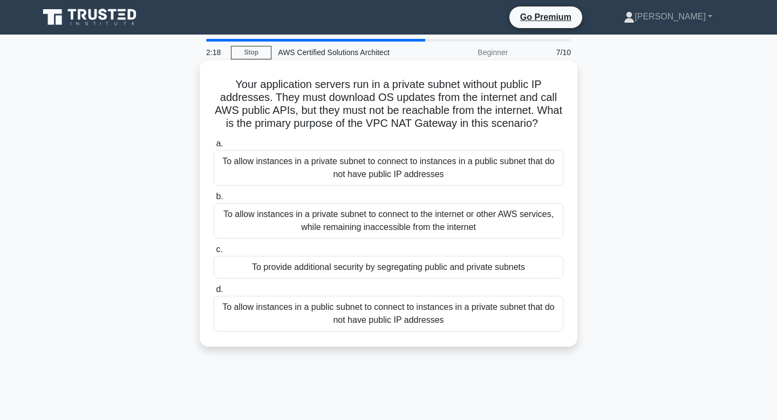
click at [406, 180] on div "To allow instances in a private subnet to connect to instances in a public subn…" at bounding box center [389, 168] width 350 height 36
click at [214, 147] on input "a. To allow instances in a private subnet to connect to instances in a public s…" at bounding box center [214, 143] width 0 height 7
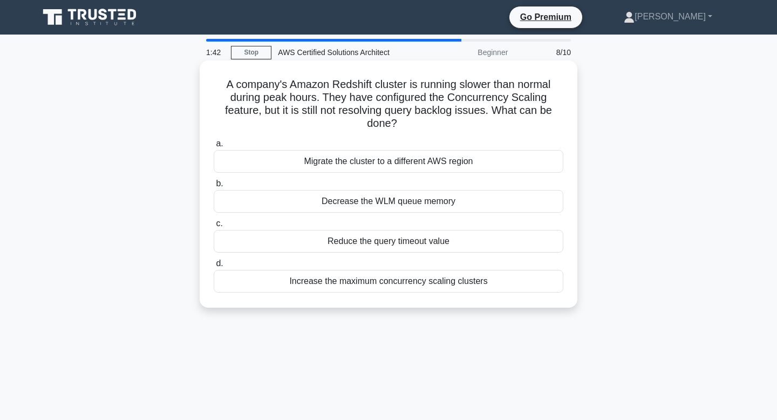
click at [342, 278] on div "Increase the maximum concurrency scaling clusters" at bounding box center [389, 281] width 350 height 23
click at [214, 267] on input "d. Increase the maximum concurrency scaling clusters" at bounding box center [214, 263] width 0 height 7
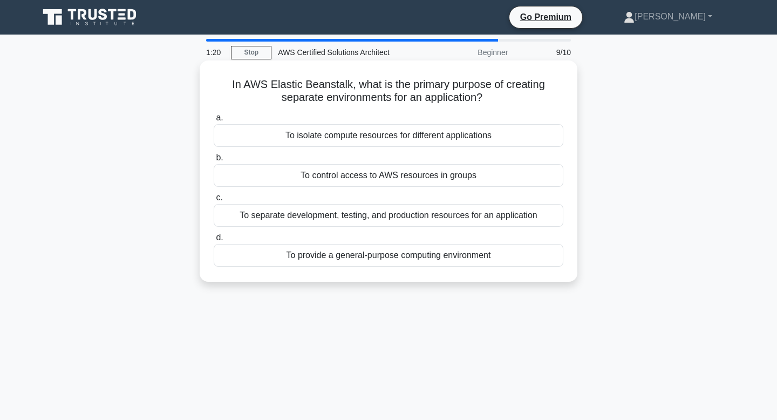
click at [440, 181] on div "To control access to AWS resources in groups" at bounding box center [389, 175] width 350 height 23
click at [214, 161] on input "b. To control access to AWS resources in groups" at bounding box center [214, 157] width 0 height 7
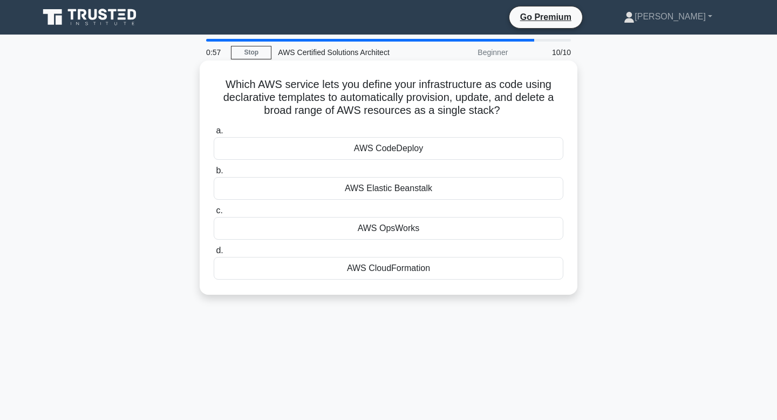
click at [435, 153] on div "AWS CodeDeploy" at bounding box center [389, 148] width 350 height 23
click at [214, 134] on input "a. AWS CodeDeploy" at bounding box center [214, 130] width 0 height 7
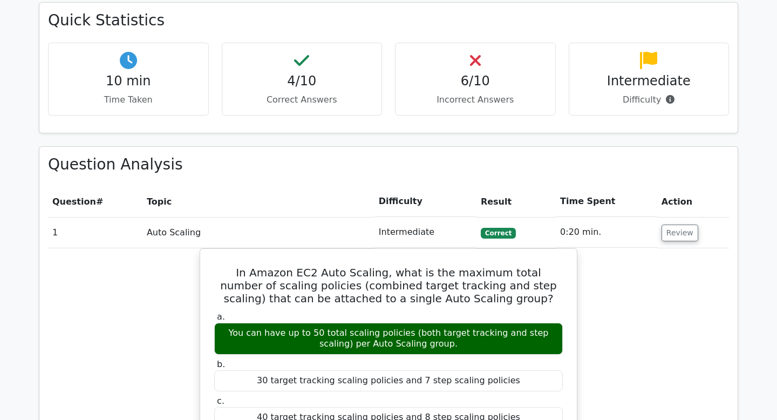
scroll to position [667, 0]
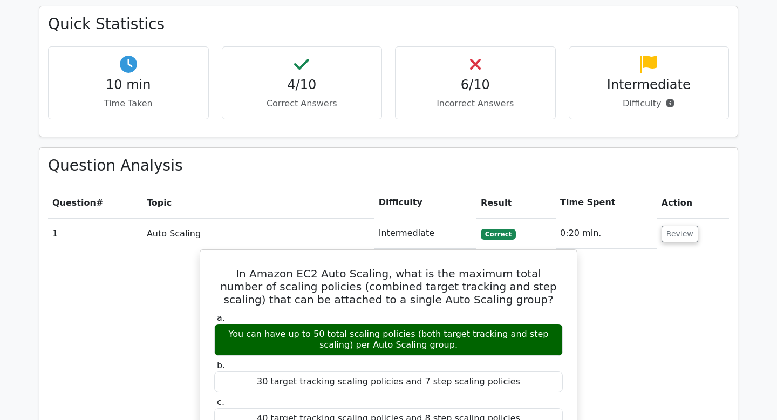
click at [668, 218] on td "Review" at bounding box center [693, 233] width 72 height 31
click at [673, 225] on button "Review" at bounding box center [679, 233] width 37 height 17
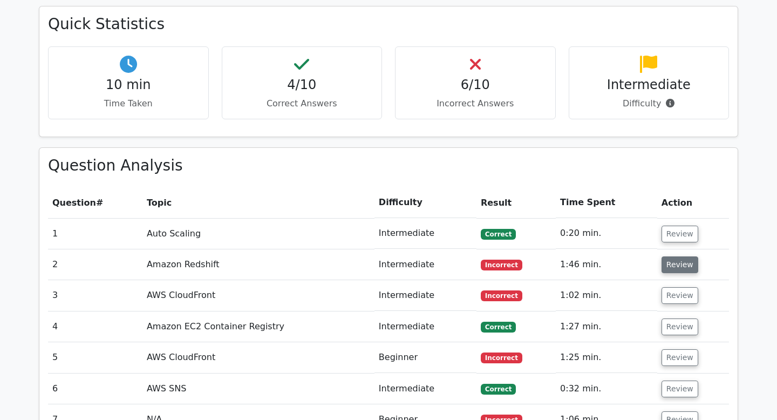
click at [673, 256] on button "Review" at bounding box center [679, 264] width 37 height 17
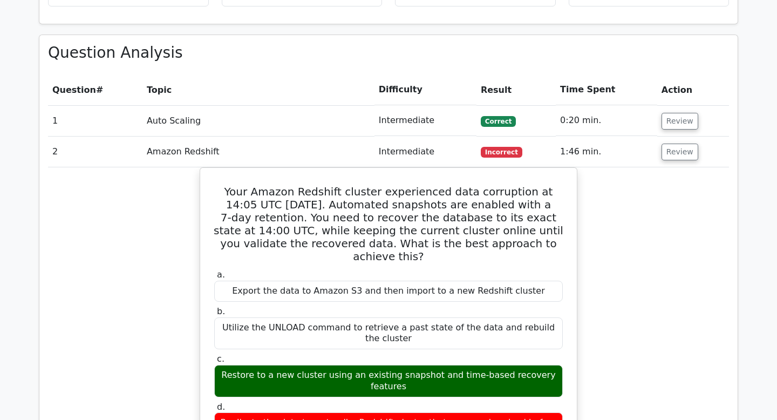
scroll to position [782, 0]
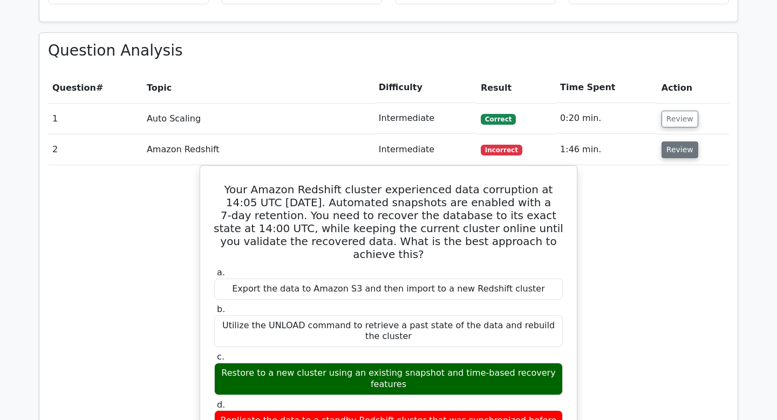
click at [669, 141] on button "Review" at bounding box center [679, 149] width 37 height 17
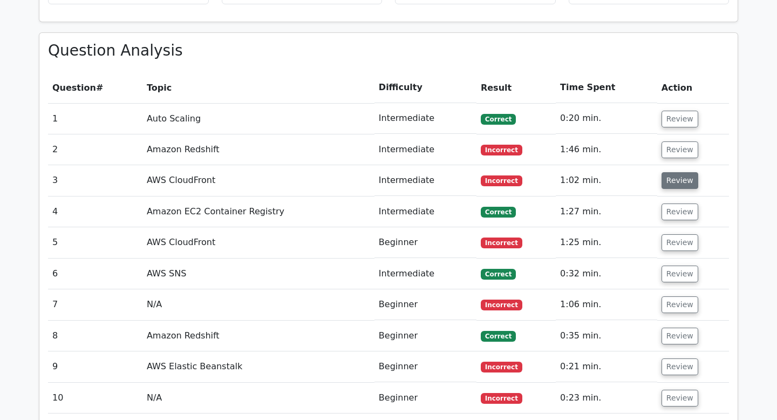
click at [669, 172] on button "Review" at bounding box center [679, 180] width 37 height 17
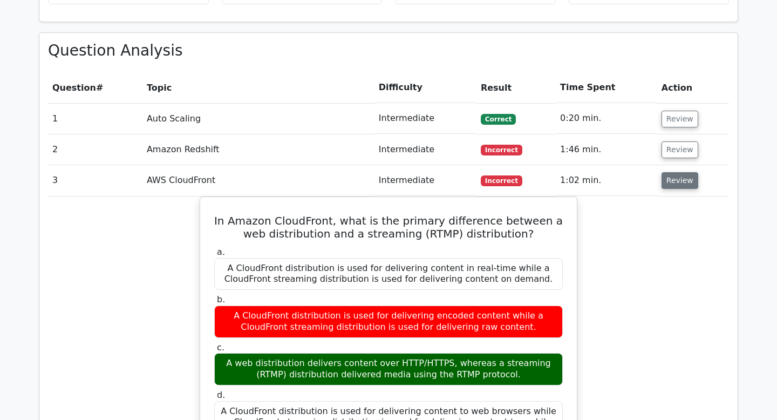
click at [669, 172] on button "Review" at bounding box center [679, 180] width 37 height 17
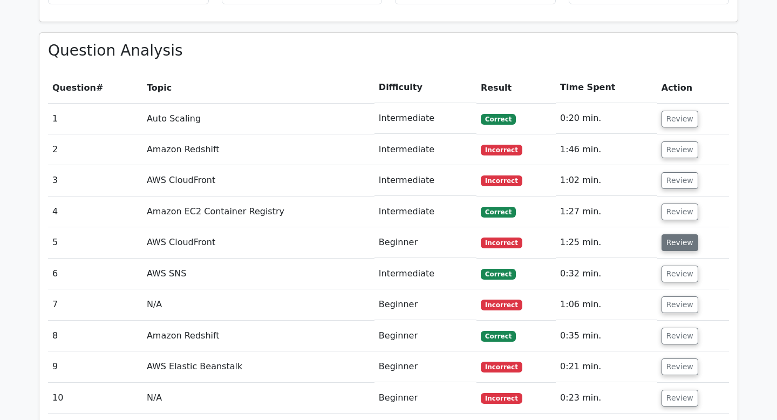
click at [675, 234] on button "Review" at bounding box center [679, 242] width 37 height 17
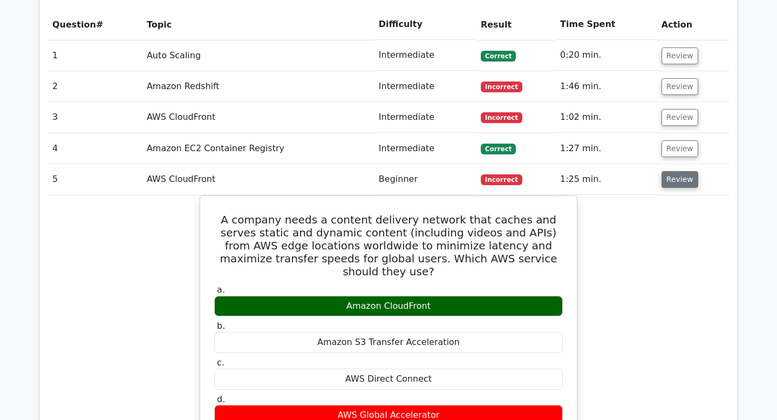
scroll to position [836, 0]
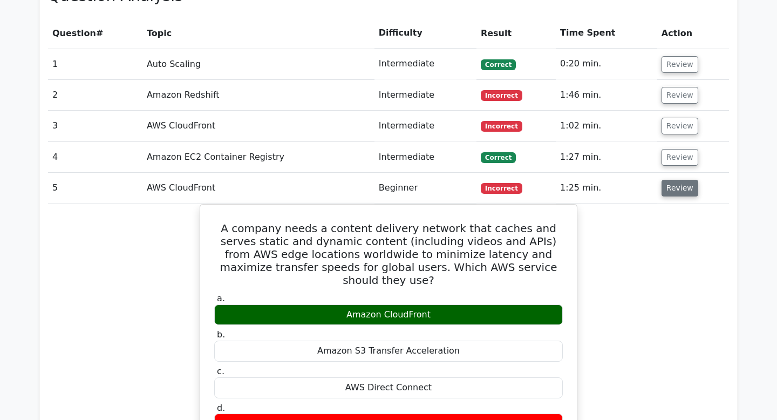
click at [679, 180] on button "Review" at bounding box center [679, 188] width 37 height 17
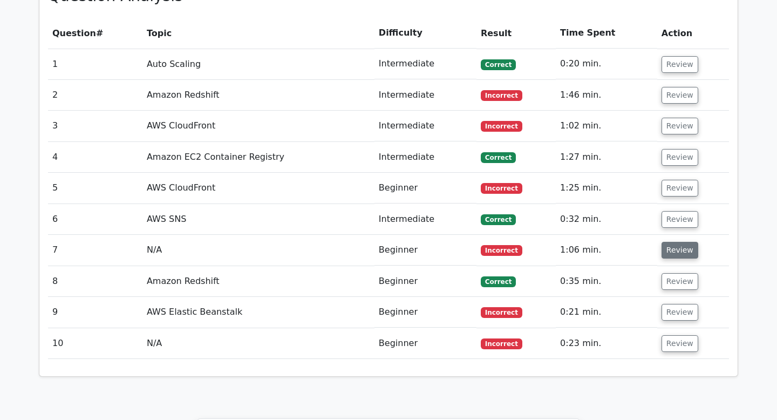
click at [681, 242] on button "Review" at bounding box center [679, 250] width 37 height 17
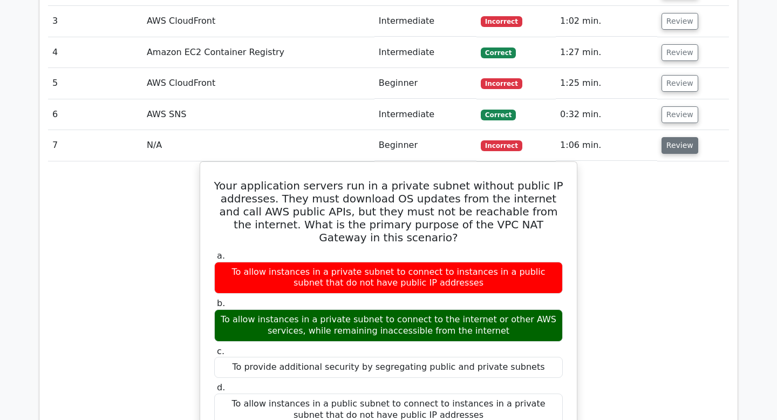
scroll to position [940, 0]
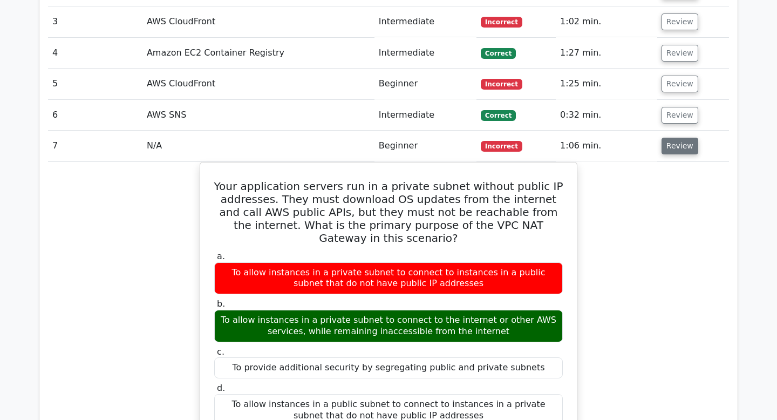
click at [684, 138] on button "Review" at bounding box center [679, 146] width 37 height 17
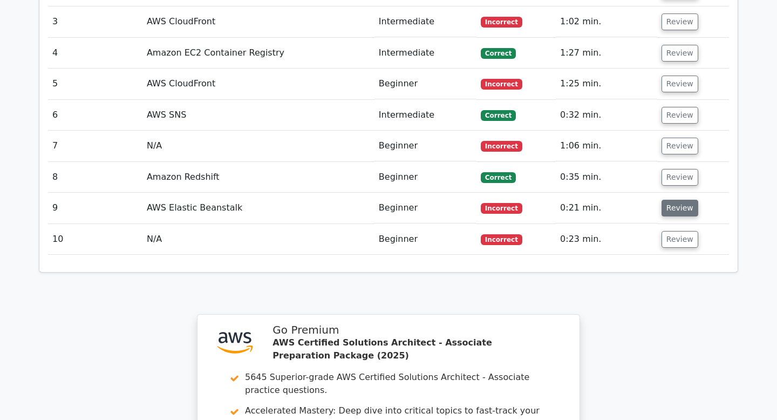
click at [676, 200] on button "Review" at bounding box center [679, 208] width 37 height 17
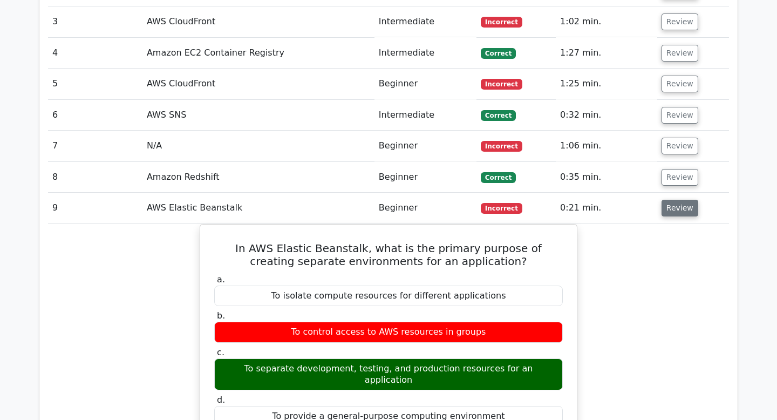
click at [676, 200] on button "Review" at bounding box center [679, 208] width 37 height 17
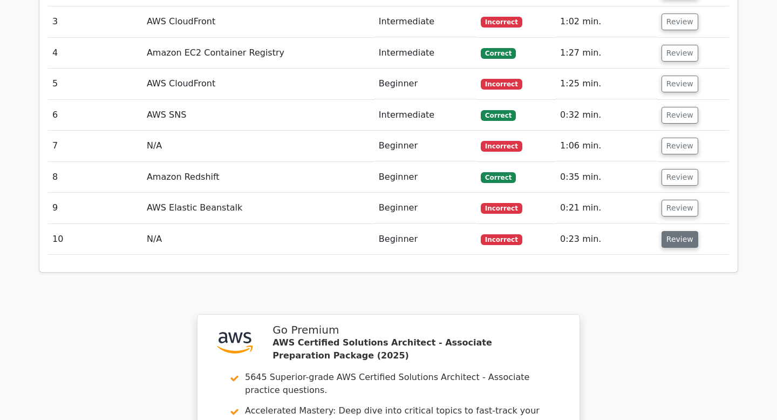
click at [674, 231] on button "Review" at bounding box center [679, 239] width 37 height 17
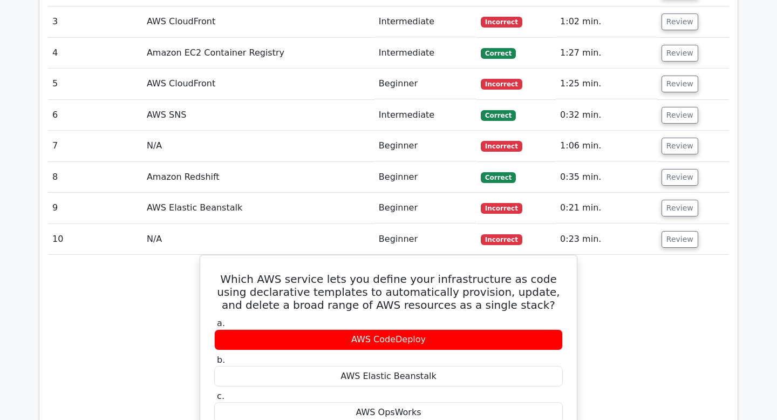
scroll to position [990, 0]
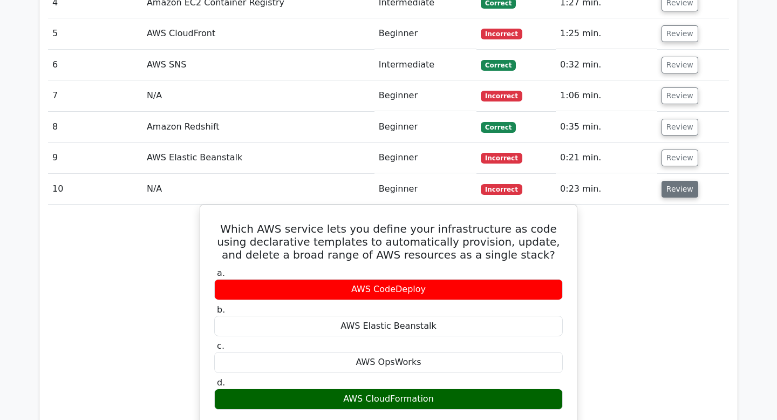
click at [676, 181] on button "Review" at bounding box center [679, 189] width 37 height 17
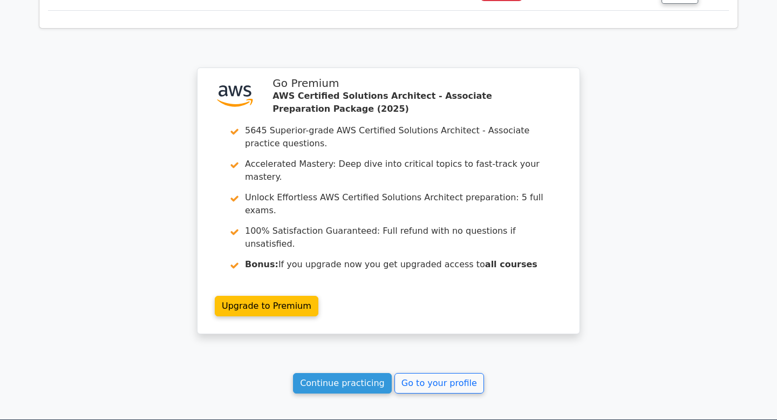
scroll to position [1236, 0]
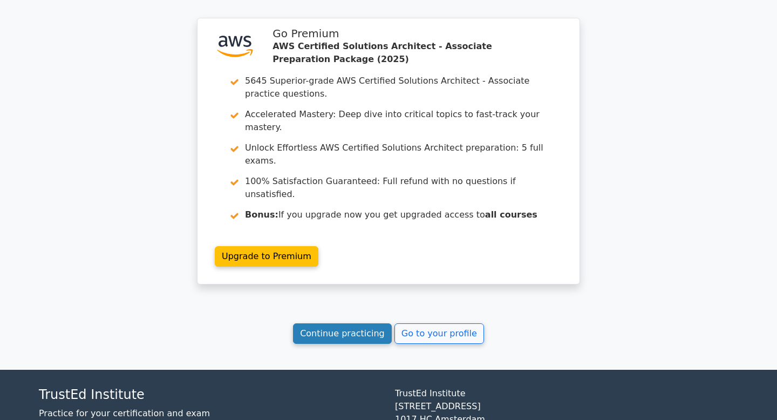
click at [341, 323] on link "Continue practicing" at bounding box center [342, 333] width 99 height 20
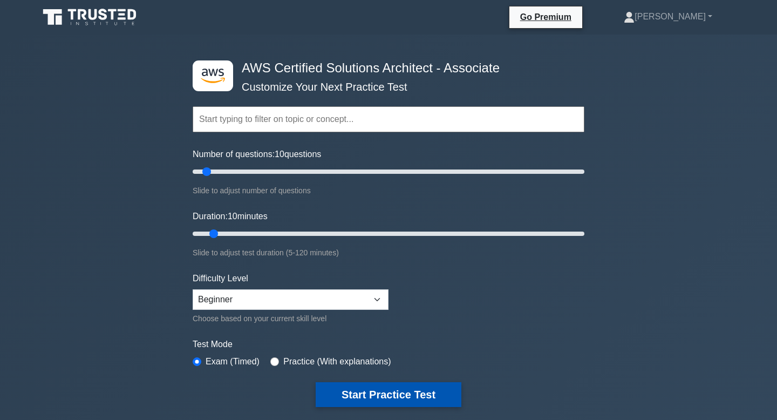
click at [374, 388] on button "Start Practice Test" at bounding box center [389, 394] width 146 height 25
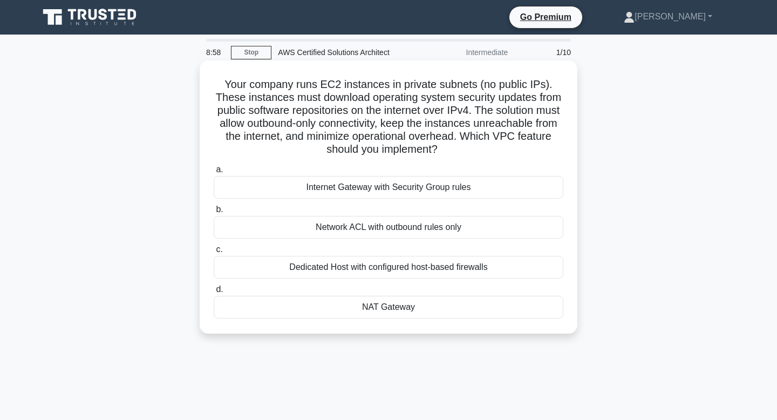
click at [466, 270] on div "Dedicated Host with configured host-based firewalls" at bounding box center [389, 267] width 350 height 23
click at [214, 253] on input "c. Dedicated Host with configured host-based firewalls" at bounding box center [214, 249] width 0 height 7
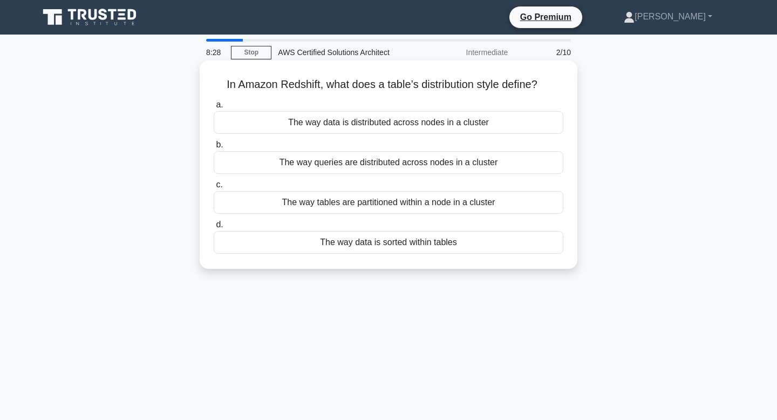
click at [507, 122] on div "The way data is distributed across nodes in a cluster" at bounding box center [389, 122] width 350 height 23
click at [214, 108] on input "a. The way data is distributed across nodes in a cluster" at bounding box center [214, 104] width 0 height 7
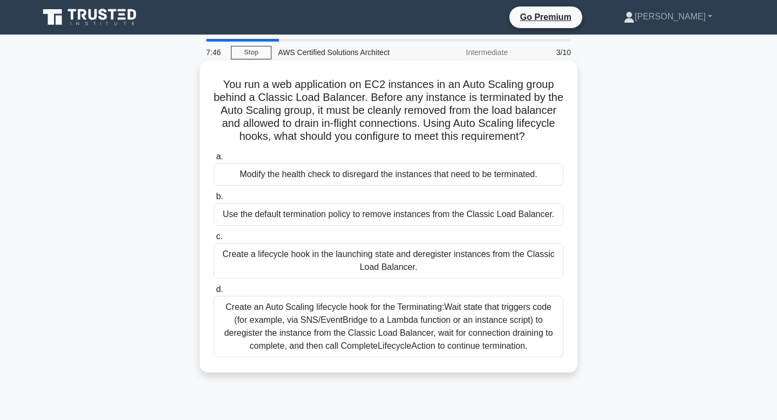
click at [491, 338] on div "Create an Auto Scaling lifecycle hook for the Terminating:Wait state that trigg…" at bounding box center [389, 326] width 350 height 61
click at [214, 293] on input "d. Create an Auto Scaling lifecycle hook for the Terminating:Wait state that tr…" at bounding box center [214, 289] width 0 height 7
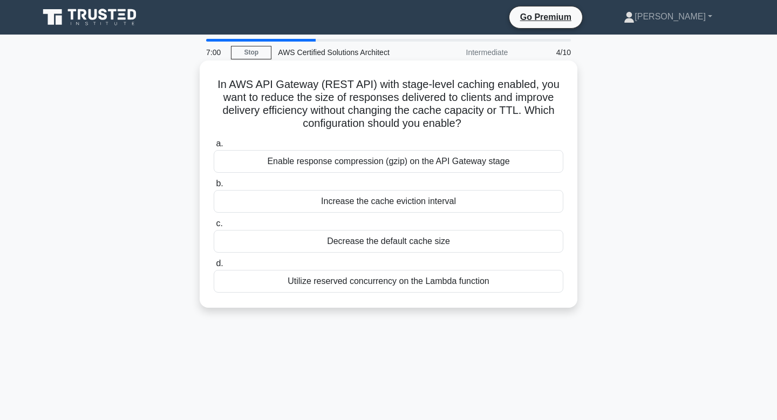
click at [473, 163] on div "Enable response compression (gzip) on the API Gateway stage" at bounding box center [389, 161] width 350 height 23
click at [214, 147] on input "a. Enable response compression (gzip) on the API Gateway stage" at bounding box center [214, 143] width 0 height 7
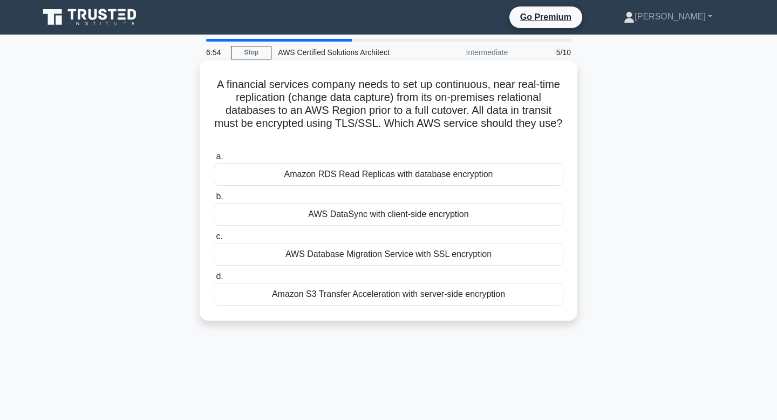
click at [489, 168] on div "Amazon RDS Read Replicas with database encryption" at bounding box center [389, 174] width 350 height 23
click at [214, 160] on input "a. Amazon RDS Read Replicas with database encryption" at bounding box center [214, 156] width 0 height 7
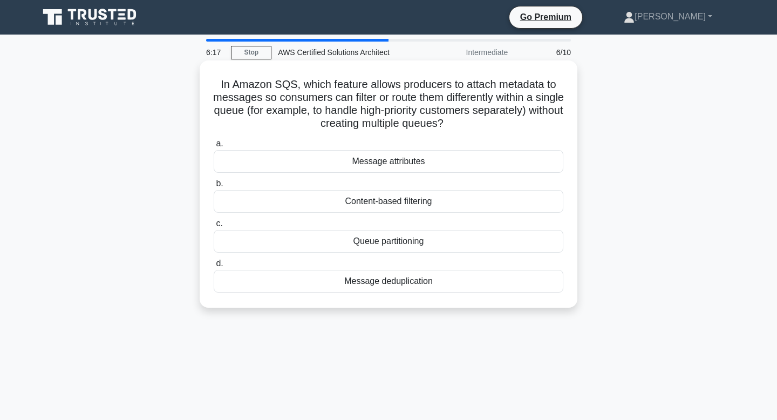
click at [439, 209] on div "Content-based filtering" at bounding box center [389, 201] width 350 height 23
click at [214, 187] on input "b. Content-based filtering" at bounding box center [214, 183] width 0 height 7
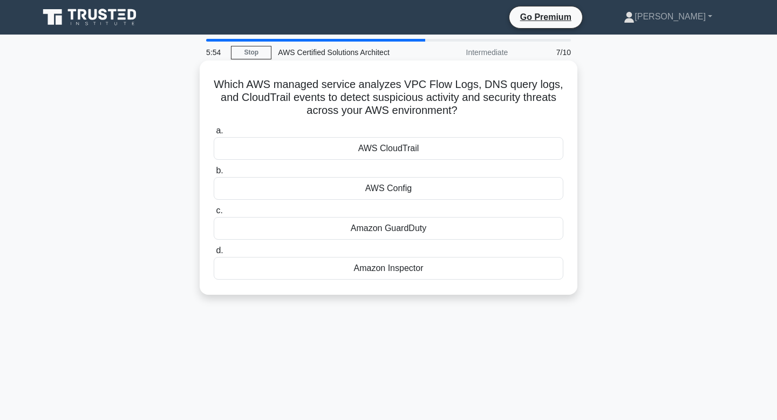
click at [428, 153] on div "AWS CloudTrail" at bounding box center [389, 148] width 350 height 23
click at [214, 134] on input "a. AWS CloudTrail" at bounding box center [214, 130] width 0 height 7
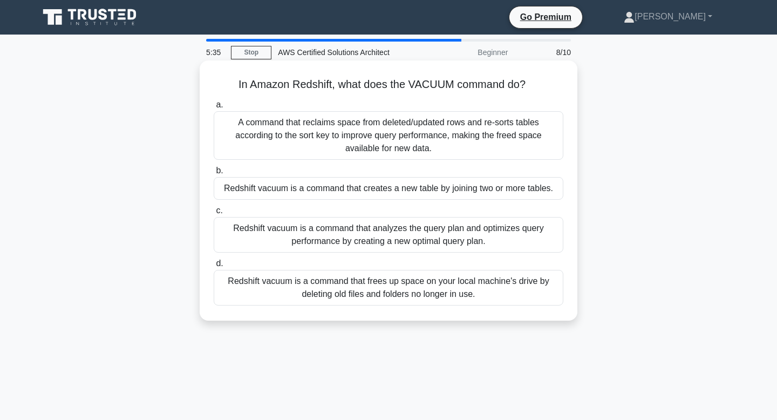
click at [420, 241] on div "Redshift vacuum is a command that analyzes the query plan and optimizes query p…" at bounding box center [389, 235] width 350 height 36
click at [214, 214] on input "c. Redshift vacuum is a command that analyzes the query plan and optimizes quer…" at bounding box center [214, 210] width 0 height 7
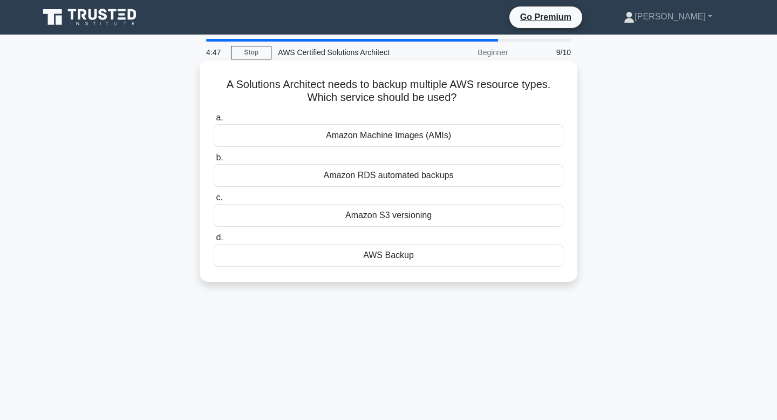
click at [414, 257] on div "AWS Backup" at bounding box center [389, 255] width 350 height 23
click at [214, 241] on input "d. AWS Backup" at bounding box center [214, 237] width 0 height 7
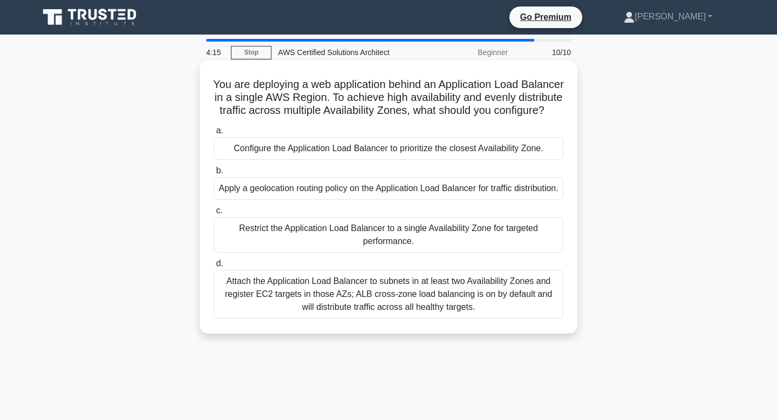
click at [413, 296] on div "Attach the Application Load Balancer to subnets in at least two Availability Zo…" at bounding box center [389, 294] width 350 height 49
click at [214, 267] on input "d. Attach the Application Load Balancer to subnets in at least two Availability…" at bounding box center [214, 263] width 0 height 7
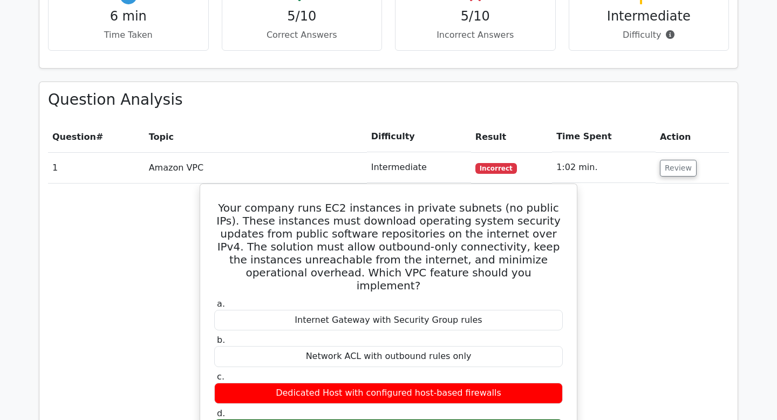
scroll to position [795, 0]
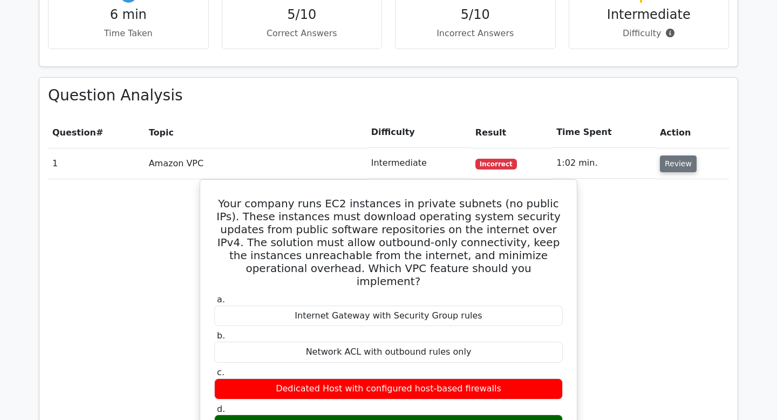
click at [681, 155] on button "Review" at bounding box center [678, 163] width 37 height 17
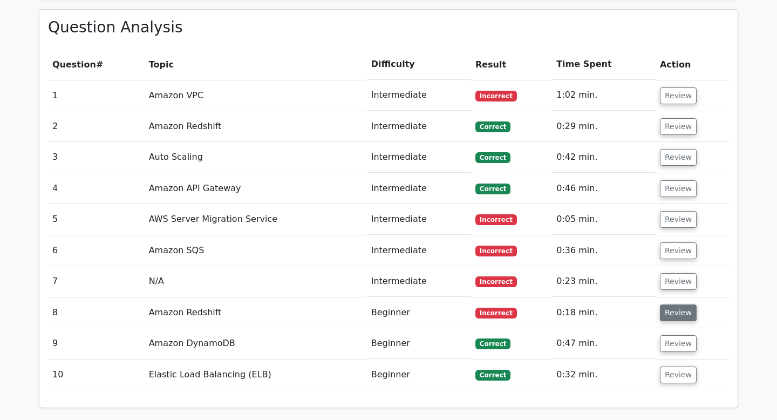
scroll to position [854, 0]
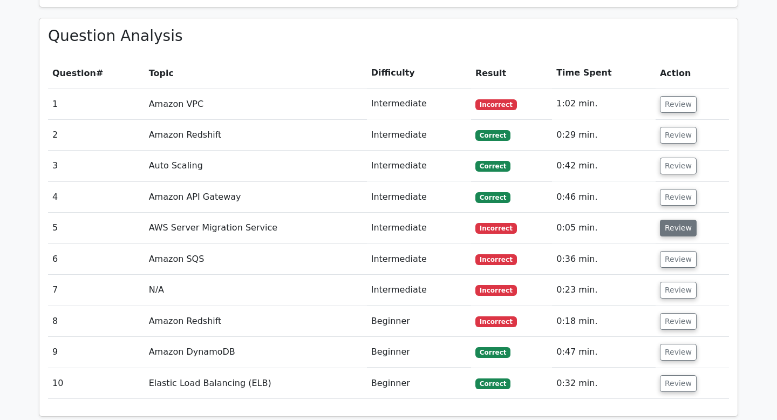
click at [680, 220] on button "Review" at bounding box center [678, 228] width 37 height 17
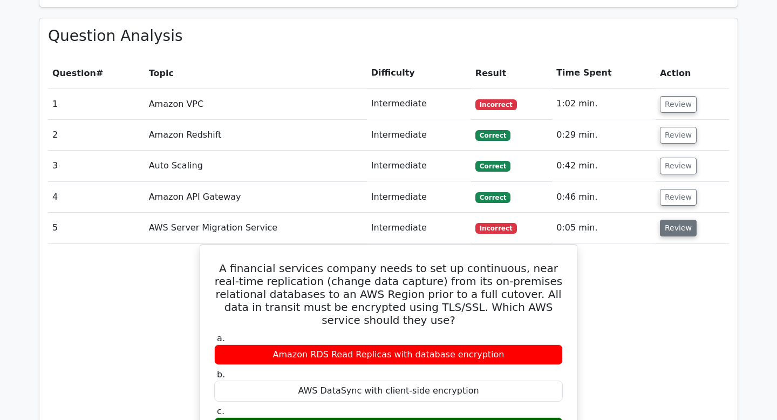
click at [681, 220] on button "Review" at bounding box center [678, 228] width 37 height 17
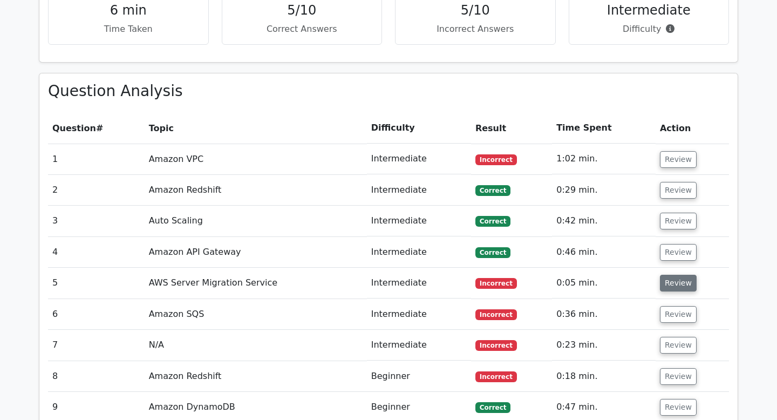
scroll to position [765, 0]
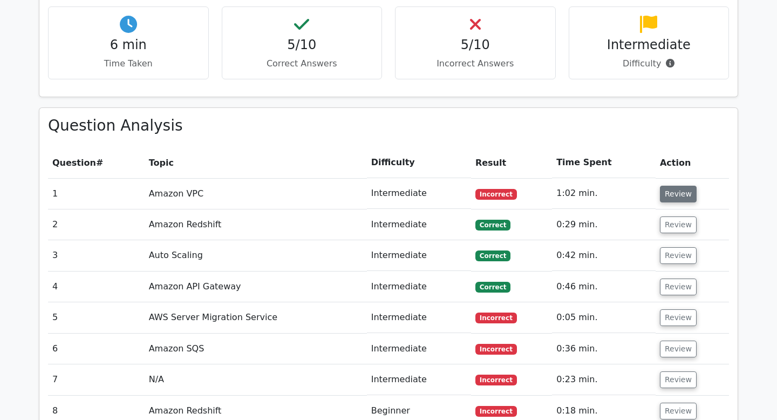
click at [677, 186] on button "Review" at bounding box center [678, 194] width 37 height 17
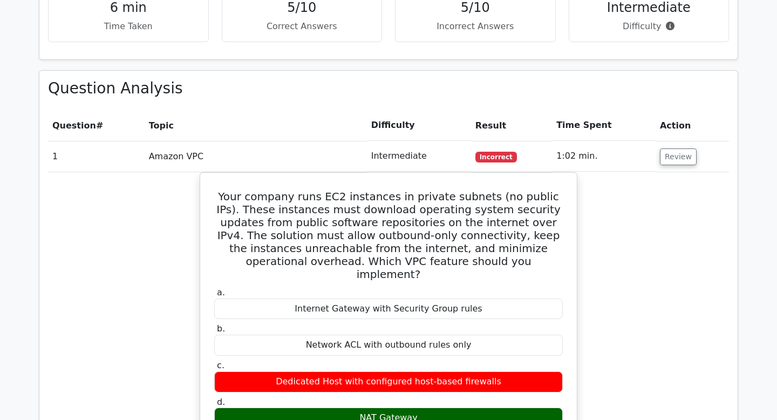
scroll to position [822, 0]
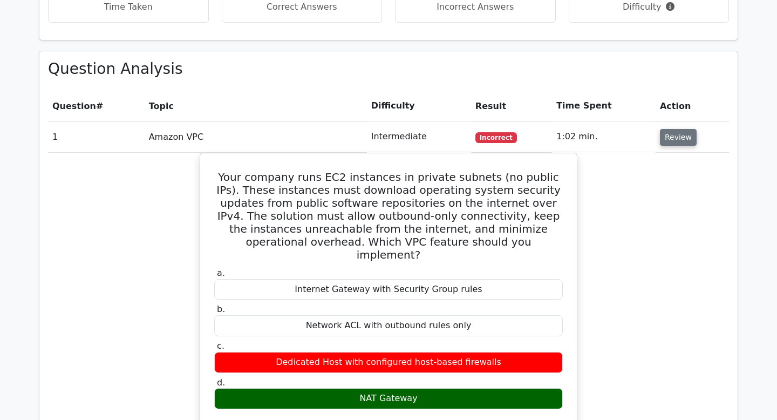
click at [675, 129] on button "Review" at bounding box center [678, 137] width 37 height 17
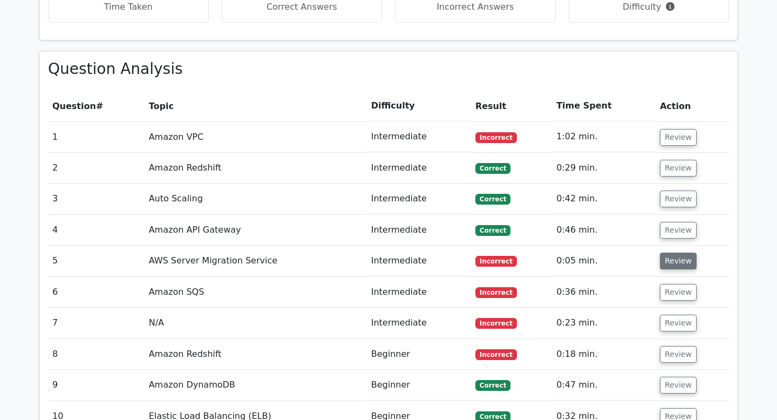
click at [681, 252] on button "Review" at bounding box center [678, 260] width 37 height 17
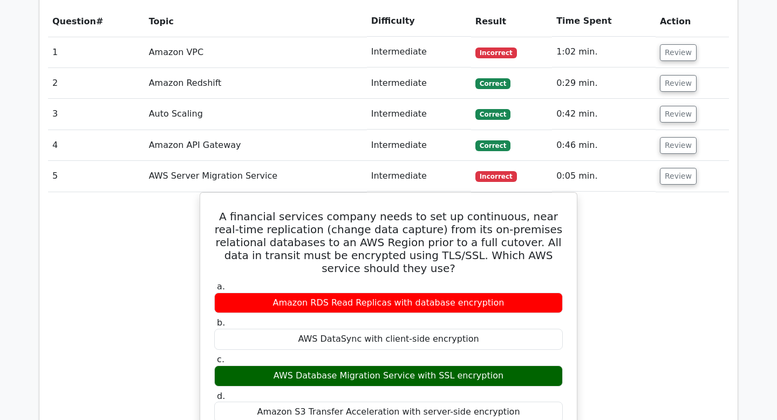
scroll to position [850, 0]
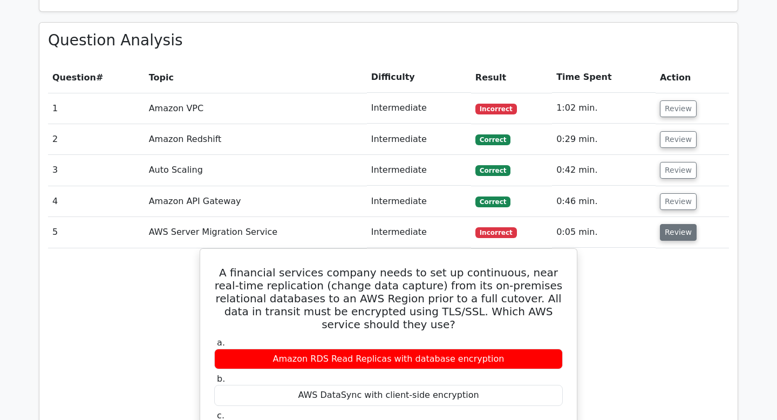
click at [675, 224] on button "Review" at bounding box center [678, 232] width 37 height 17
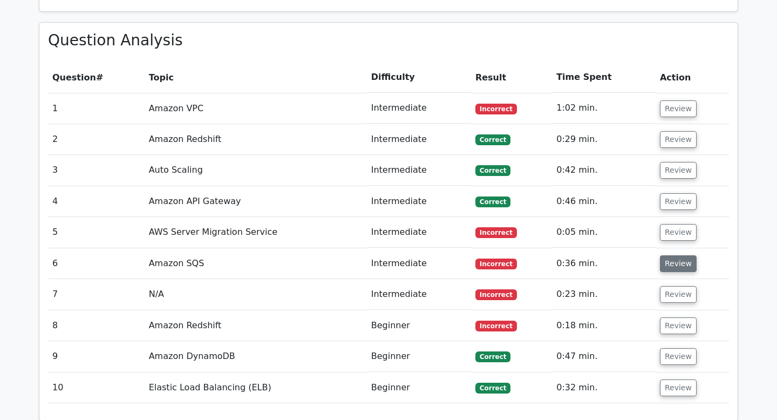
click at [675, 255] on button "Review" at bounding box center [678, 263] width 37 height 17
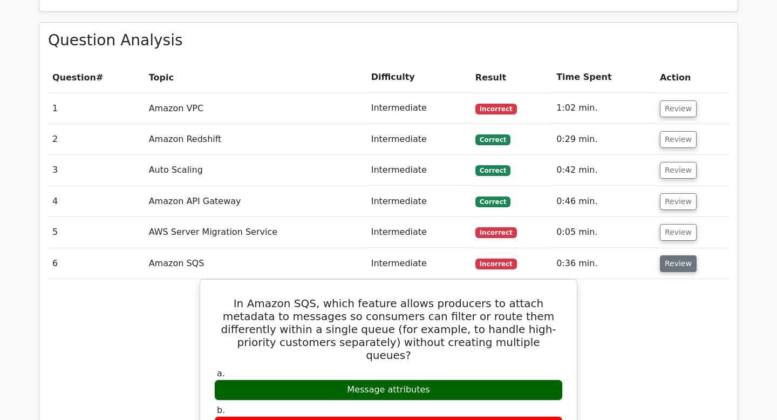
click at [675, 255] on button "Review" at bounding box center [678, 263] width 37 height 17
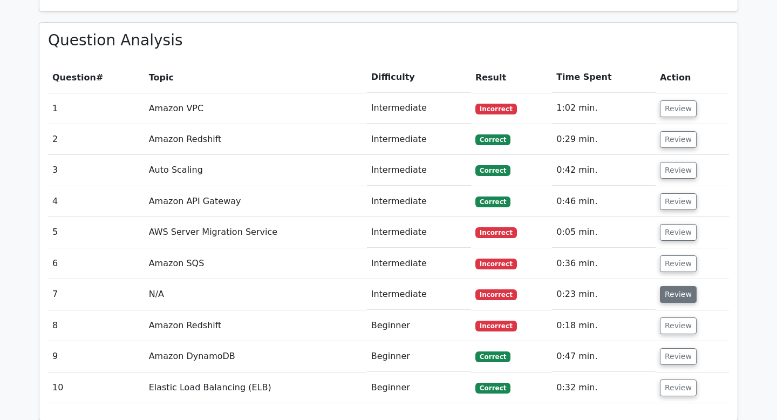
click at [675, 286] on button "Review" at bounding box center [678, 294] width 37 height 17
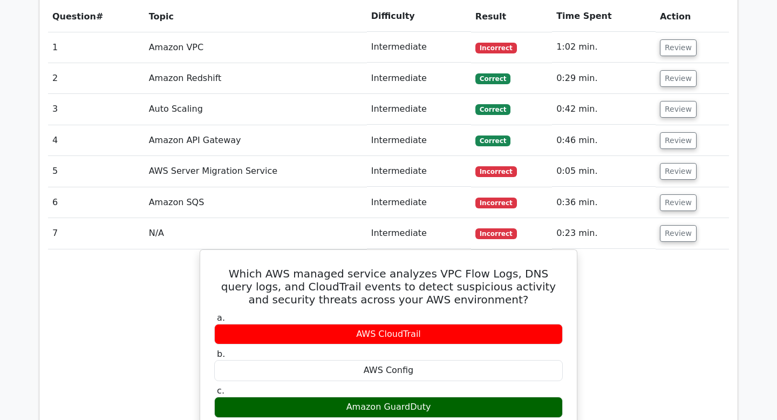
scroll to position [905, 0]
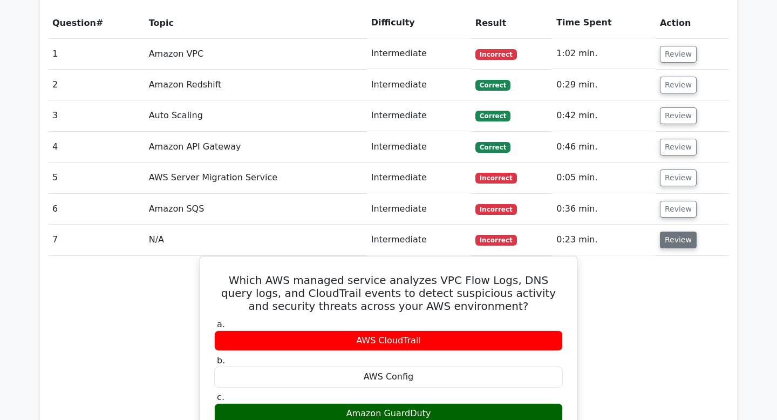
click at [686, 231] on button "Review" at bounding box center [678, 239] width 37 height 17
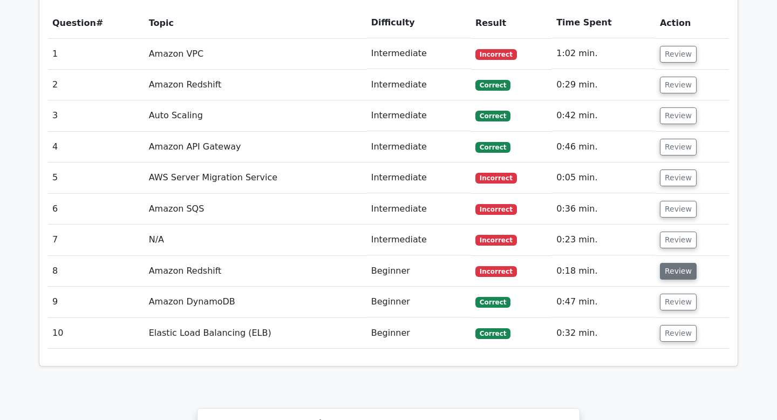
click at [675, 263] on button "Review" at bounding box center [678, 271] width 37 height 17
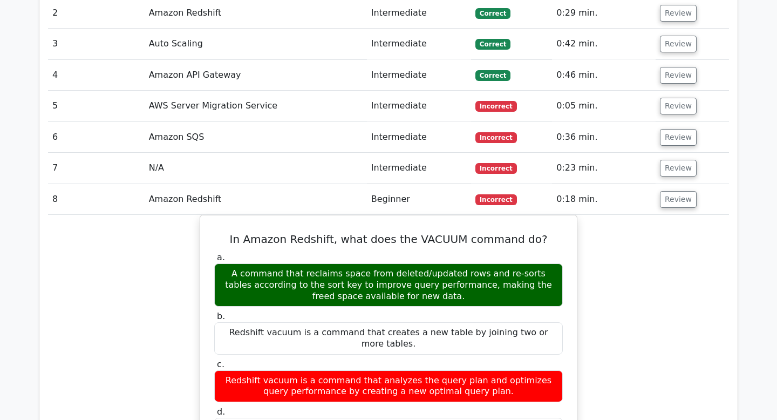
scroll to position [978, 0]
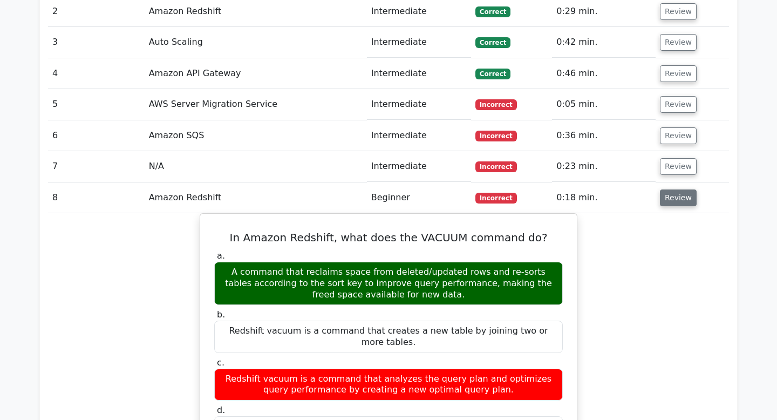
click at [681, 189] on button "Review" at bounding box center [678, 197] width 37 height 17
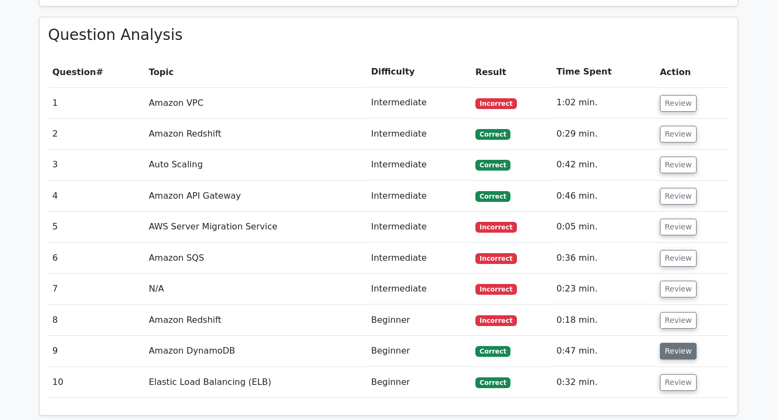
scroll to position [852, 0]
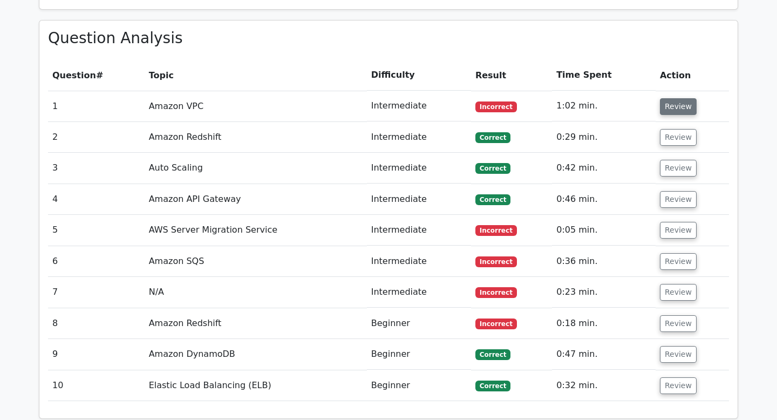
click at [666, 98] on button "Review" at bounding box center [678, 106] width 37 height 17
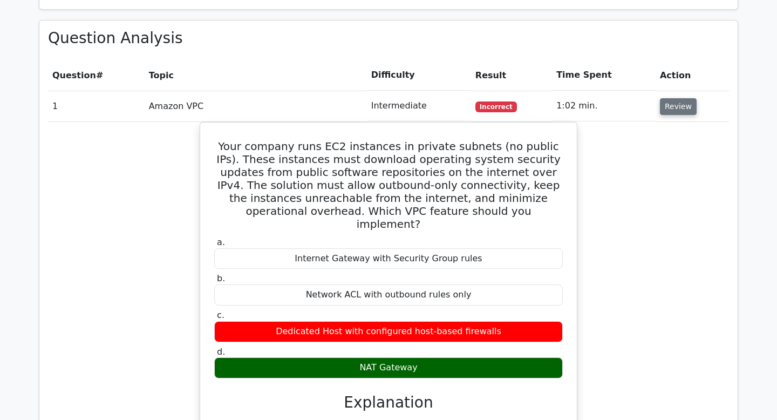
click at [674, 98] on button "Review" at bounding box center [678, 106] width 37 height 17
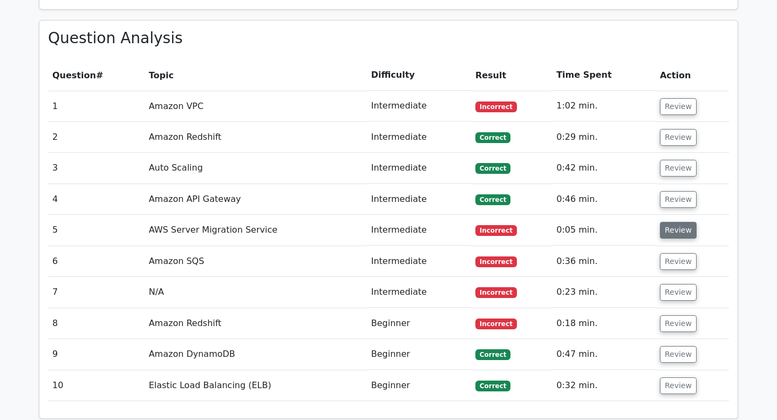
click at [676, 222] on button "Review" at bounding box center [678, 230] width 37 height 17
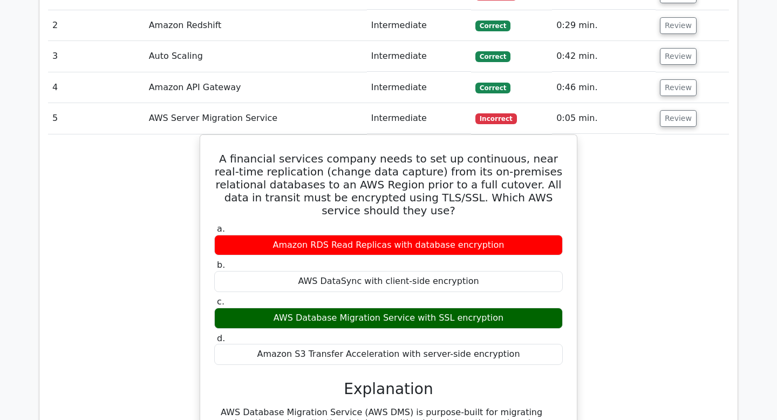
scroll to position [966, 0]
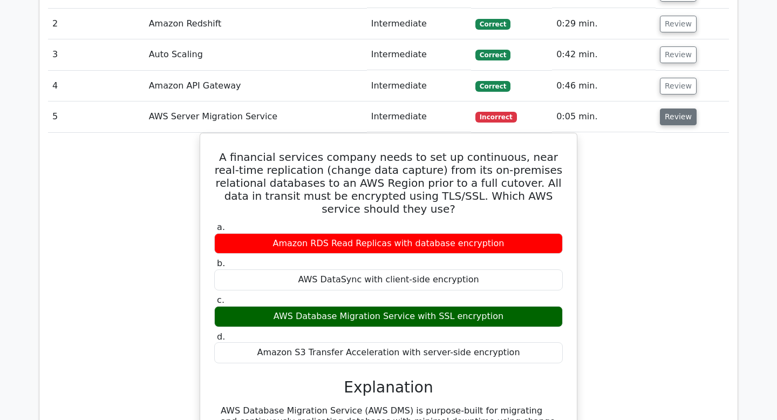
click at [684, 108] on button "Review" at bounding box center [678, 116] width 37 height 17
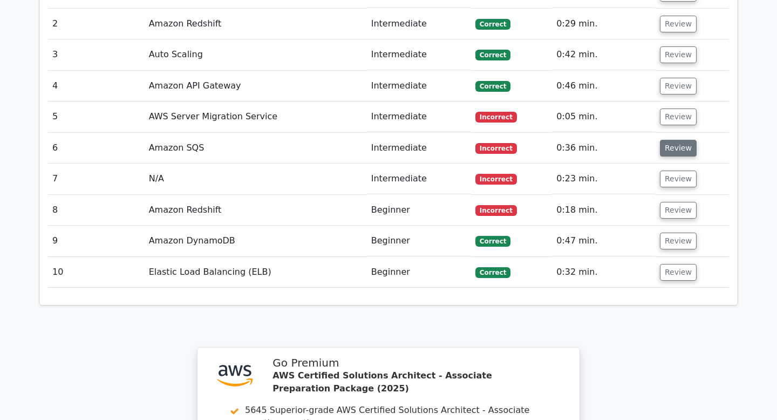
click at [681, 140] on button "Review" at bounding box center [678, 148] width 37 height 17
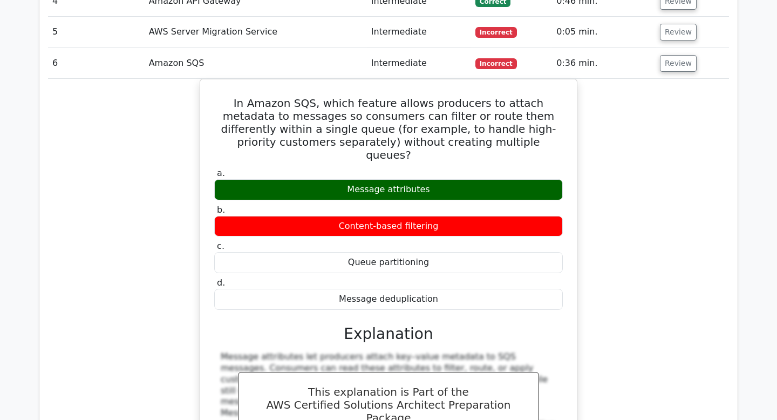
scroll to position [1051, 0]
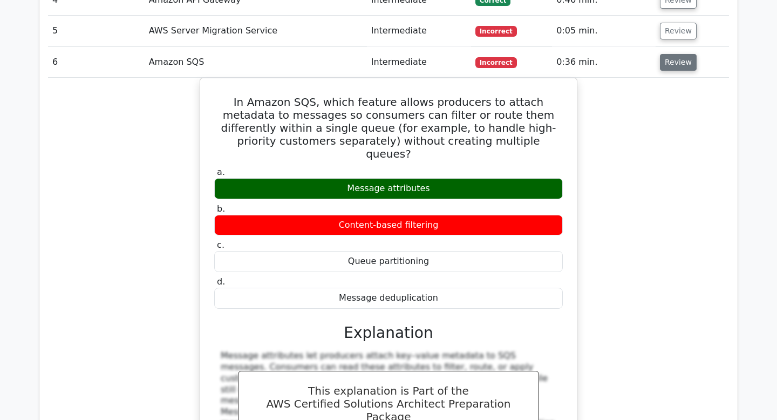
click at [678, 54] on button "Review" at bounding box center [678, 62] width 37 height 17
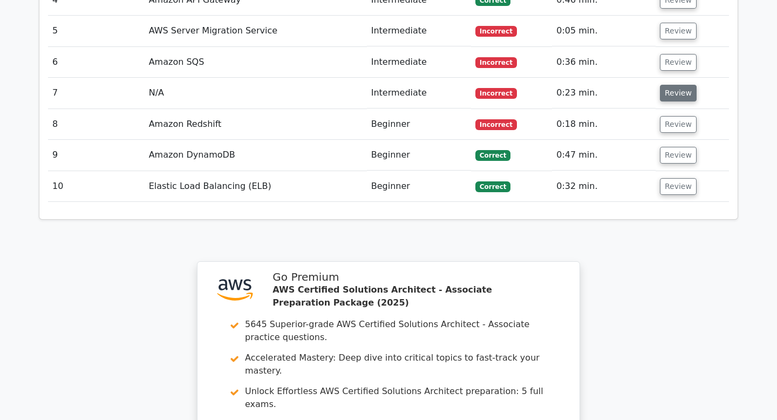
click at [678, 85] on button "Review" at bounding box center [678, 93] width 37 height 17
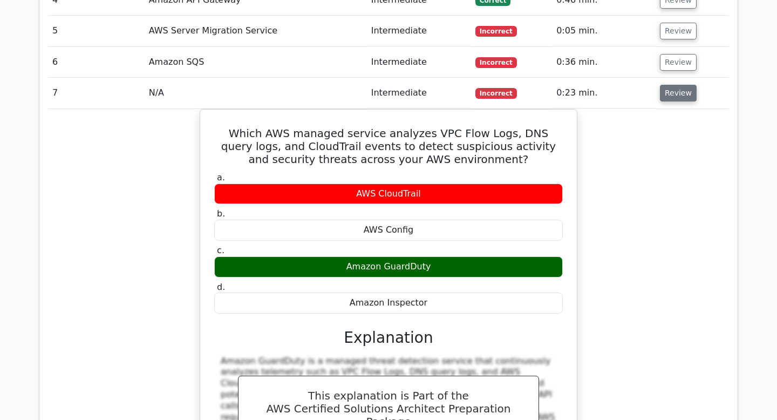
click at [683, 85] on button "Review" at bounding box center [678, 93] width 37 height 17
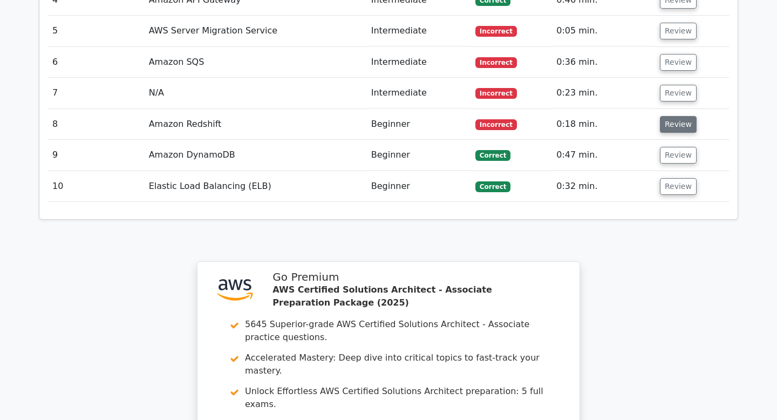
click at [677, 116] on button "Review" at bounding box center [678, 124] width 37 height 17
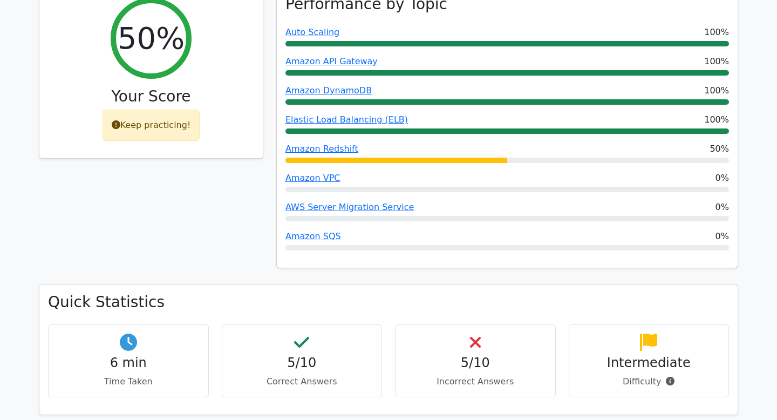
scroll to position [237, 0]
